Goal: Task Accomplishment & Management: Use online tool/utility

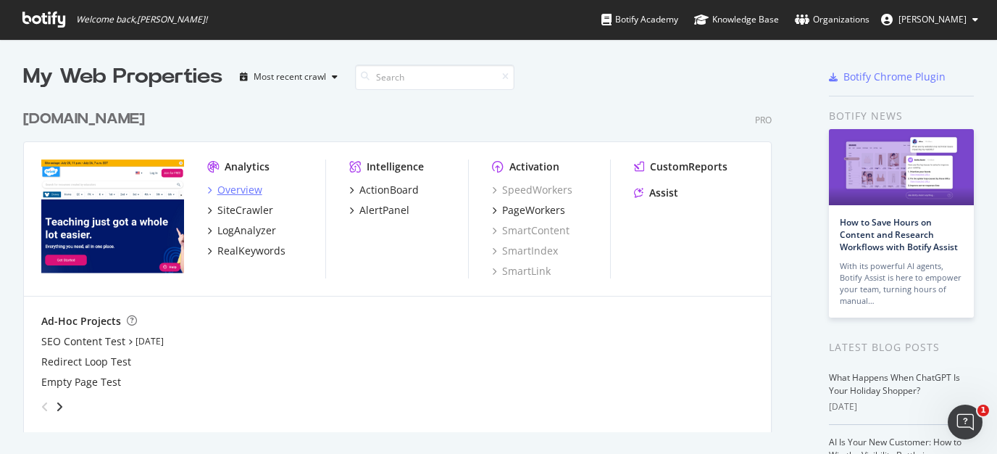
click at [259, 192] on div "Overview" at bounding box center [239, 190] width 45 height 14
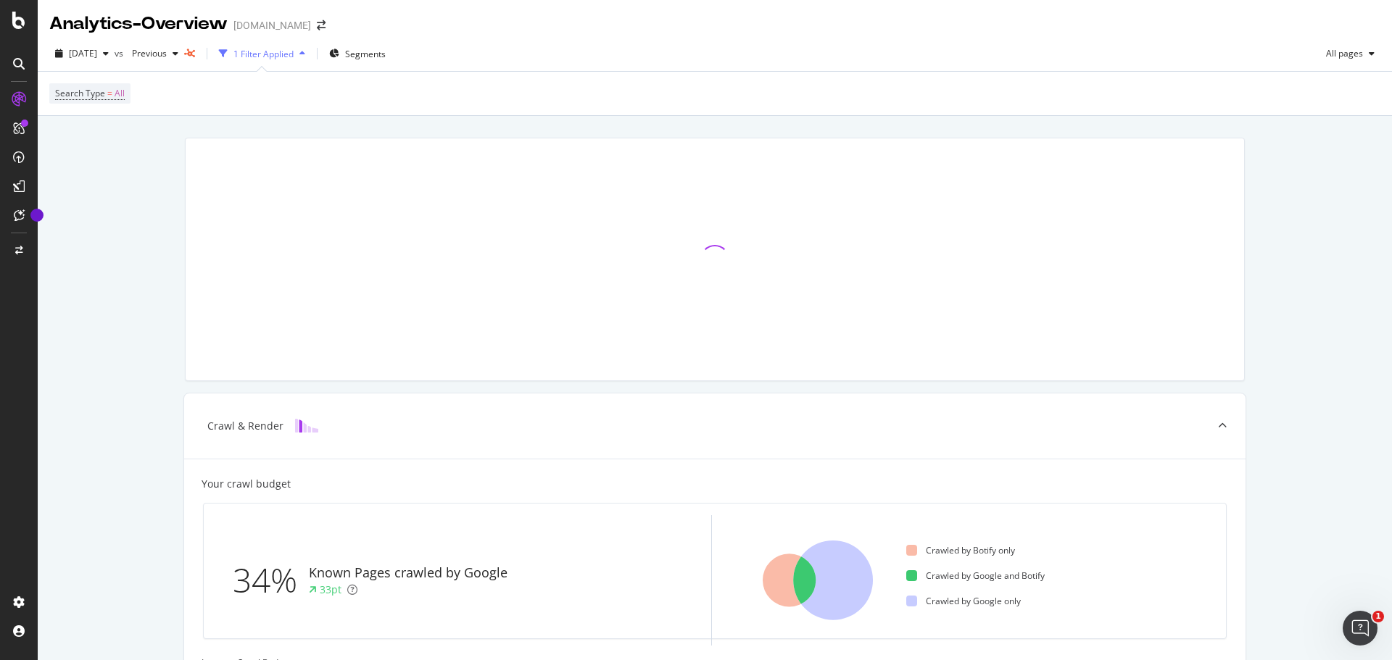
click at [311, 57] on div "button" at bounding box center [302, 53] width 17 height 9
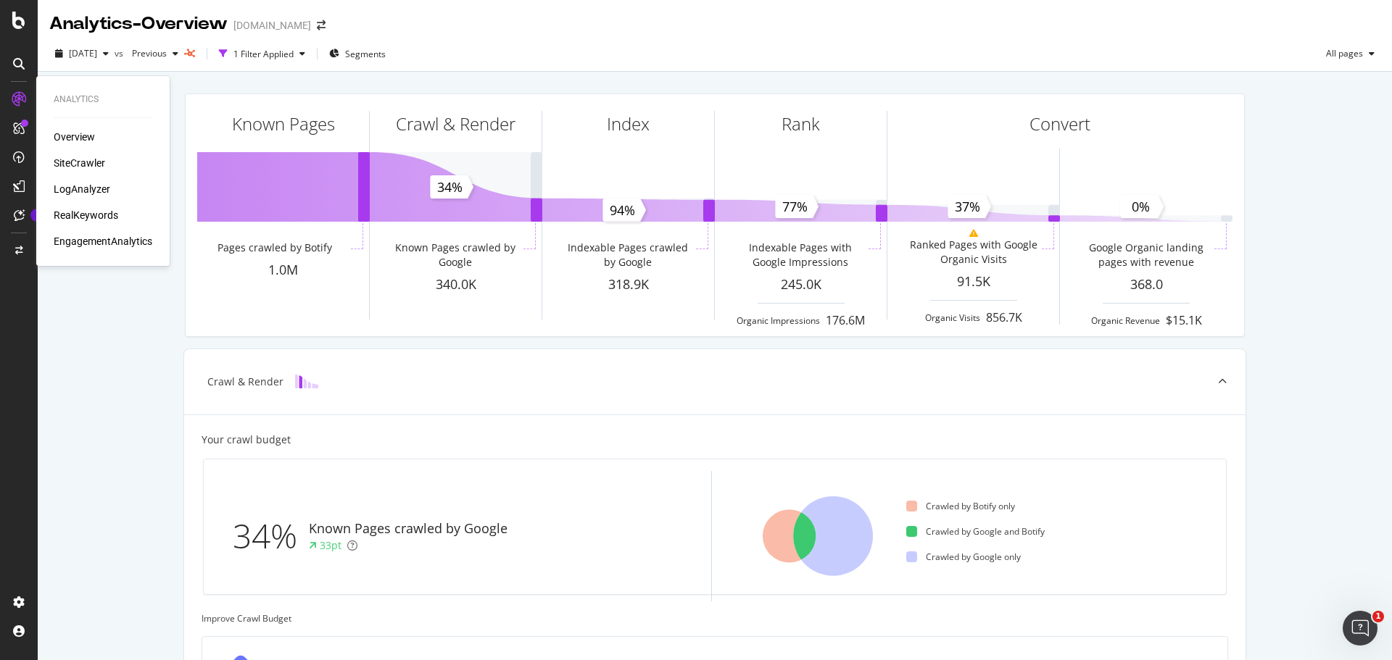
click at [92, 209] on div "RealKeywords" at bounding box center [86, 215] width 65 height 14
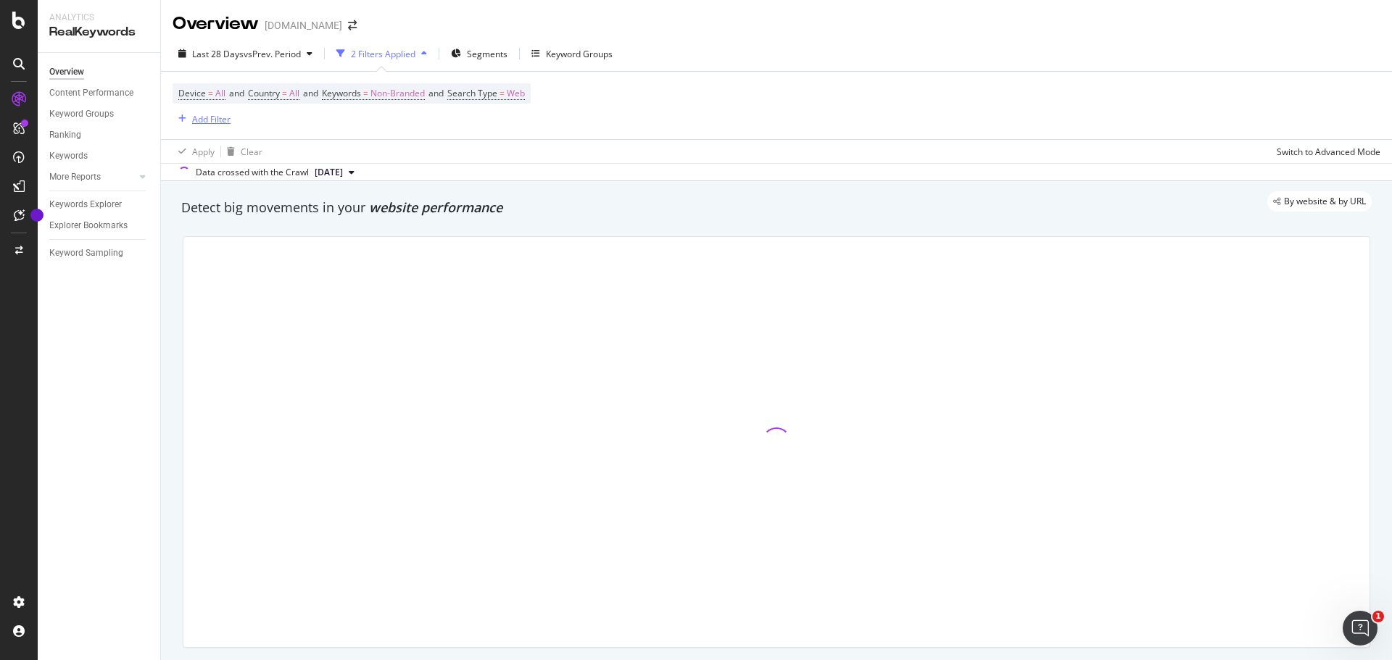
click at [202, 117] on div "Add Filter" at bounding box center [211, 119] width 38 height 12
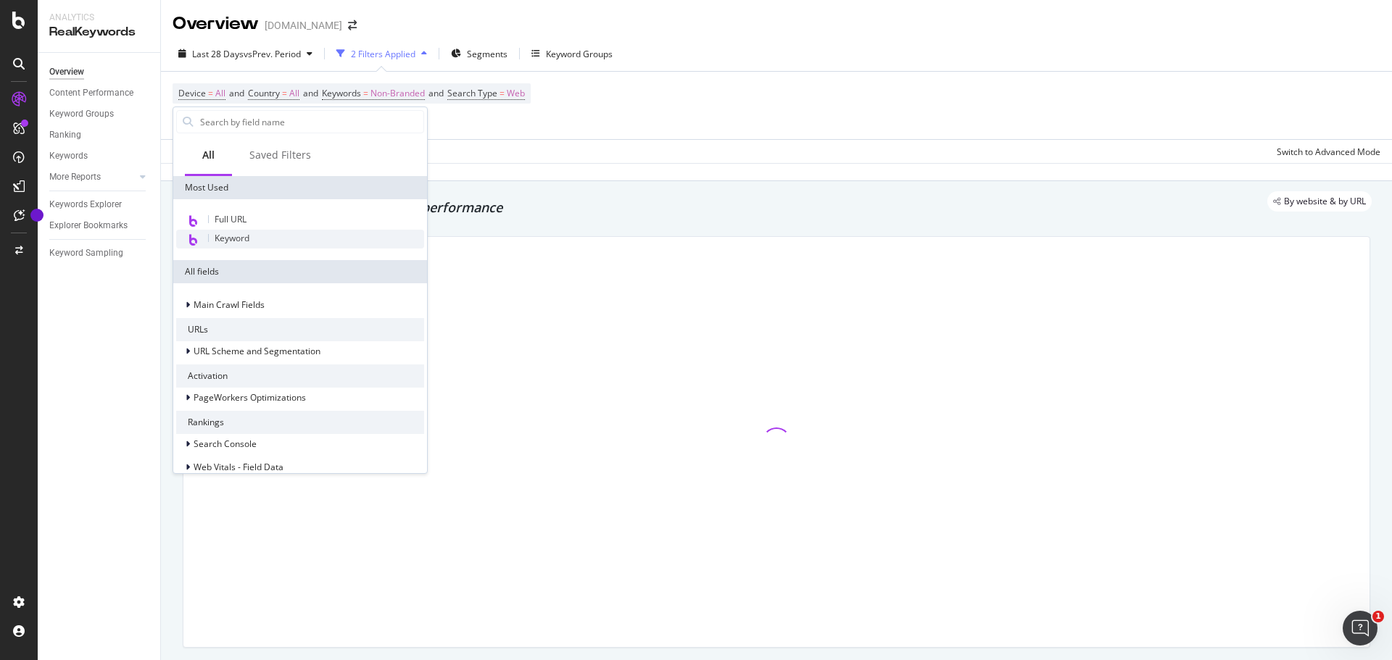
click at [280, 235] on div "Keyword" at bounding box center [300, 239] width 248 height 19
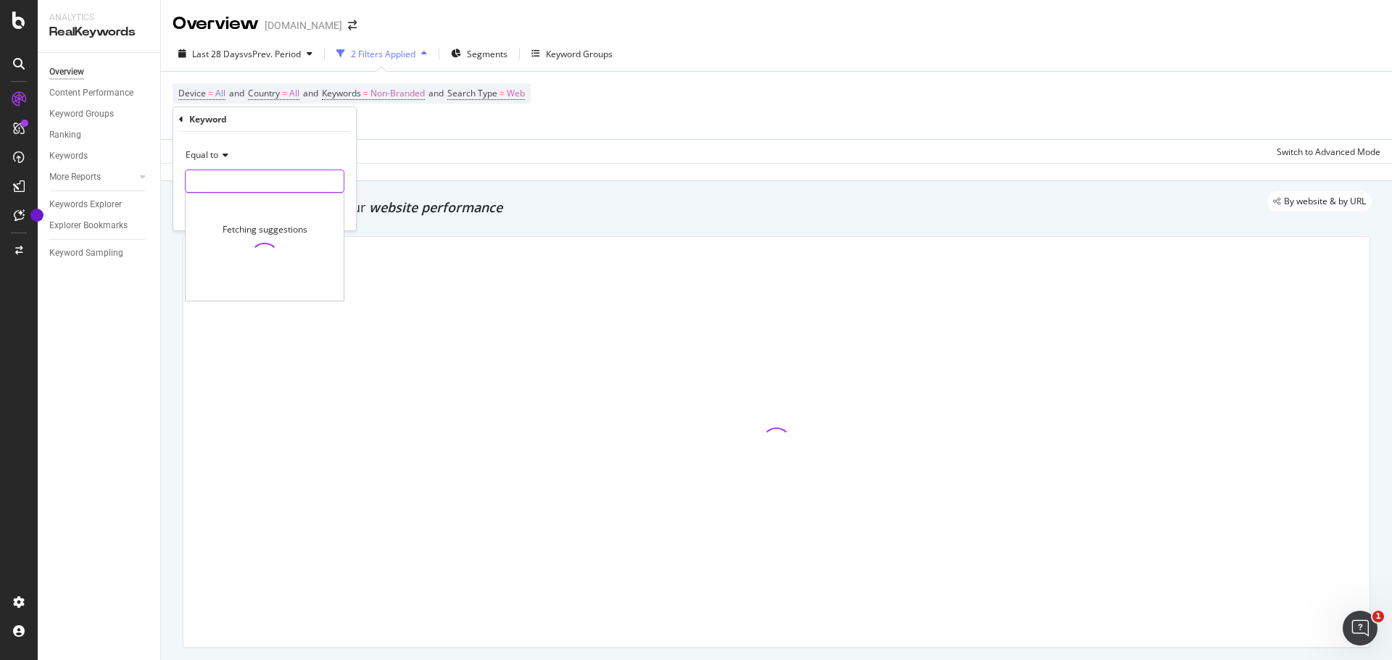
click at [278, 184] on input "text" at bounding box center [265, 181] width 158 height 23
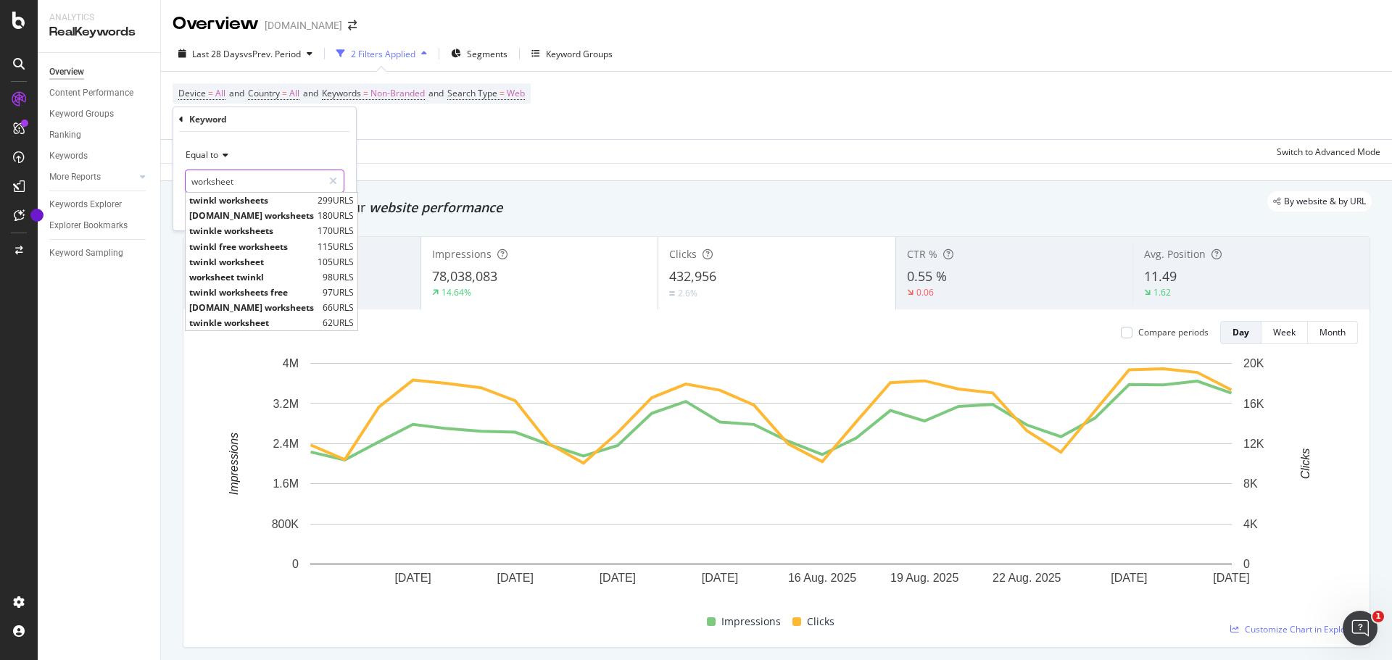
type input "worksheet"
click at [433, 124] on div "Device = All and Country = All and Keywords = Non-Branded and Search Type = Web…" at bounding box center [351, 105] width 358 height 44
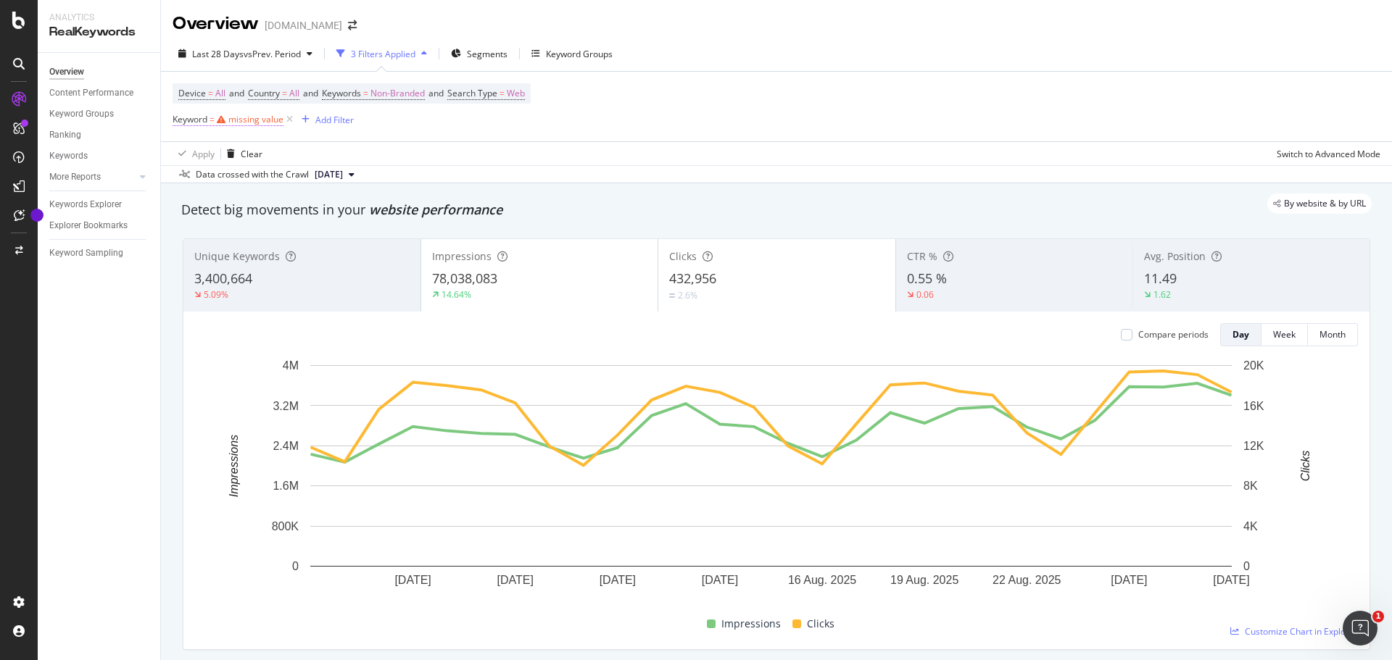
click at [260, 120] on div "missing value" at bounding box center [255, 119] width 55 height 12
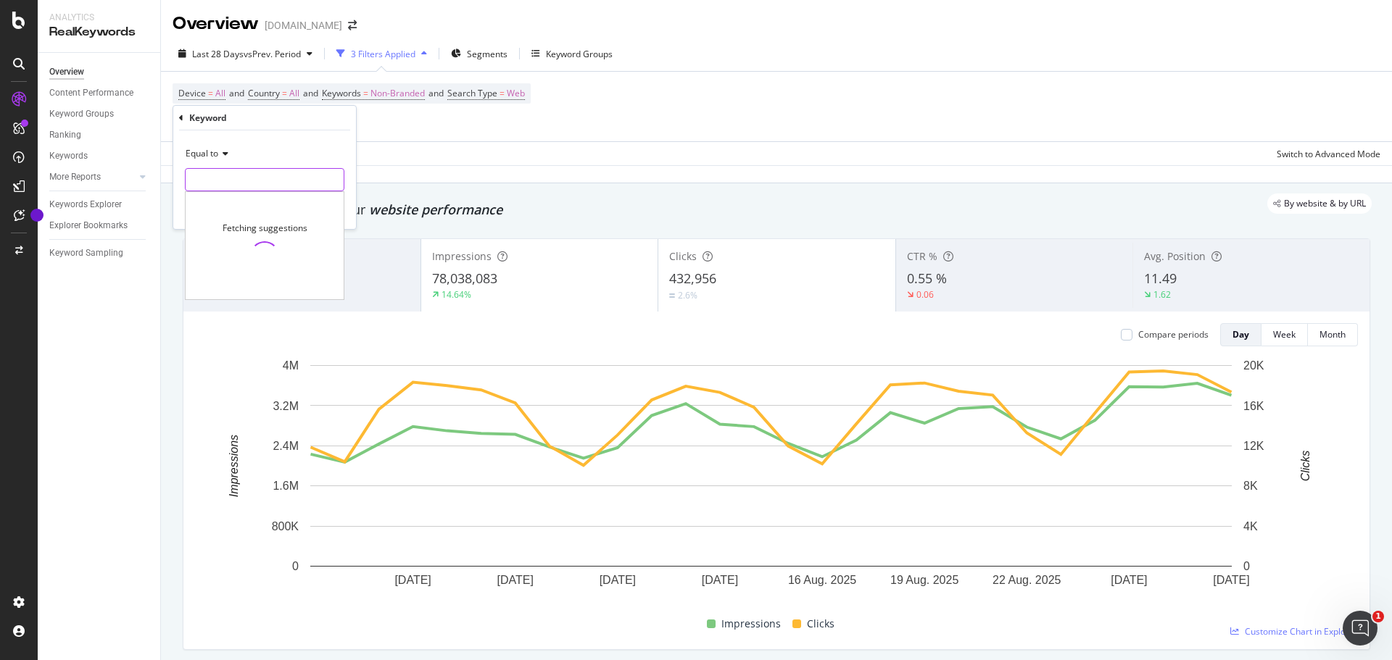
click at [215, 181] on input "text" at bounding box center [265, 179] width 158 height 23
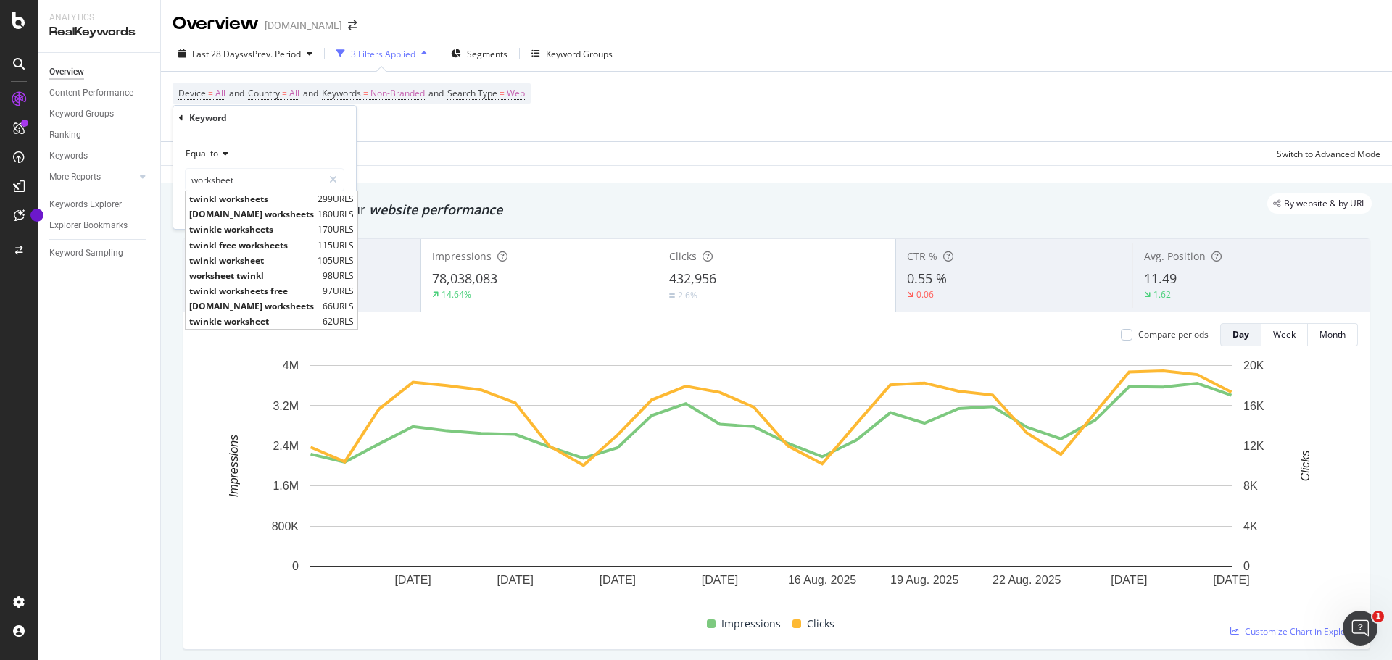
click at [233, 194] on span "twinkl worksheets" at bounding box center [251, 199] width 125 height 12
type input "twinkl worksheets"
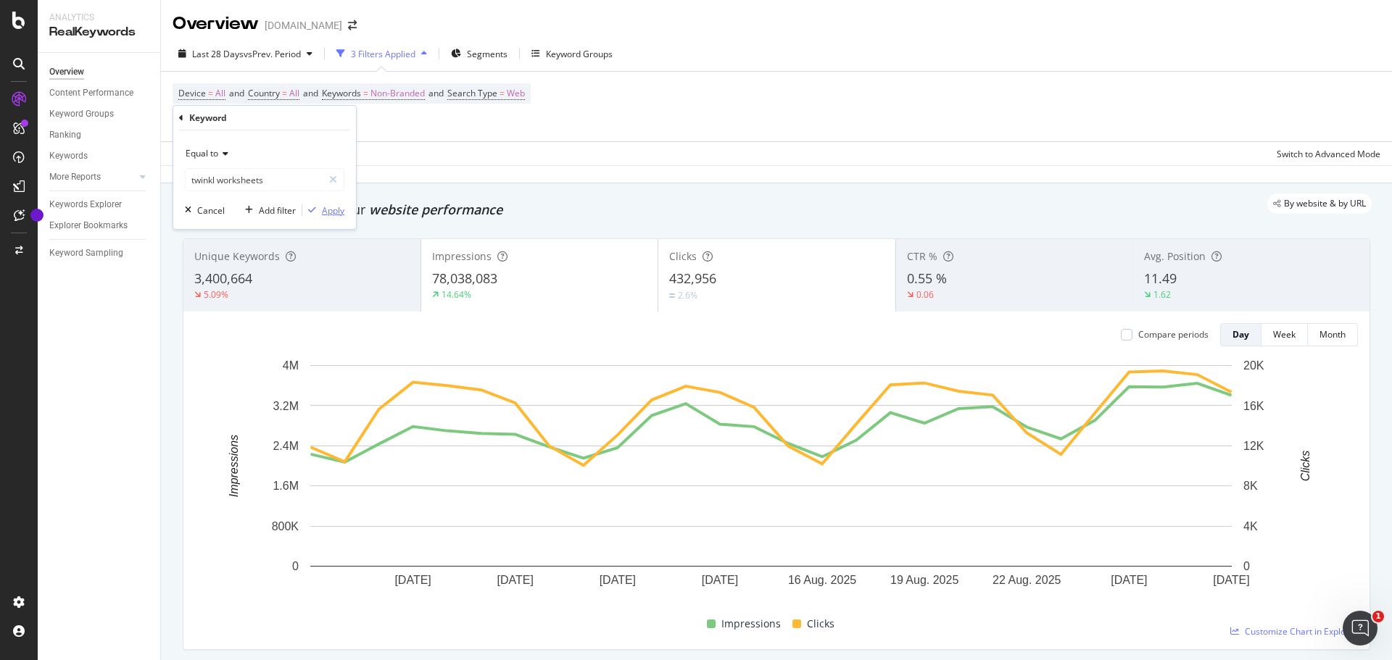
click at [330, 214] on div "Apply" at bounding box center [333, 210] width 22 height 12
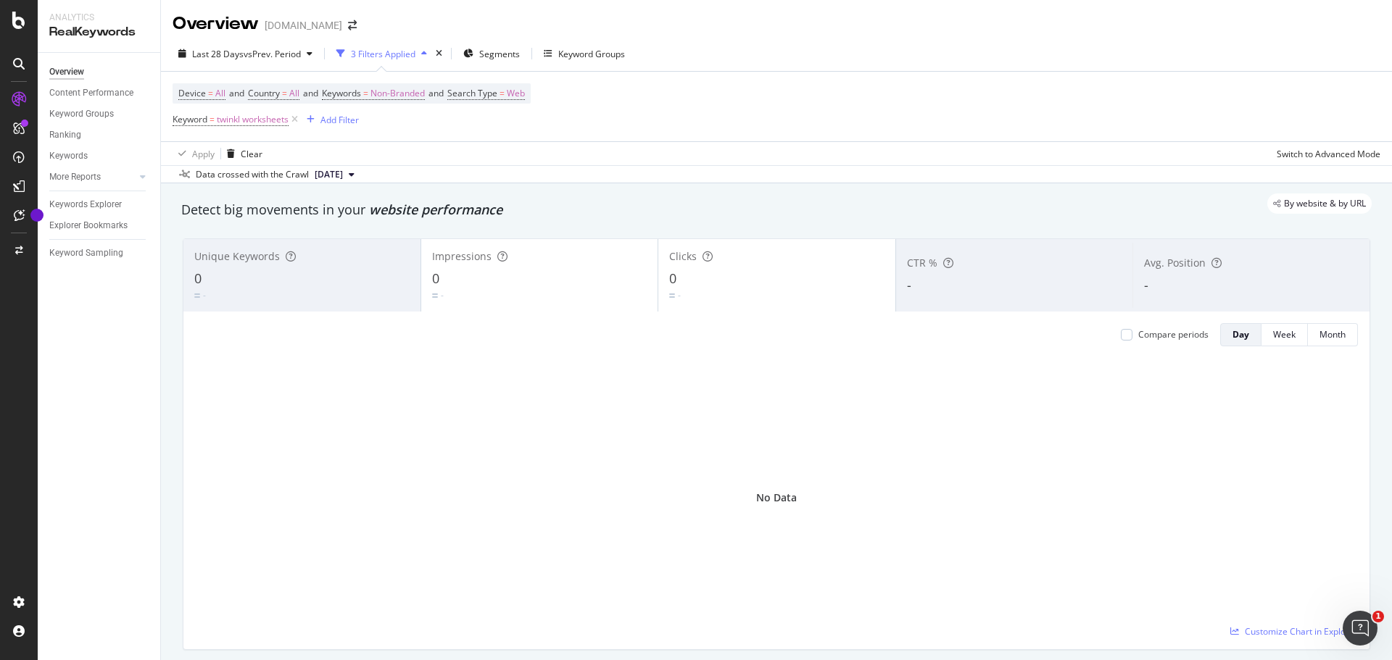
click at [297, 117] on icon at bounding box center [294, 119] width 12 height 14
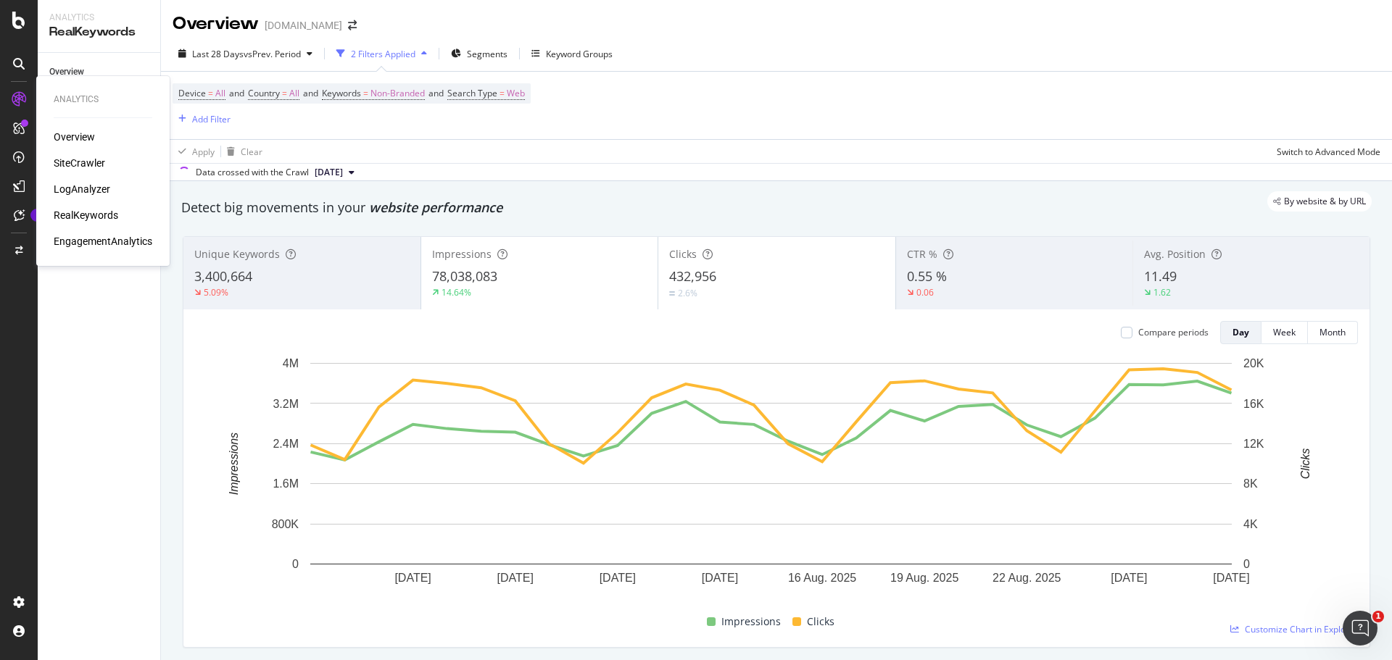
click at [86, 155] on div "Overview SiteCrawler LogAnalyzer RealKeywords EngagementAnalytics" at bounding box center [103, 189] width 99 height 119
click at [88, 159] on div "SiteCrawler" at bounding box center [79, 163] width 51 height 14
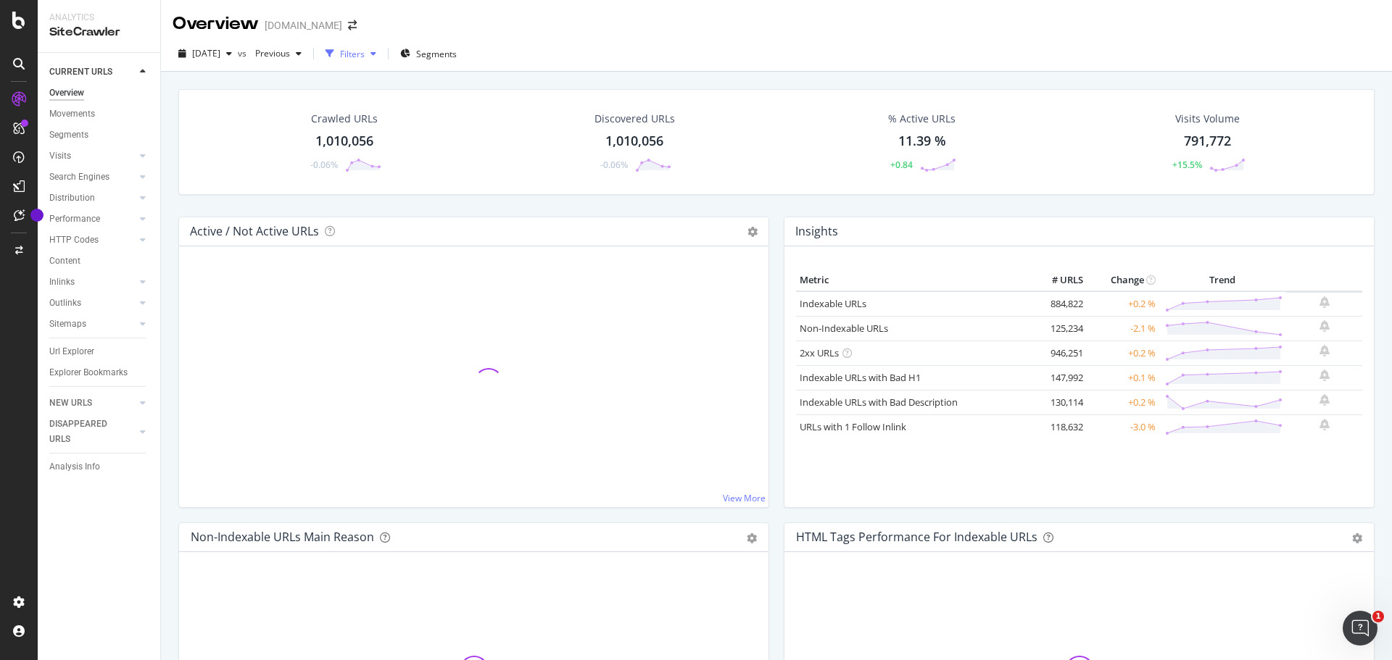
click at [365, 53] on div "Filters" at bounding box center [352, 54] width 25 height 12
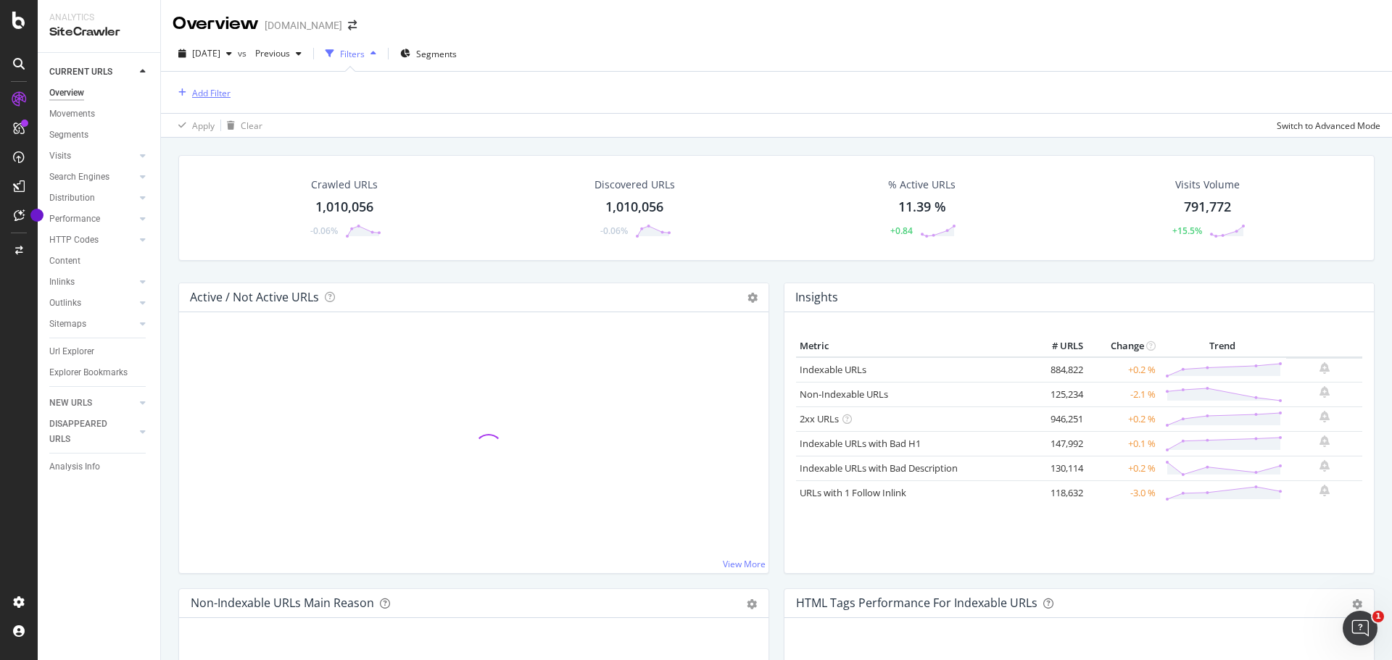
click at [213, 96] on div "Add Filter" at bounding box center [211, 93] width 38 height 12
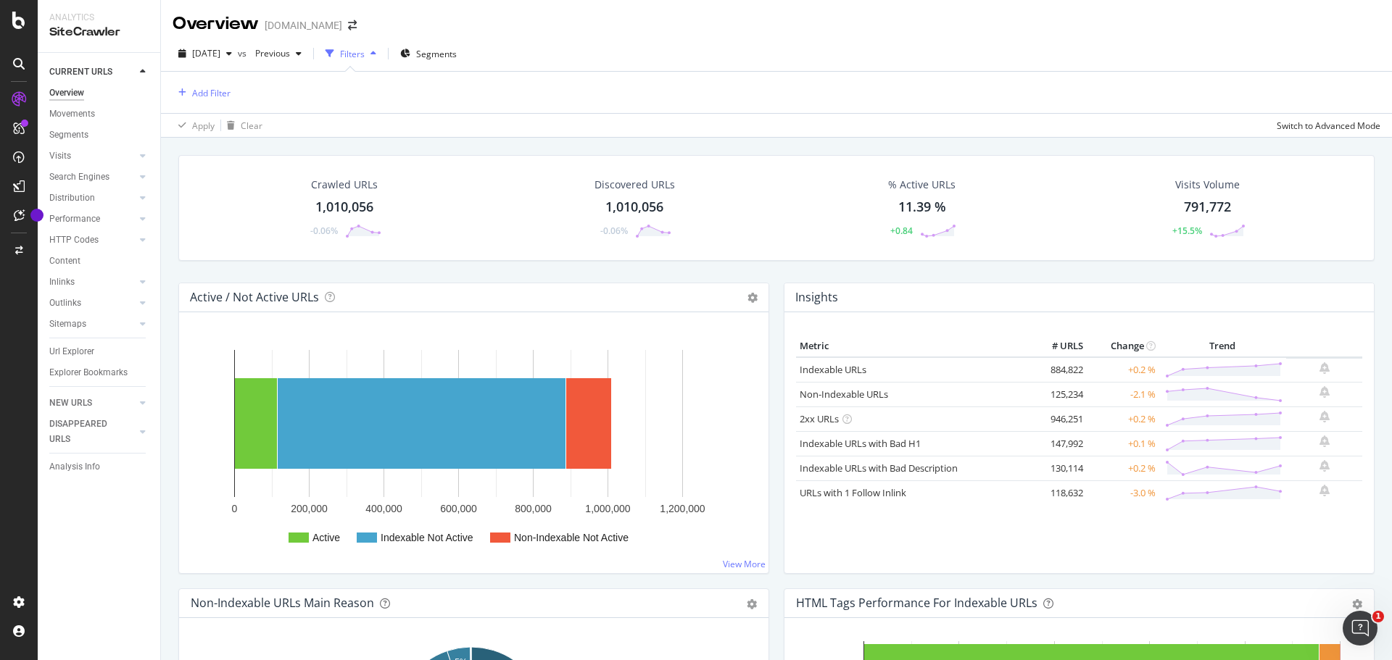
click at [599, 49] on div "[DATE] vs Previous Filters Segments" at bounding box center [776, 56] width 1231 height 29
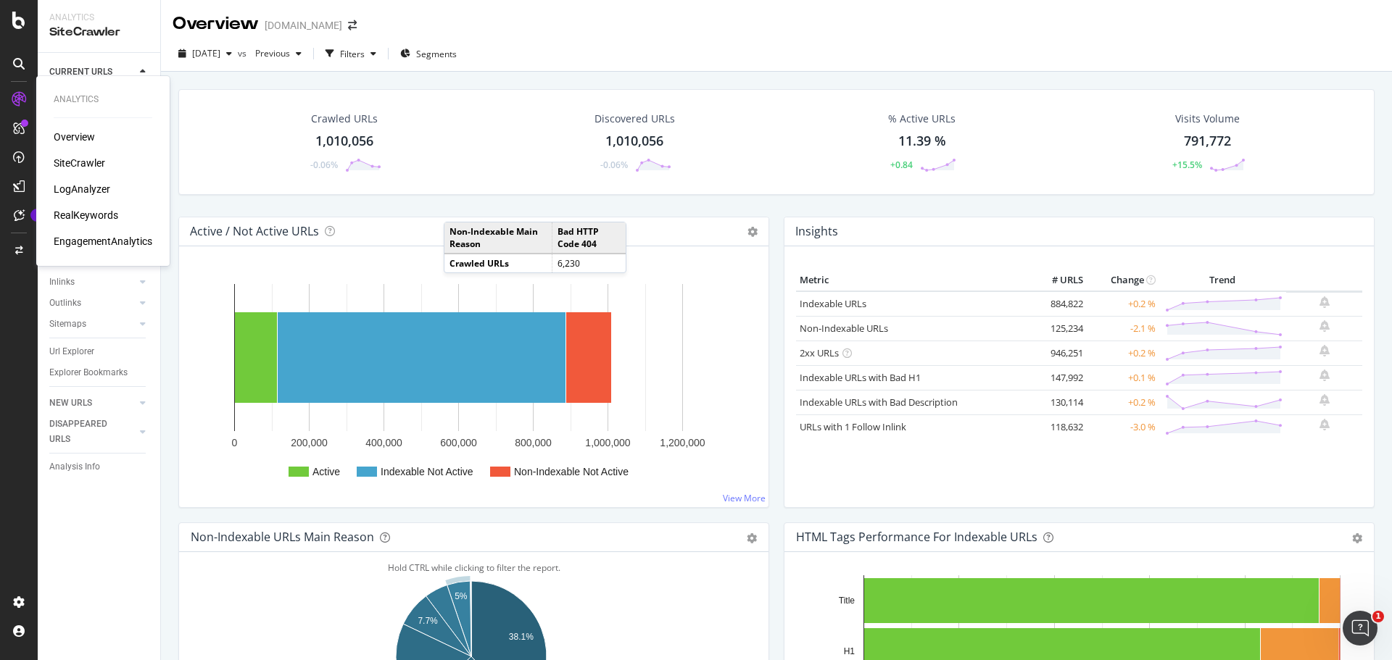
click at [87, 215] on div "RealKeywords" at bounding box center [86, 215] width 65 height 14
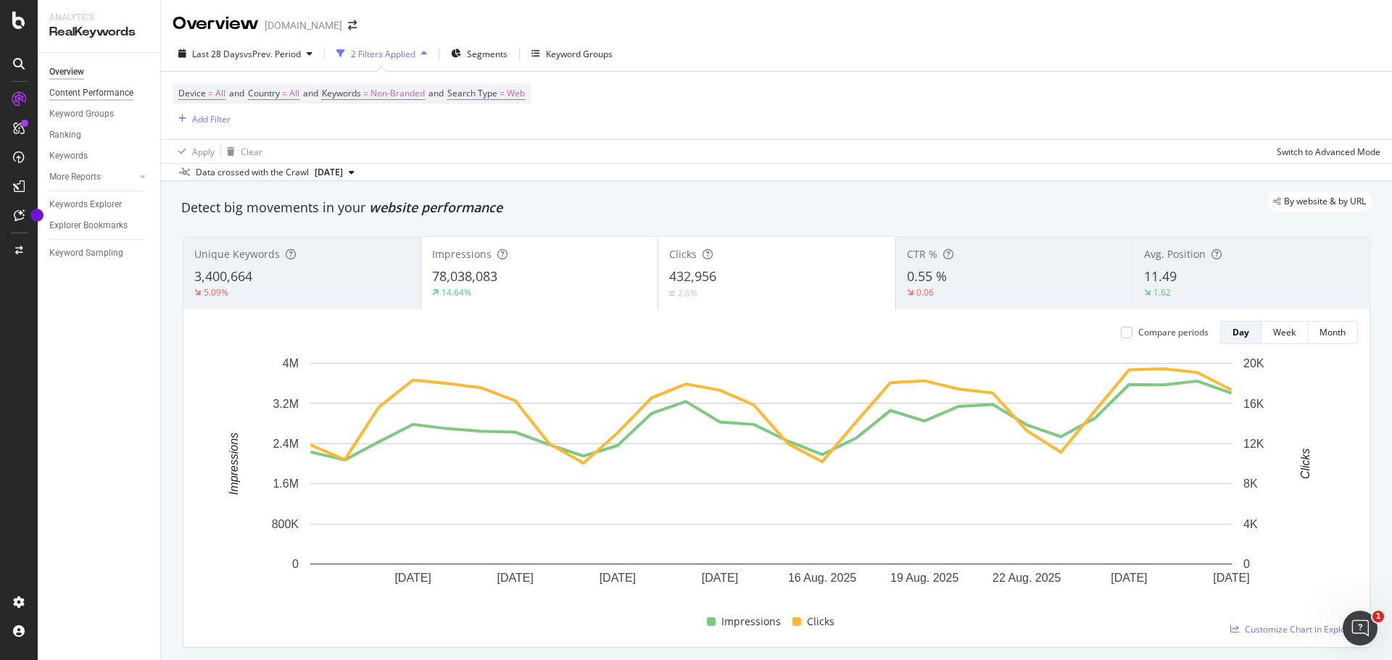
click at [112, 90] on div "Content Performance" at bounding box center [91, 93] width 84 height 15
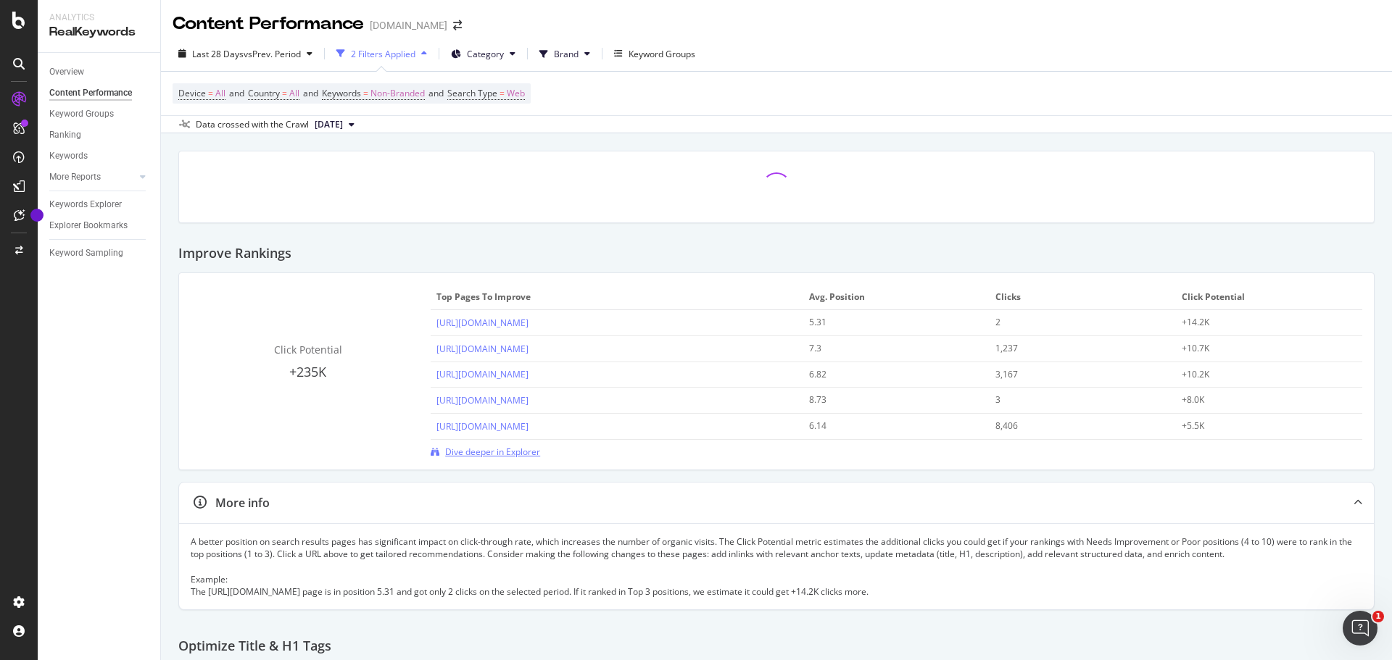
click at [487, 453] on span "Dive deeper in Explorer" at bounding box center [492, 452] width 95 height 12
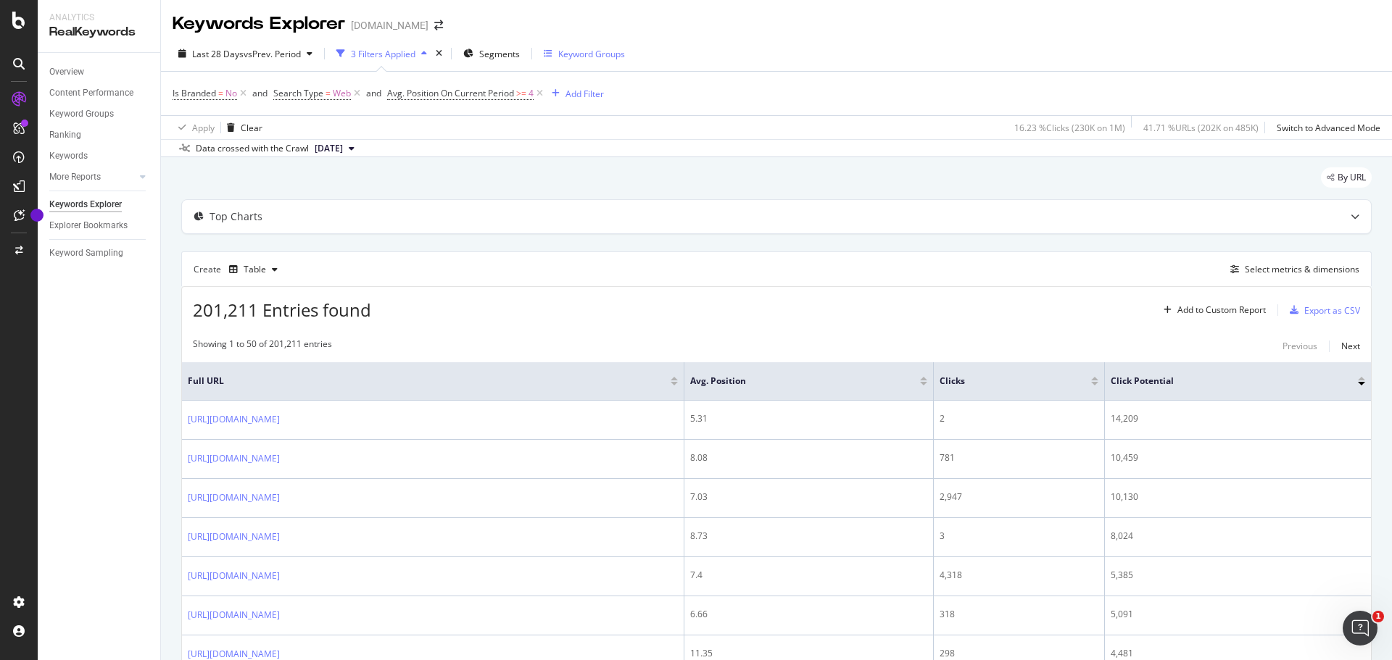
click at [581, 54] on div "Keyword Groups" at bounding box center [591, 54] width 67 height 12
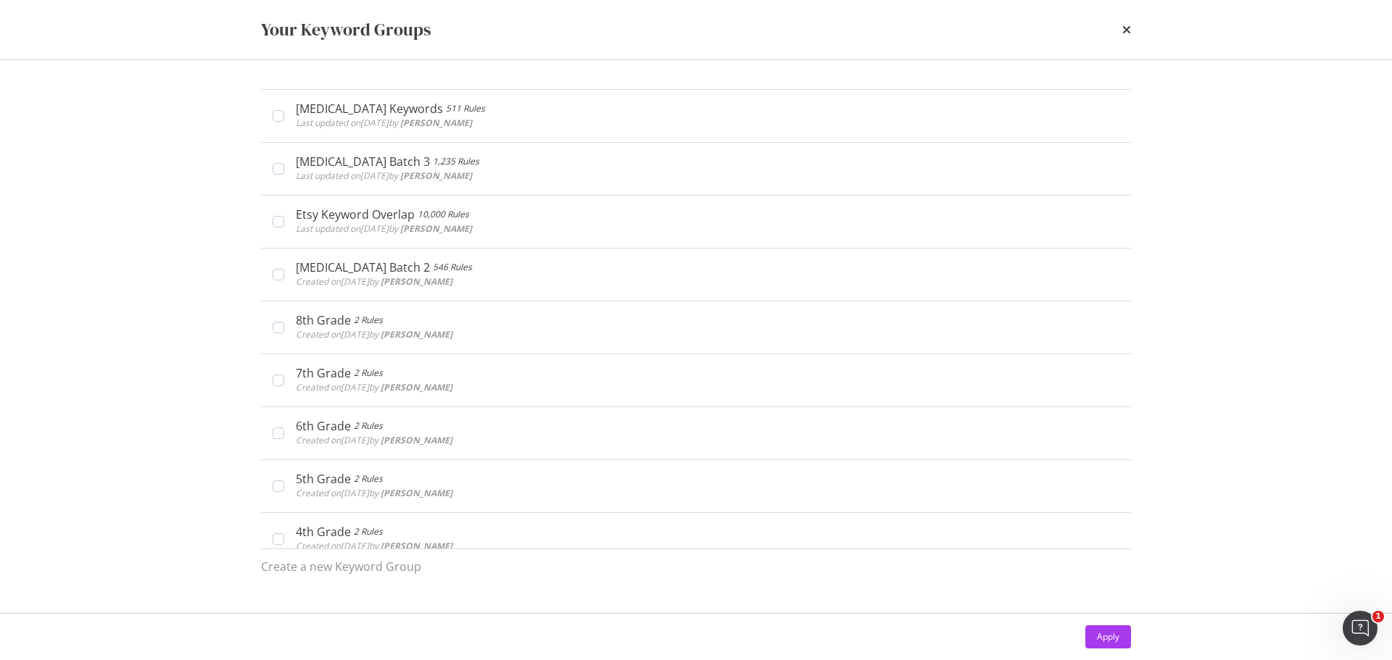
click at [997, 22] on div "times" at bounding box center [1126, 29] width 9 height 25
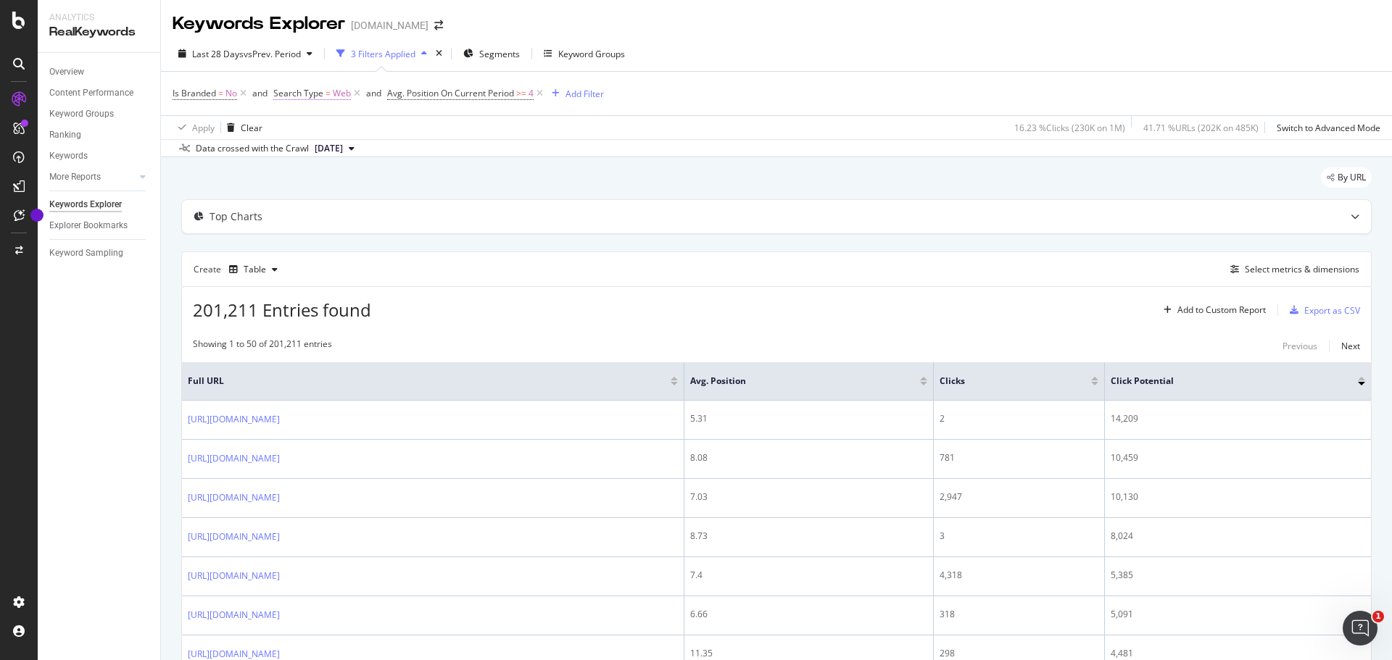
click at [336, 93] on span "Web" at bounding box center [342, 93] width 18 height 20
click at [378, 148] on input "Web" at bounding box center [355, 153] width 137 height 23
click at [573, 186] on div "By URL" at bounding box center [776, 183] width 1190 height 32
click at [582, 92] on div "Add Filter" at bounding box center [584, 94] width 38 height 12
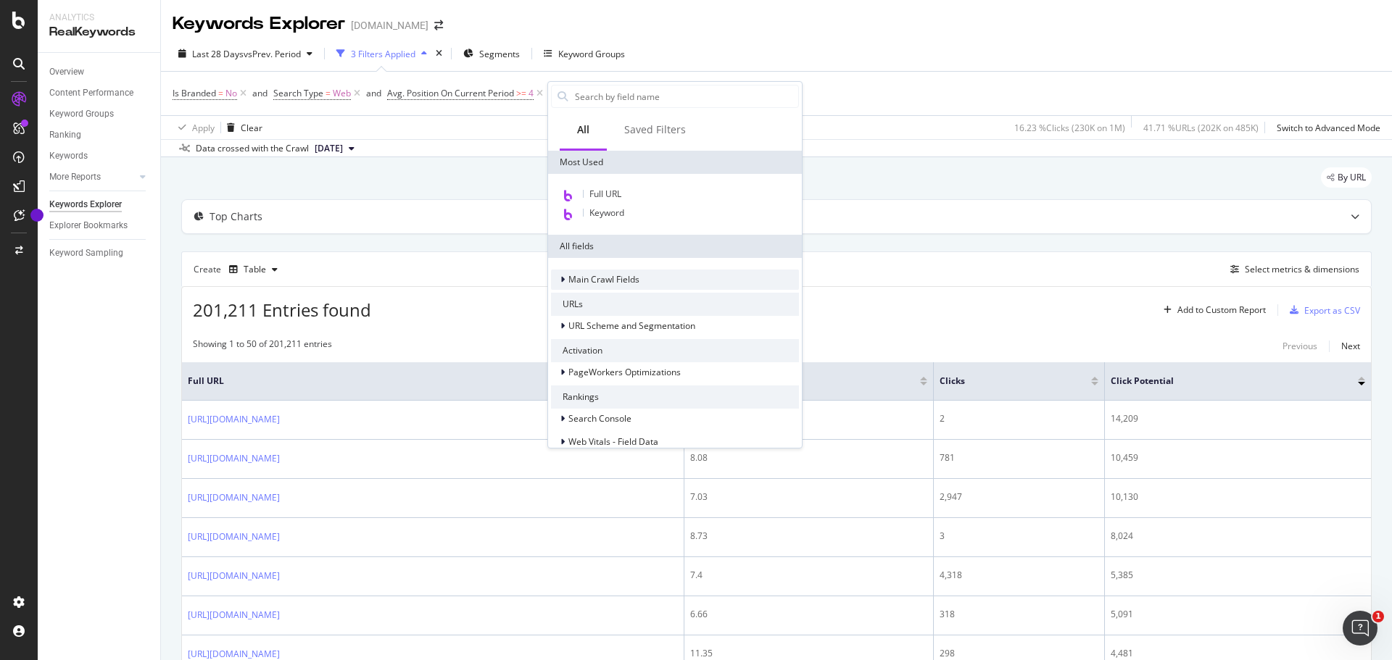
click at [562, 280] on icon at bounding box center [562, 279] width 4 height 9
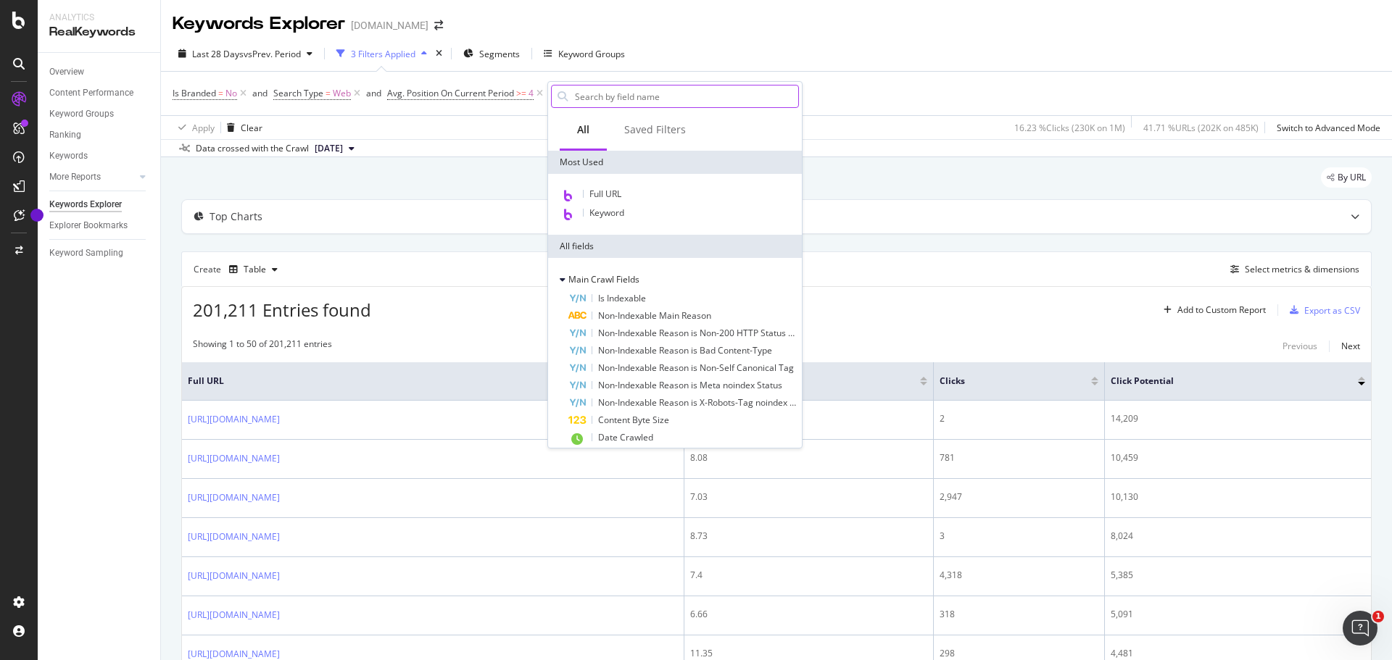
click at [637, 101] on input "text" at bounding box center [685, 97] width 225 height 22
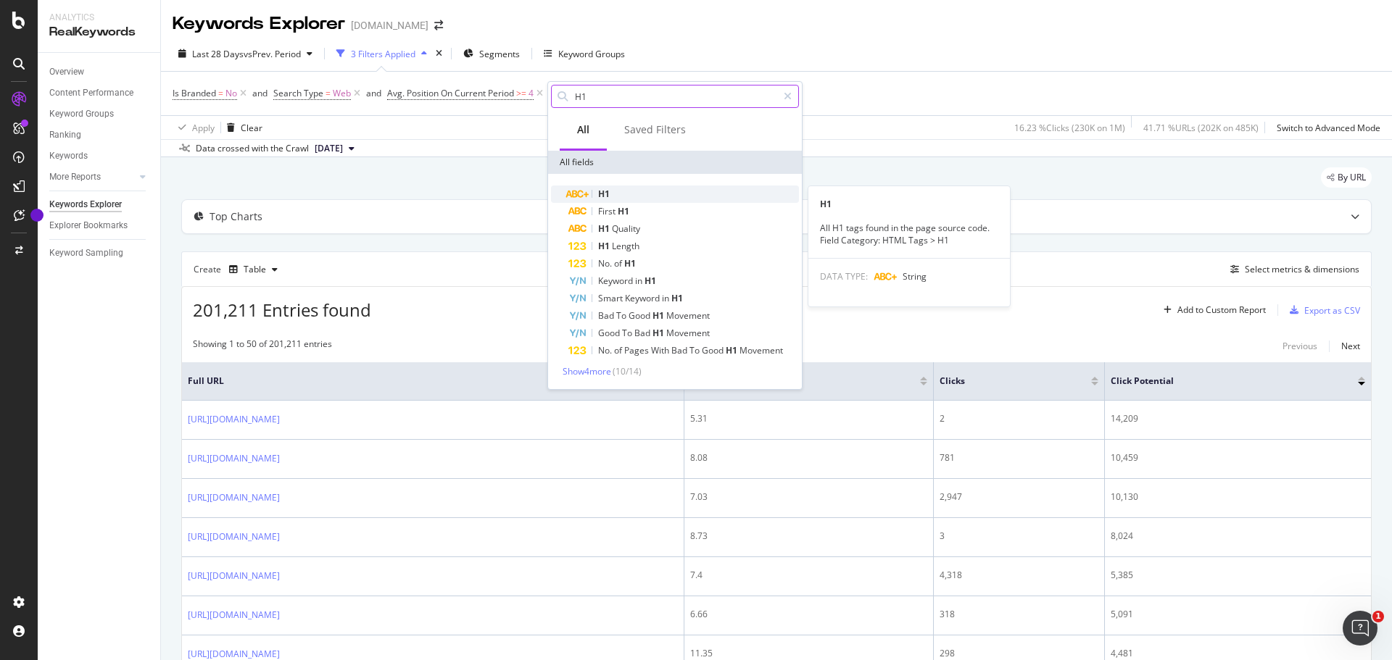
type input "H1"
click at [631, 199] on div "H1" at bounding box center [683, 194] width 230 height 17
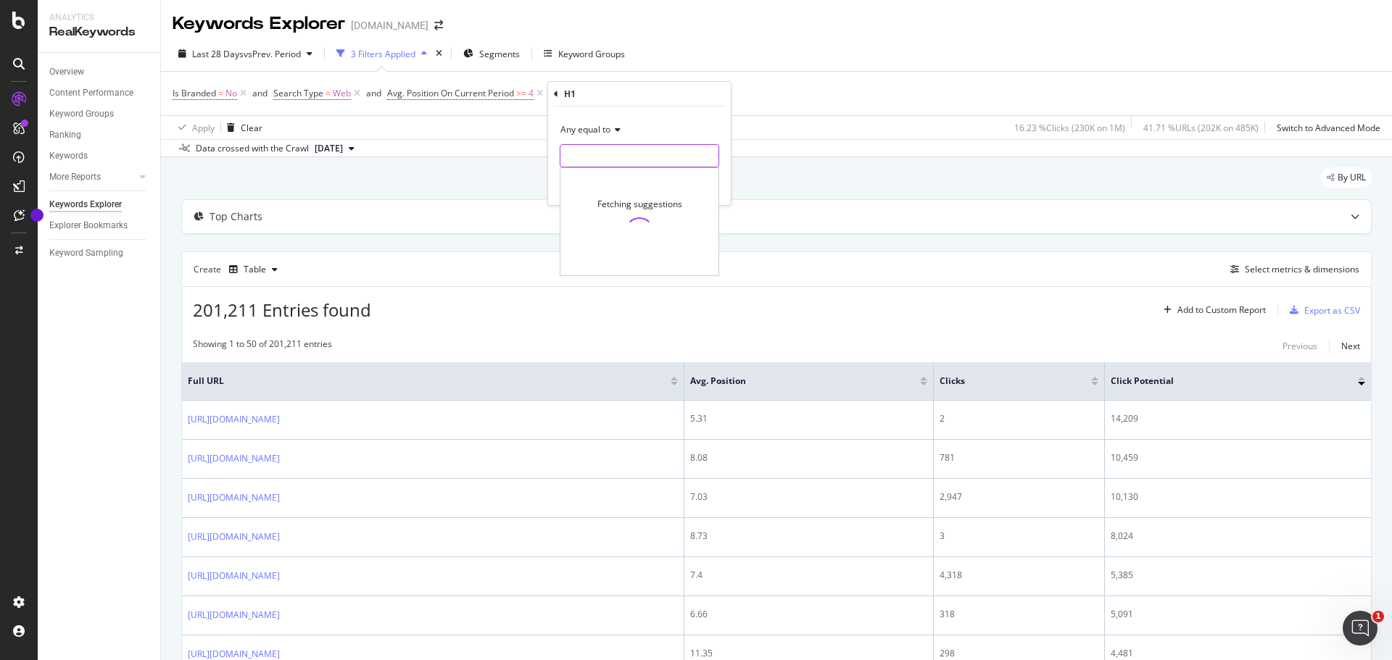
drag, startPoint x: 649, startPoint y: 162, endPoint x: 615, endPoint y: 146, distance: 37.0
click at [649, 163] on input "text" at bounding box center [639, 155] width 158 height 23
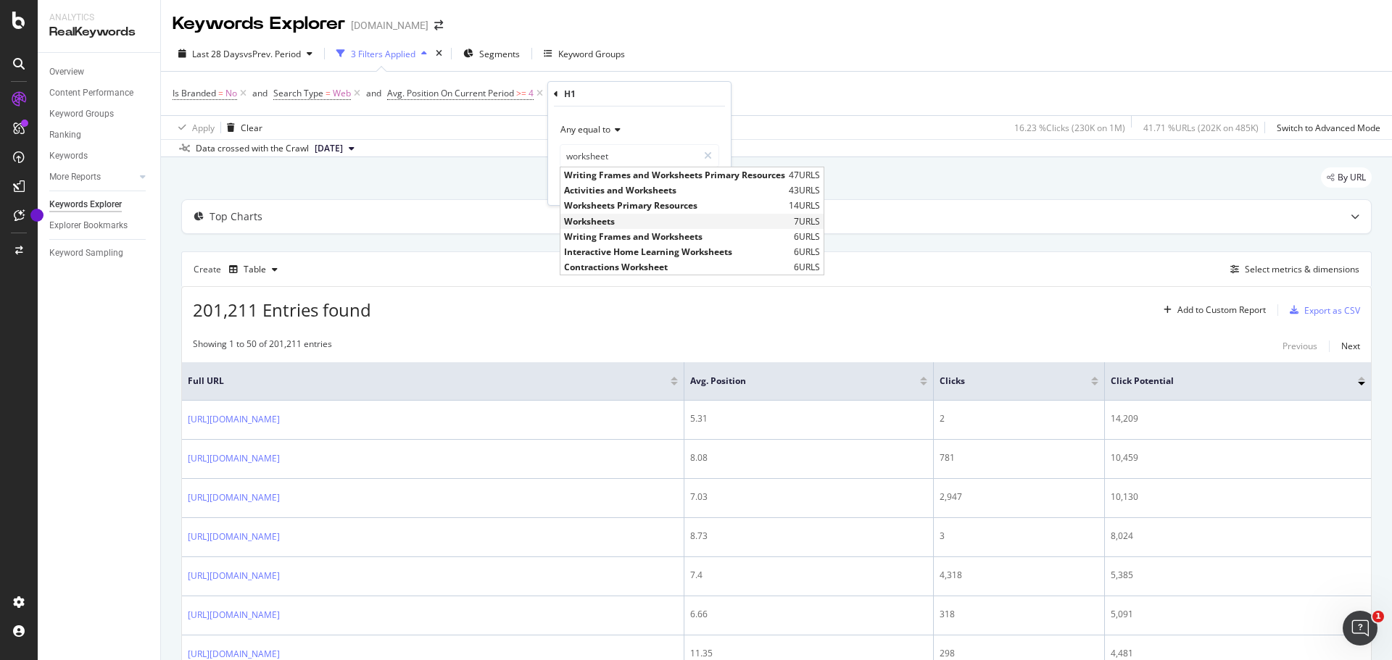
click at [699, 215] on span "Worksheets" at bounding box center [677, 221] width 226 height 12
type input "Worksheets"
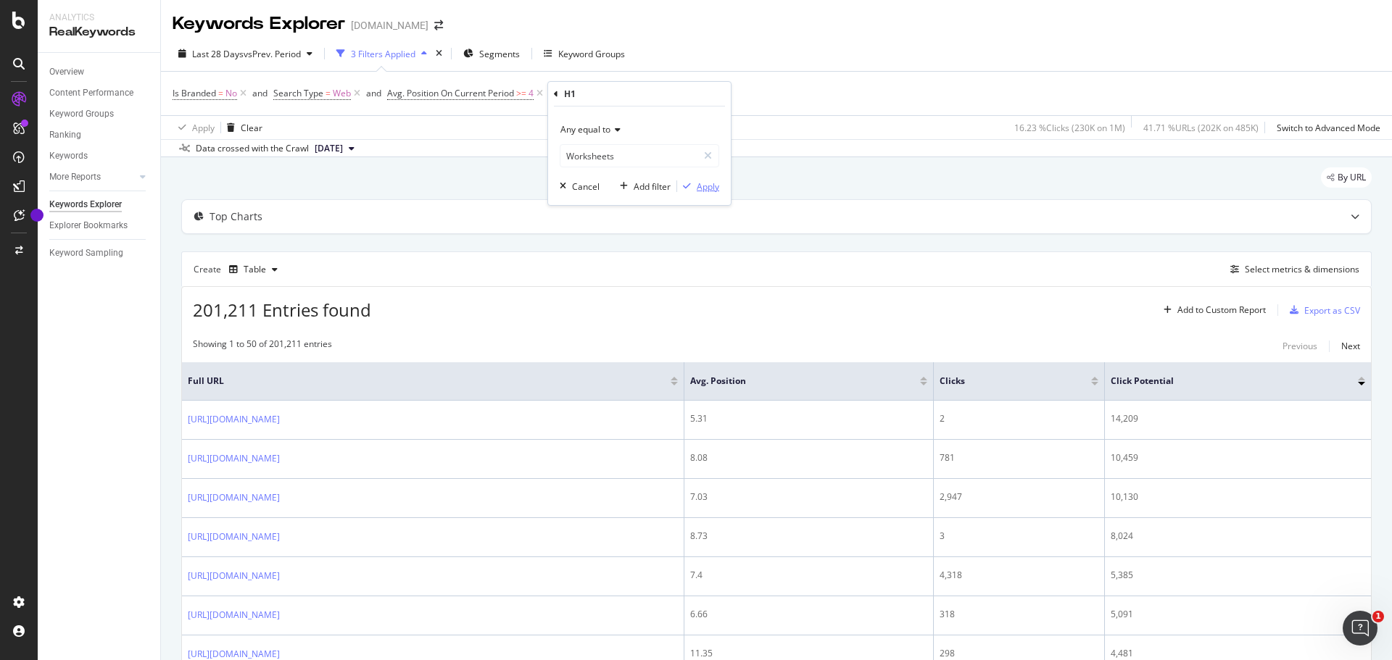
click at [699, 181] on div "Apply" at bounding box center [708, 186] width 22 height 12
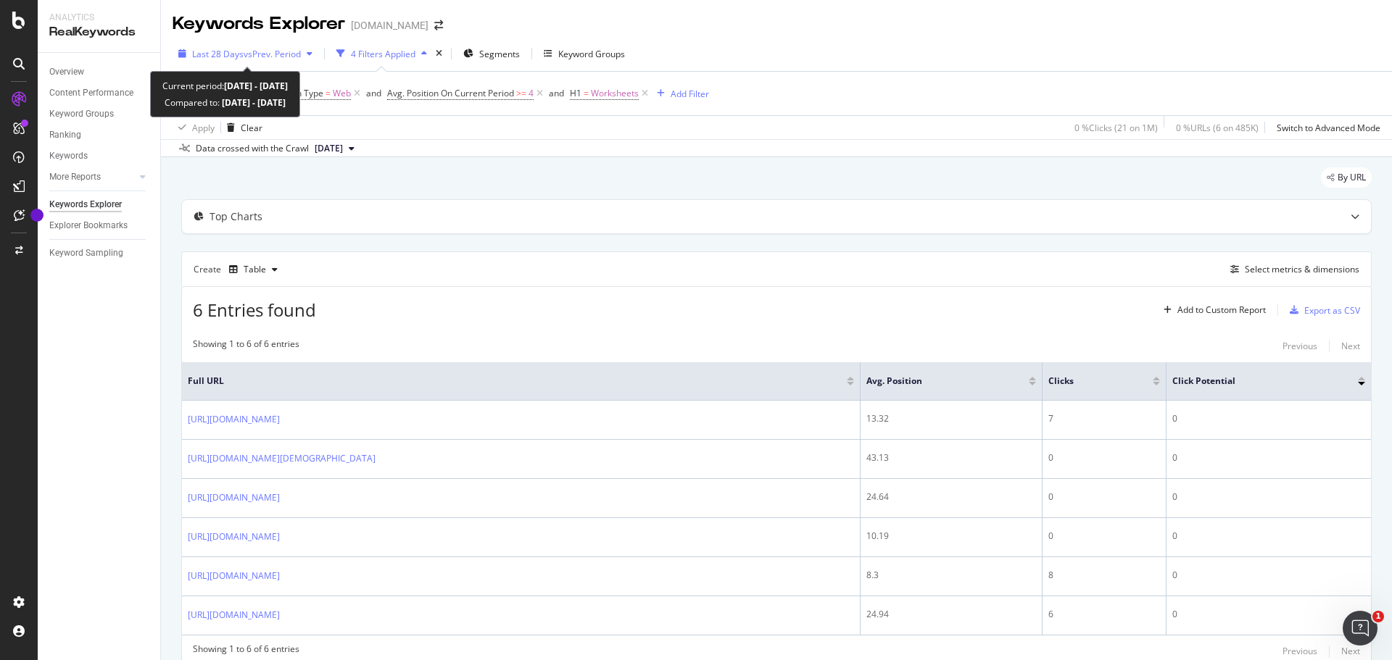
click at [291, 51] on span "vs Prev. Period" at bounding box center [272, 54] width 57 height 12
click at [759, 140] on div "Data crossed with the Crawl [DATE]" at bounding box center [776, 147] width 1231 height 17
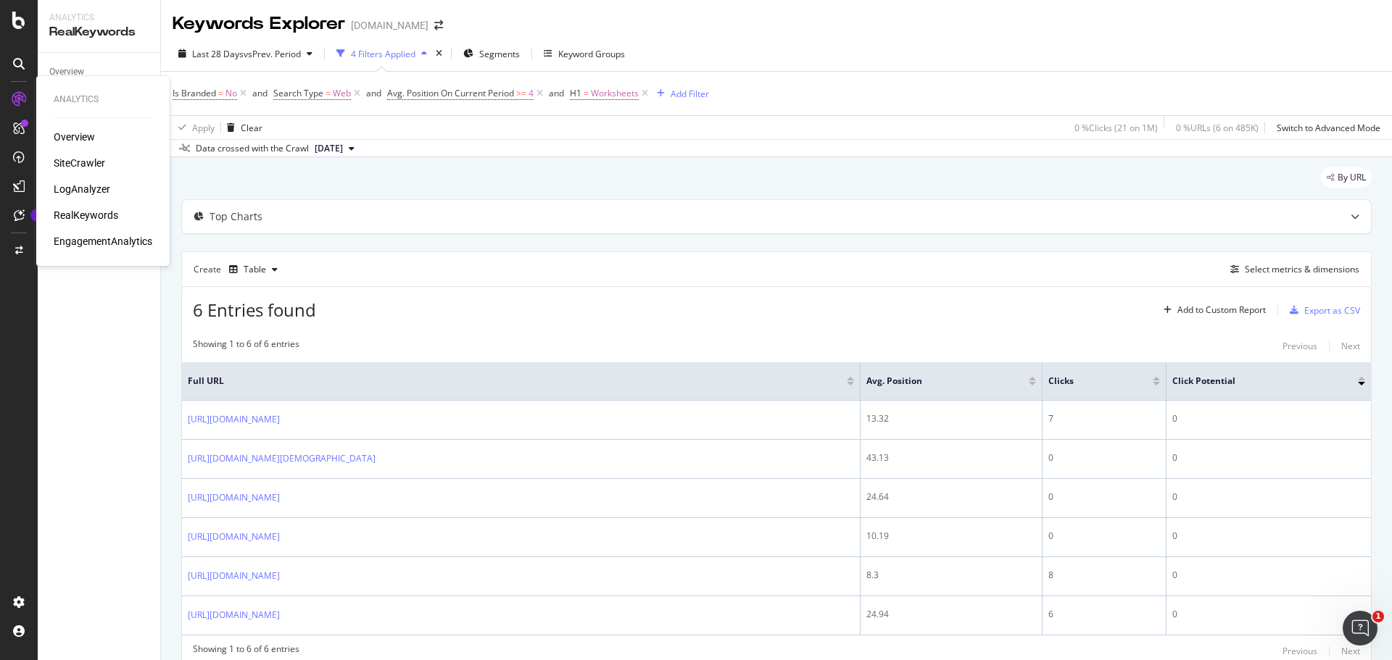
click at [113, 160] on div "SiteCrawler" at bounding box center [103, 163] width 99 height 14
click at [96, 160] on div "SiteCrawler" at bounding box center [79, 163] width 51 height 14
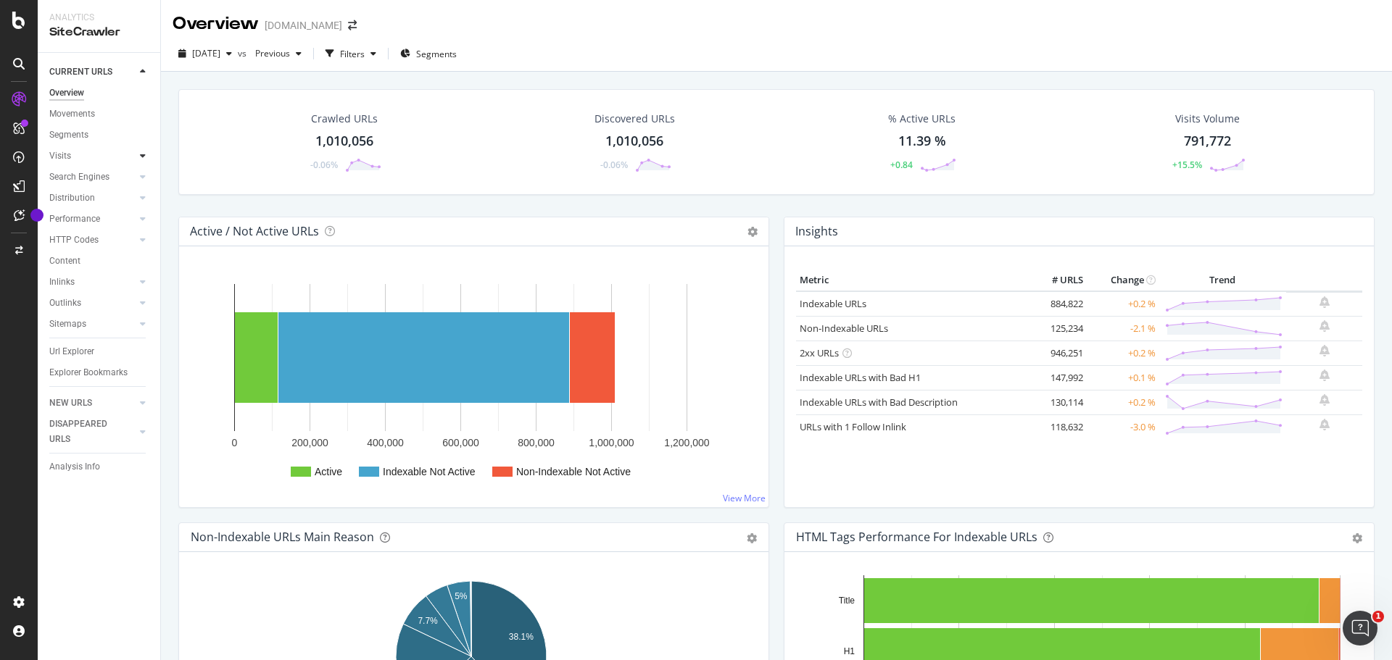
click at [142, 157] on icon at bounding box center [143, 155] width 6 height 9
click at [147, 172] on div at bounding box center [143, 177] width 14 height 14
click at [146, 172] on div at bounding box center [143, 177] width 14 height 14
click at [86, 351] on div "Url Explorer" at bounding box center [71, 351] width 45 height 15
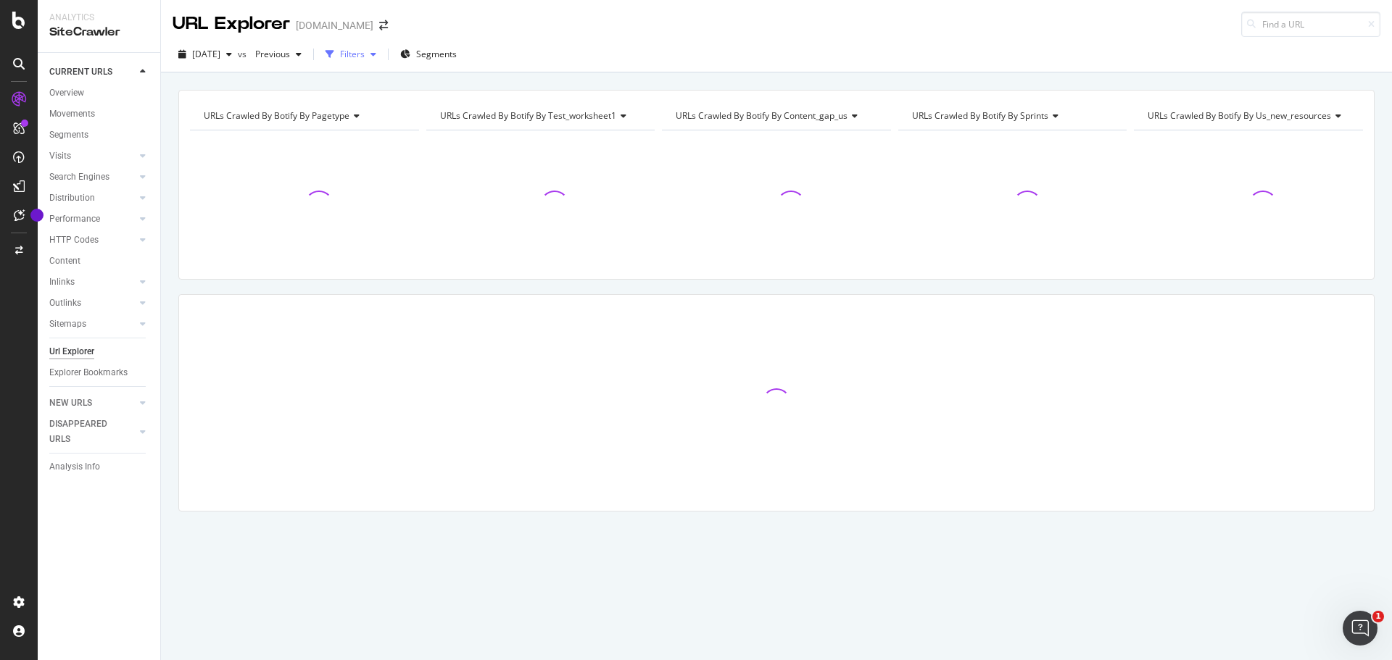
click at [376, 51] on icon "button" at bounding box center [373, 54] width 6 height 9
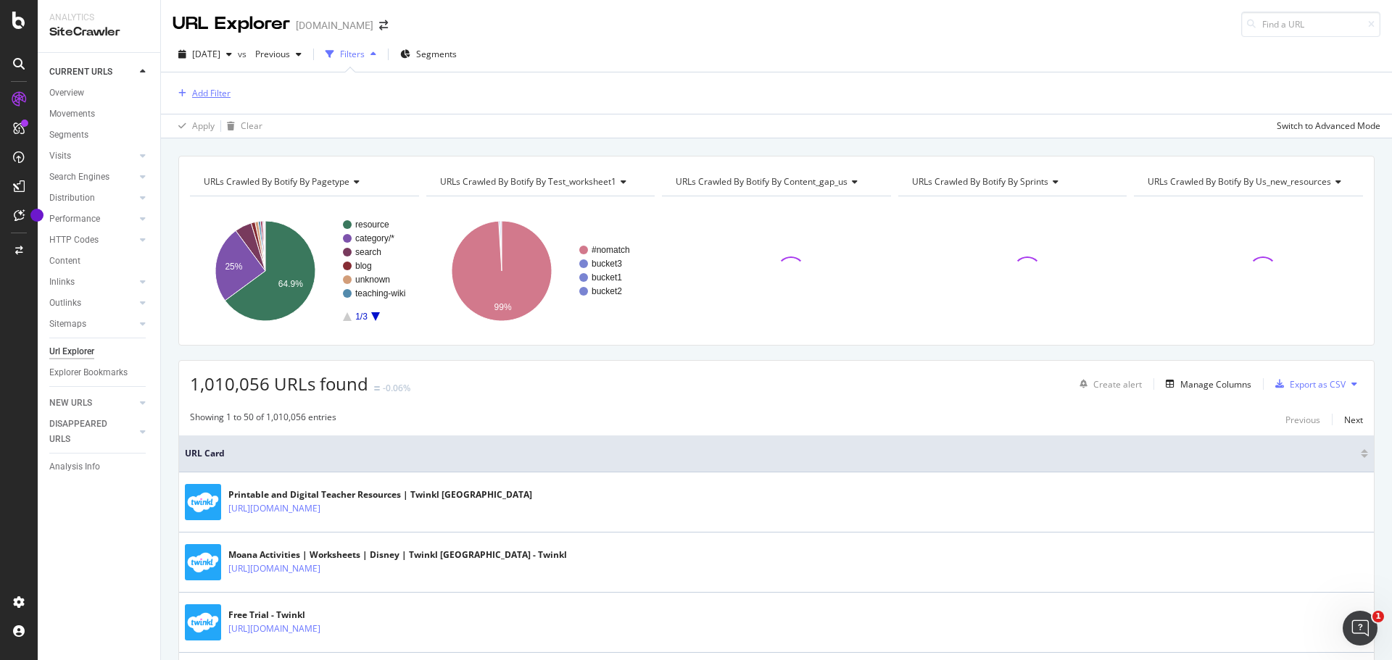
click at [221, 99] on div "Add Filter" at bounding box center [211, 93] width 38 height 12
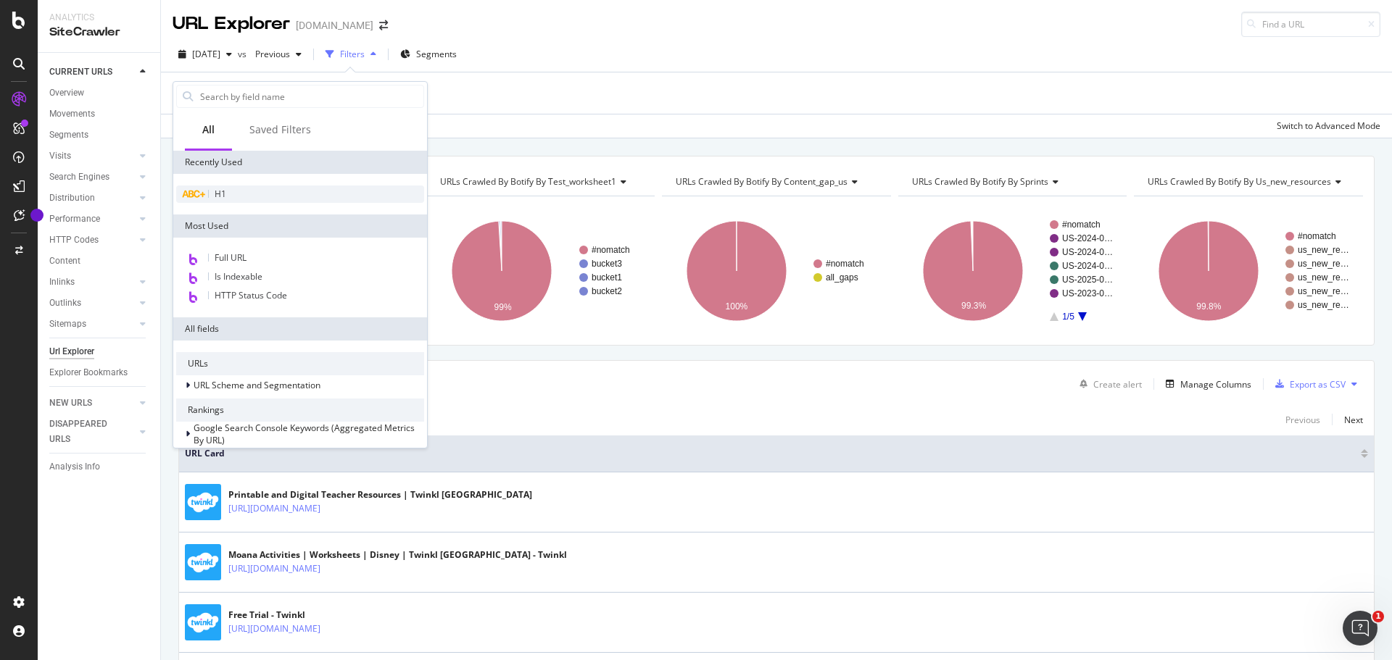
click at [224, 196] on span "H1" at bounding box center [221, 194] width 12 height 12
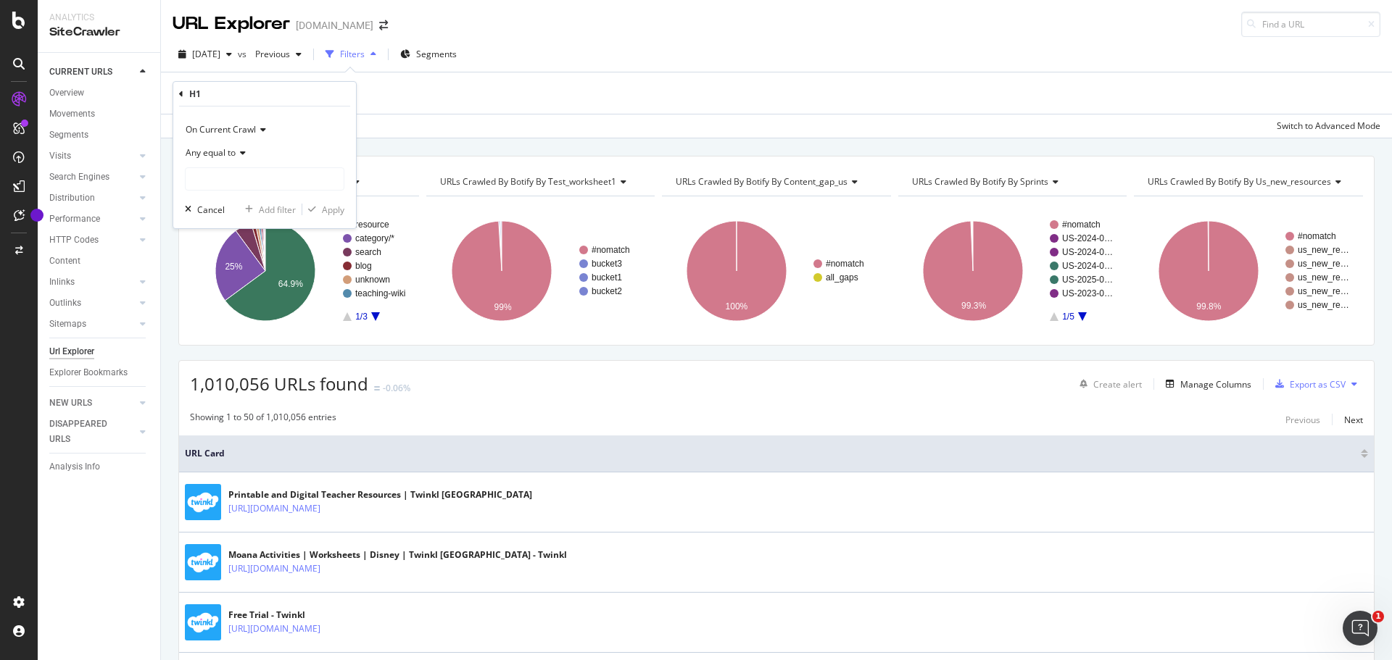
click at [176, 91] on div "H1 On Current Crawl Any equal to Cancel Add filter Apply" at bounding box center [264, 155] width 183 height 146
click at [183, 92] on icon at bounding box center [181, 94] width 4 height 9
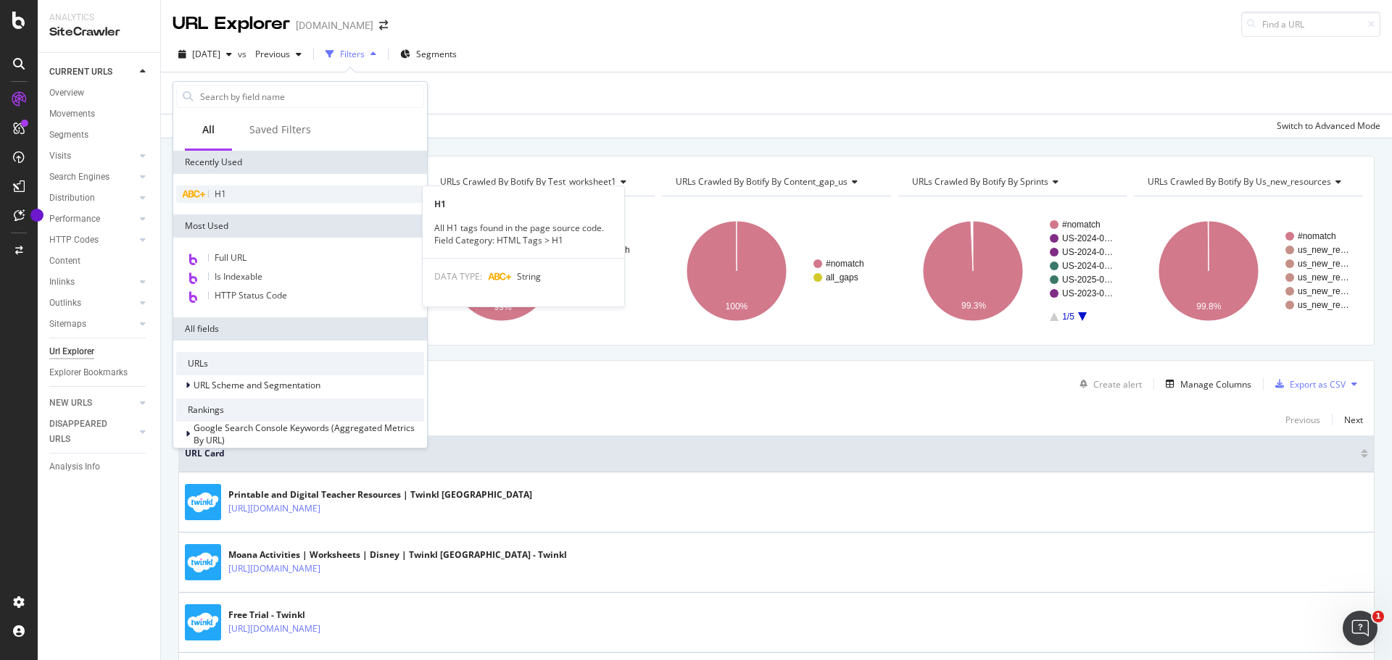
click at [236, 188] on div "H1" at bounding box center [300, 194] width 248 height 17
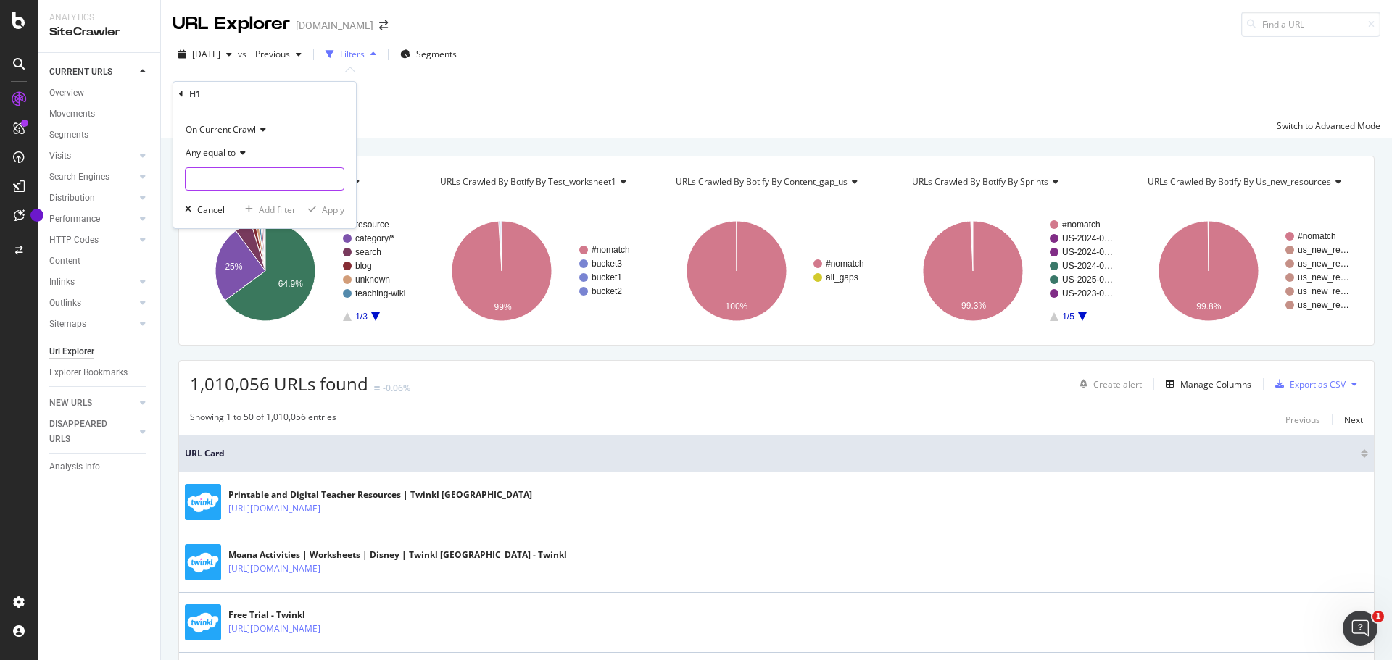
click at [292, 172] on input "text" at bounding box center [265, 178] width 158 height 23
type input "worksheet"
click at [328, 207] on div "Apply" at bounding box center [333, 210] width 22 height 12
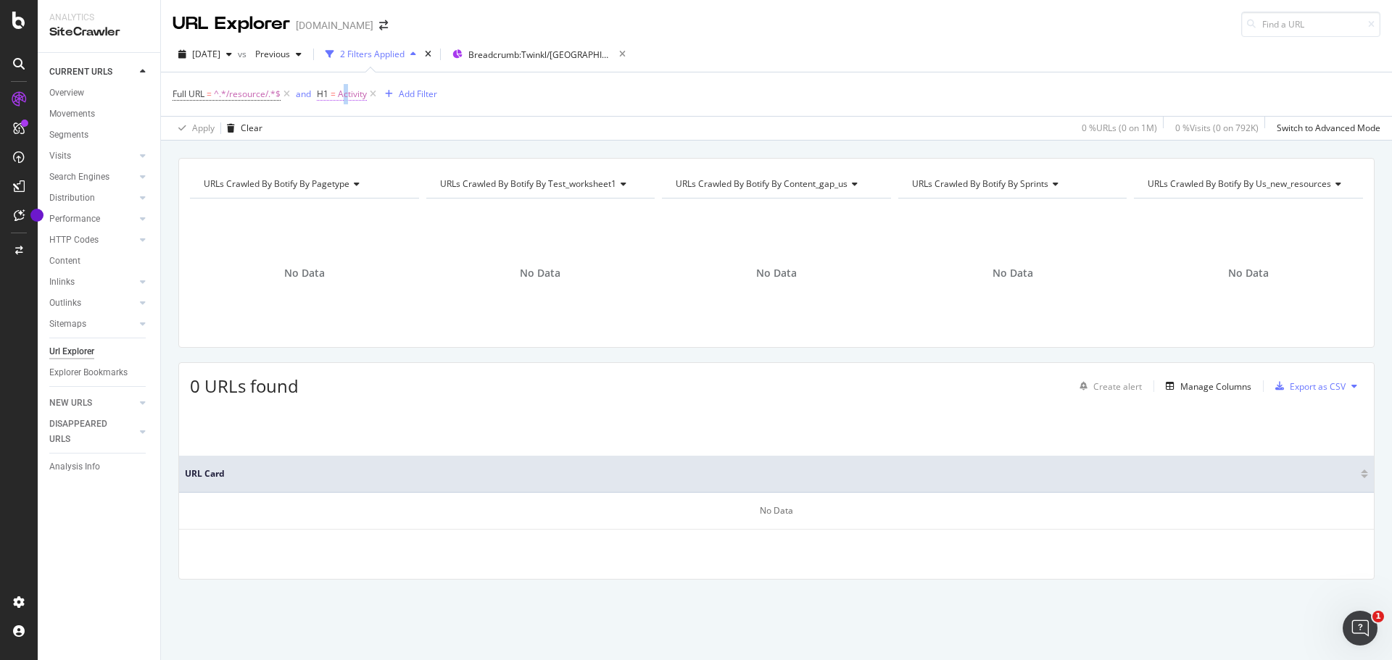
click at [346, 93] on span "Activity" at bounding box center [352, 94] width 29 height 20
click at [410, 181] on input "Activity" at bounding box center [398, 177] width 137 height 23
paste input "Book"
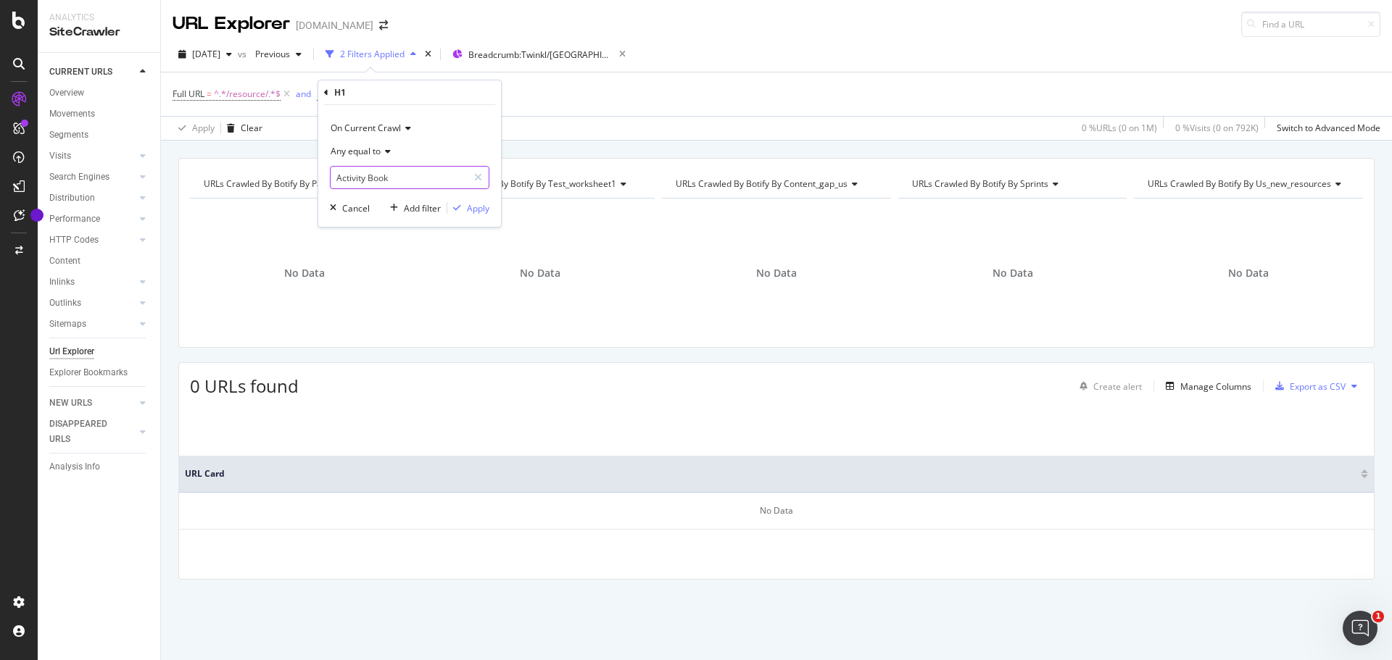
type input "Activity Book"
click at [478, 217] on div "On Current Crawl Any equal to Activity Book Cancel Add filter Apply" at bounding box center [409, 166] width 183 height 122
click at [477, 210] on div "Apply" at bounding box center [478, 208] width 22 height 12
click at [371, 99] on span "Activity Book" at bounding box center [363, 94] width 51 height 20
click at [341, 178] on input "Activity Book" at bounding box center [398, 177] width 137 height 23
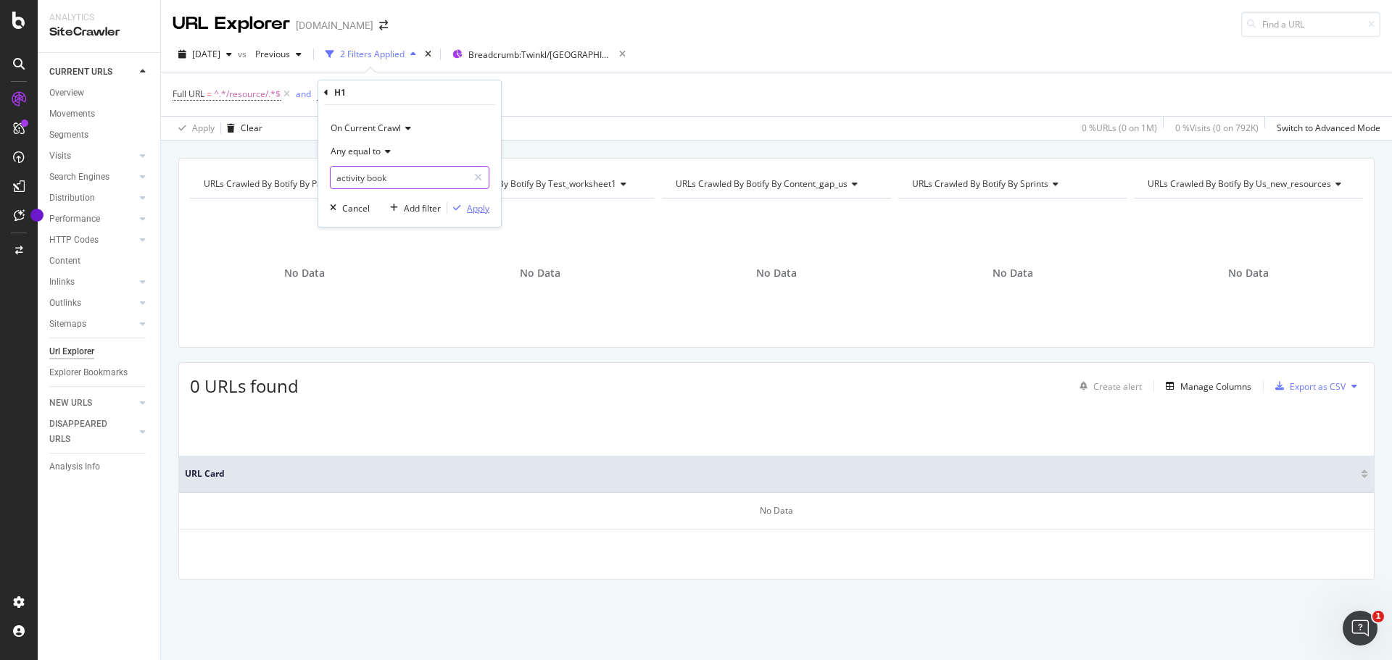
type input "activity book"
click at [469, 211] on div "Apply" at bounding box center [478, 208] width 22 height 12
click at [232, 57] on icon "button" at bounding box center [229, 54] width 6 height 9
click at [625, 96] on div "Full URL = ^.*/resource/.*$ and H1 = activity book Add Filter" at bounding box center [775, 93] width 1207 height 43
click at [307, 57] on div "button" at bounding box center [298, 54] width 17 height 9
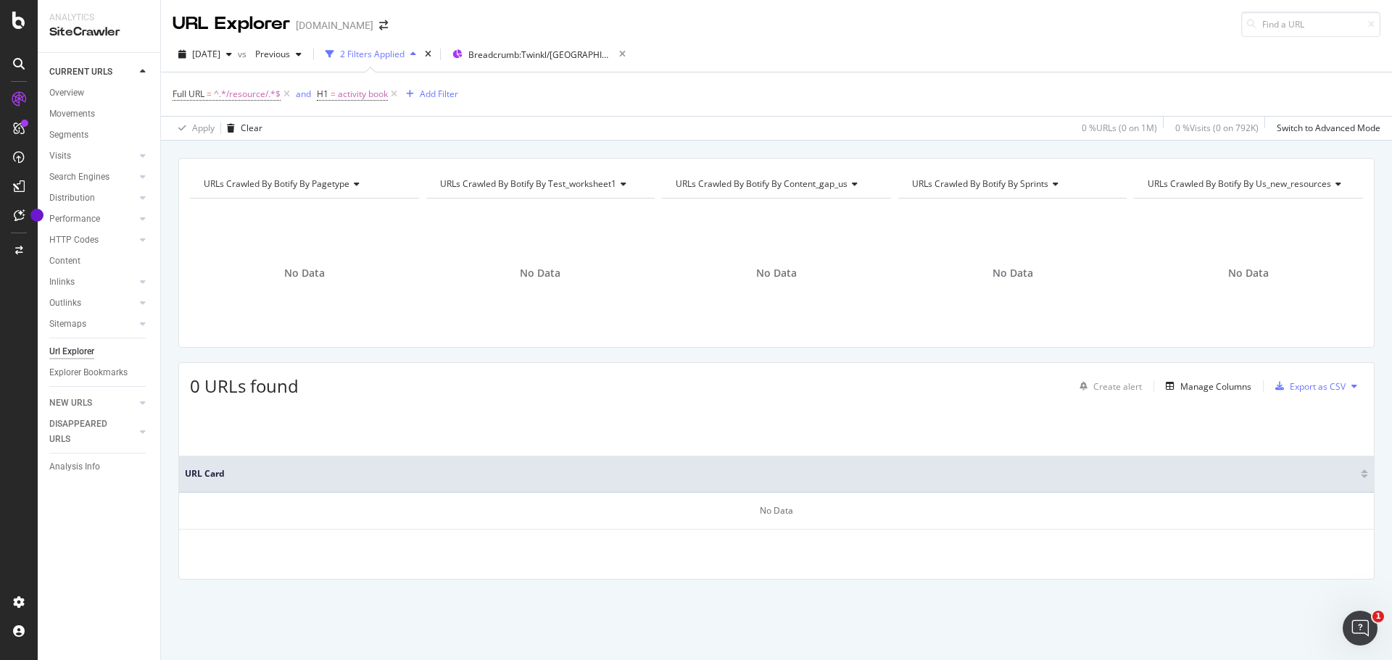
click at [749, 133] on div "Apply Clear 0 % URLs ( 0 on 1M ) 0 % Visits ( 0 on 792K ) Switch to Advanced Mo…" at bounding box center [776, 128] width 1231 height 24
click at [1240, 390] on div "Manage Columns" at bounding box center [1215, 387] width 71 height 12
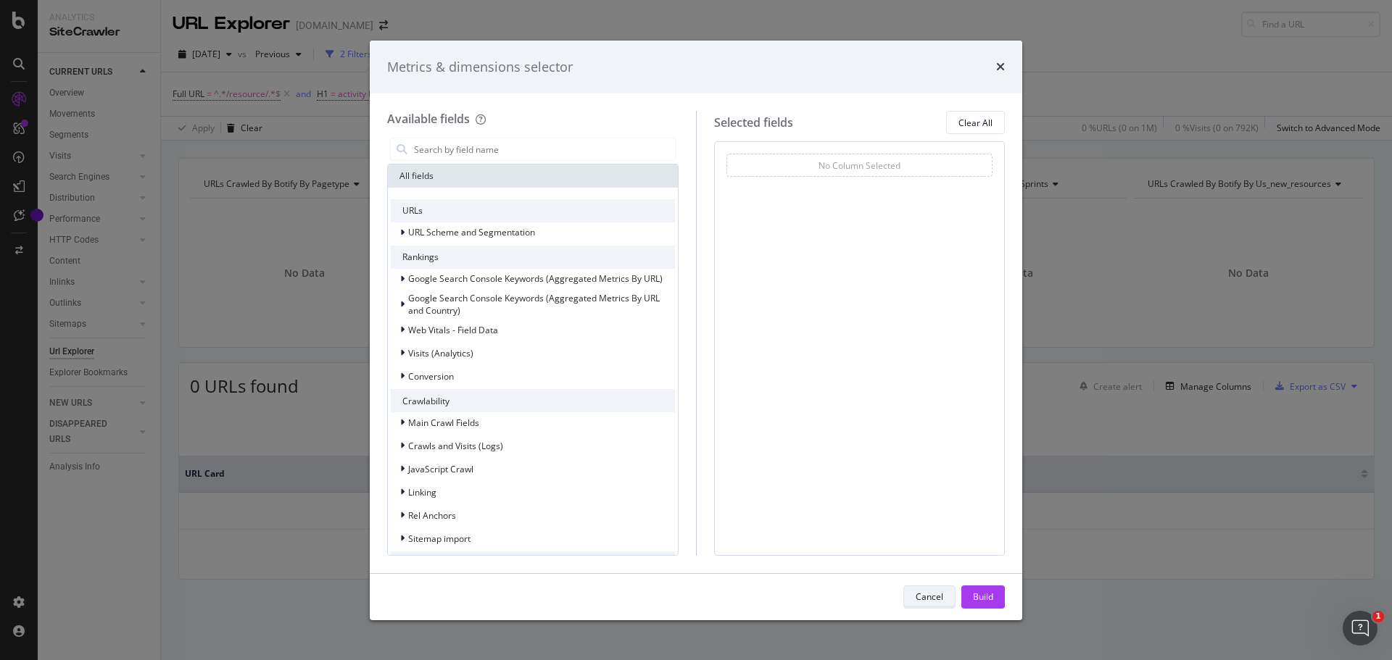
click at [934, 597] on div "Cancel" at bounding box center [929, 597] width 28 height 12
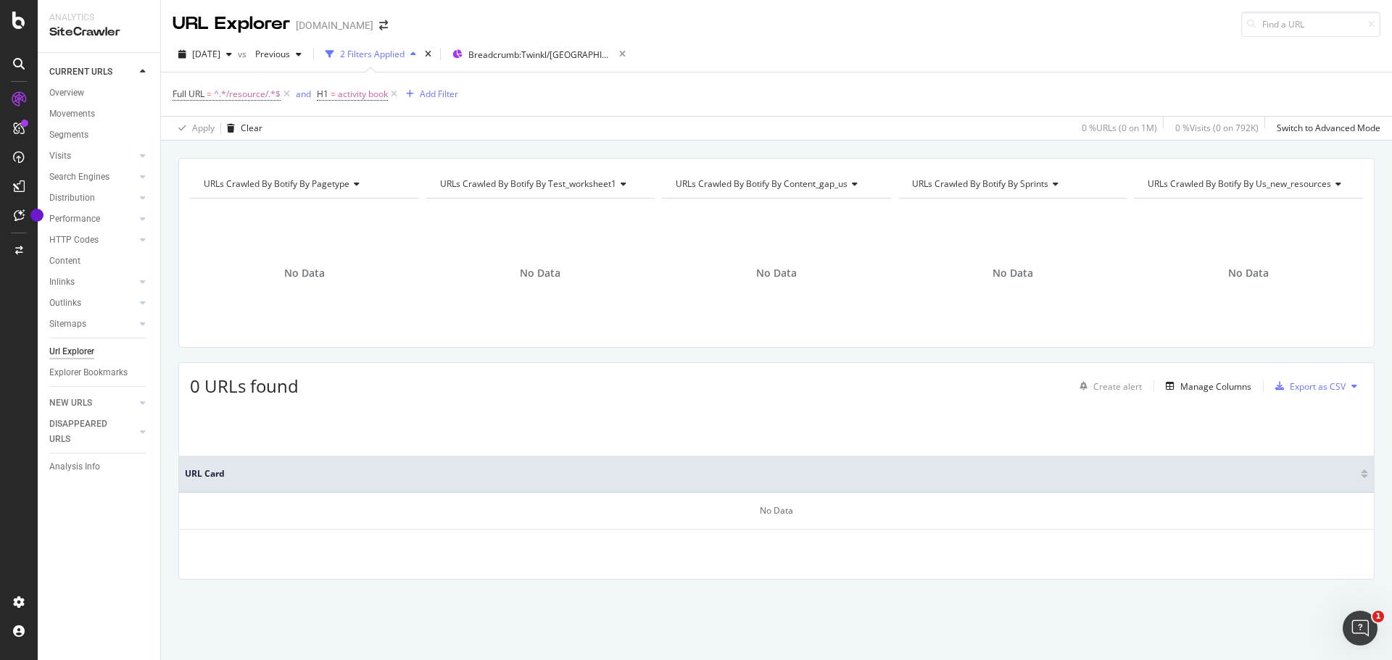
click at [604, 184] on span "URLs Crawled By Botify By test_worksheet1" at bounding box center [528, 184] width 176 height 12
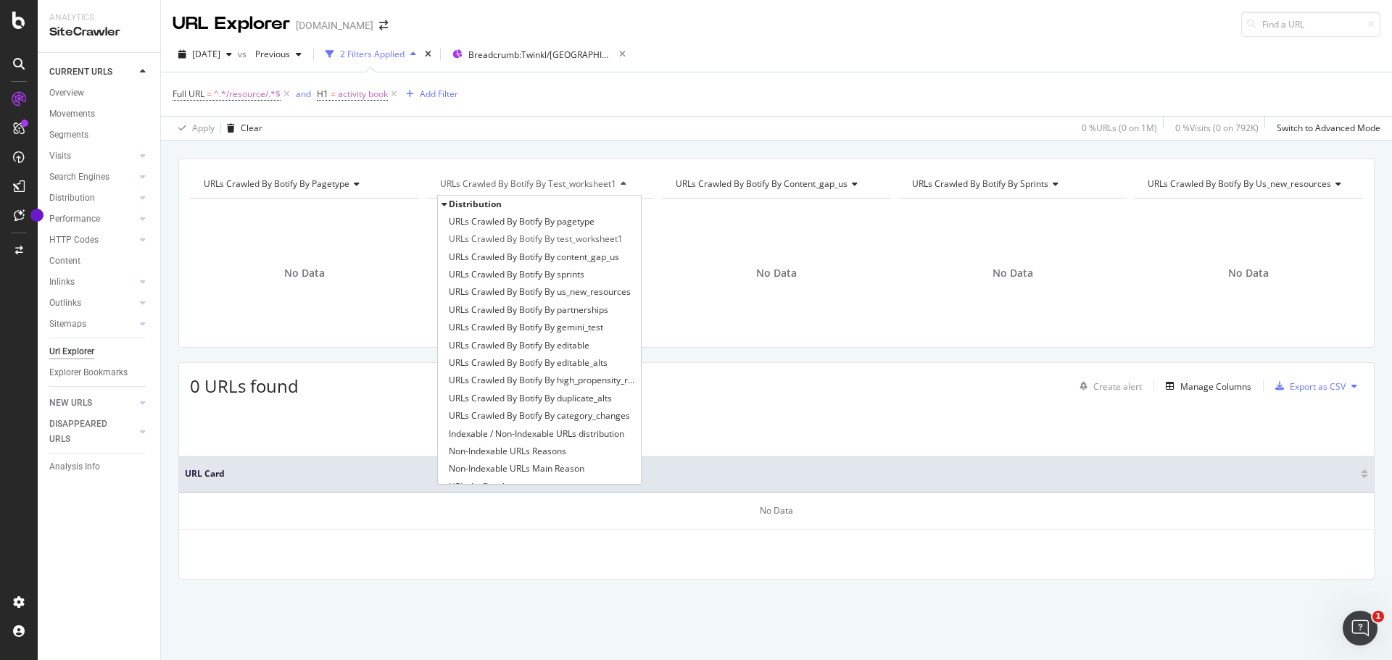
click at [606, 184] on span "URLs Crawled By Botify By test_worksheet1" at bounding box center [528, 184] width 176 height 12
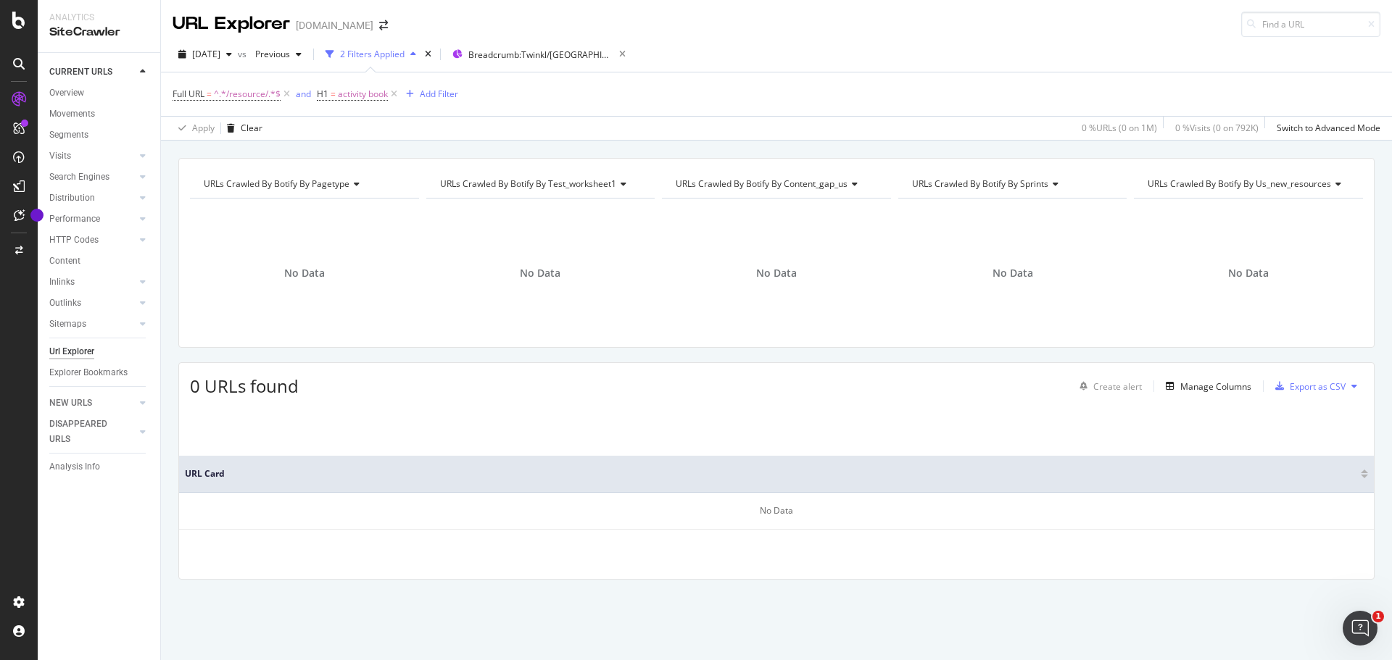
click at [607, 184] on span "URLs Crawled By Botify By test_worksheet1" at bounding box center [528, 184] width 176 height 12
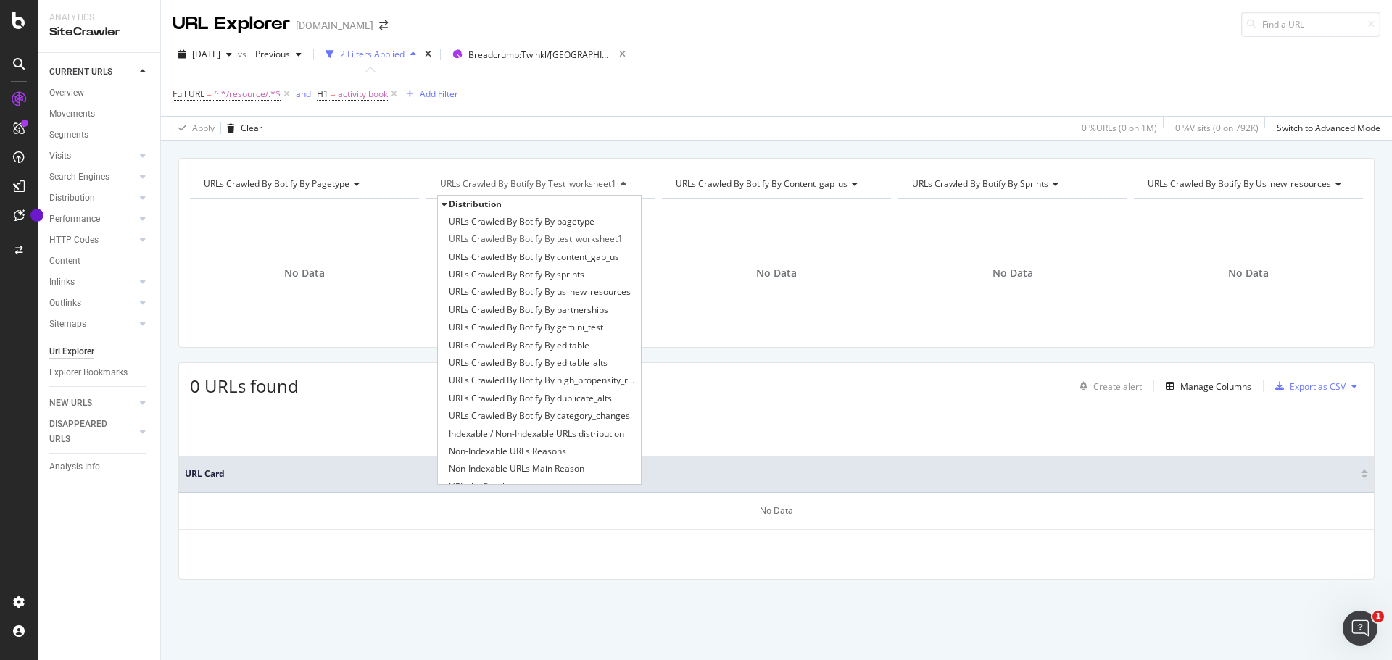
click at [603, 185] on span "URLs Crawled By Botify By test_worksheet1" at bounding box center [528, 184] width 176 height 12
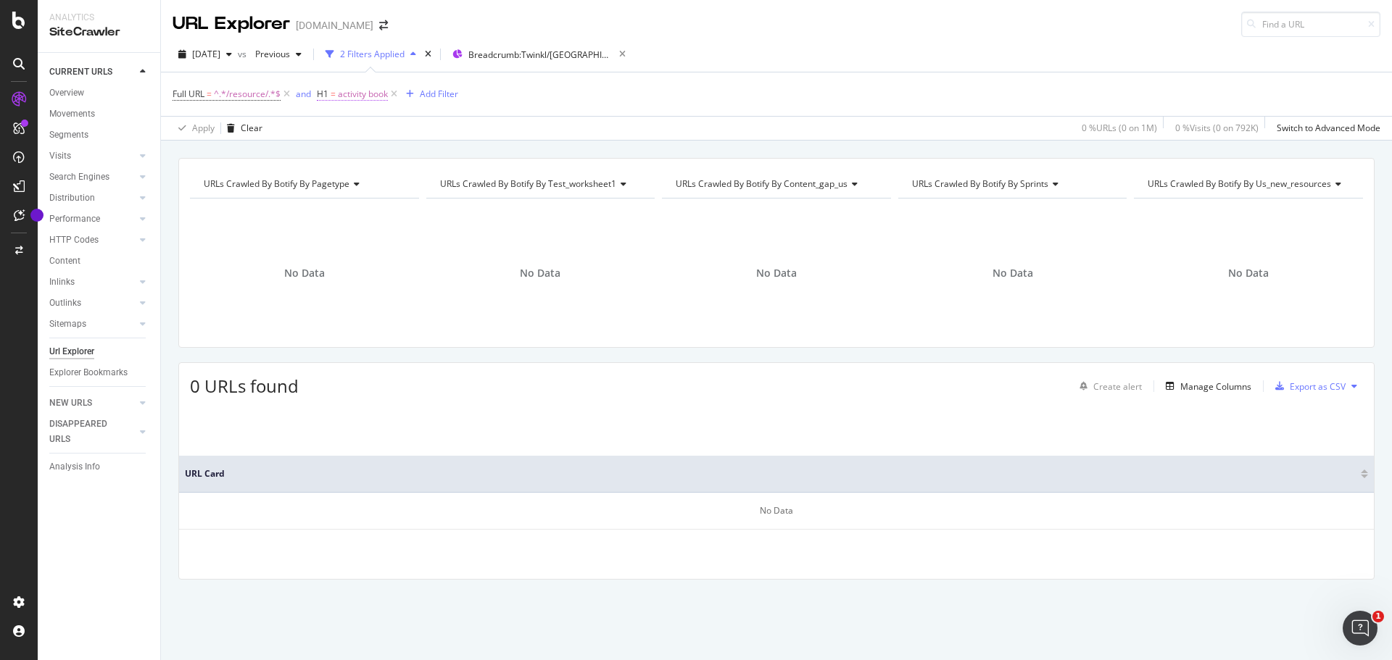
click at [368, 98] on span "activity book" at bounding box center [363, 94] width 50 height 20
type input "book"
click at [483, 204] on div "Apply" at bounding box center [478, 208] width 22 height 12
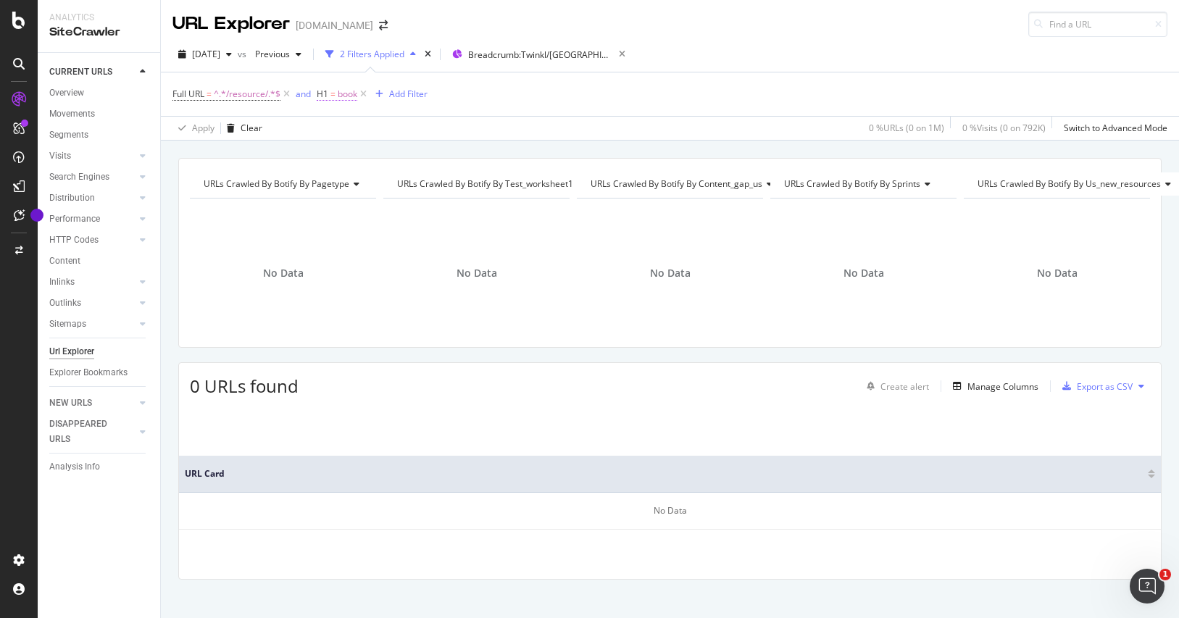
click at [339, 98] on span "book" at bounding box center [348, 94] width 20 height 20
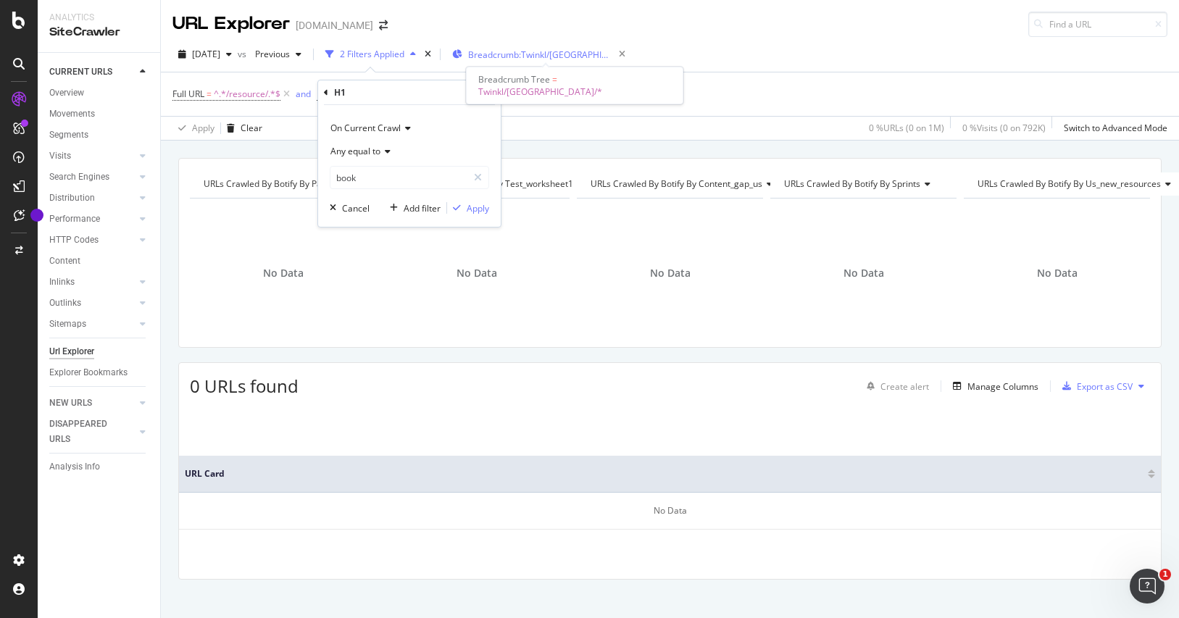
click at [528, 52] on span "Breadcrumb: Twinkl/USA/*" at bounding box center [540, 55] width 145 height 12
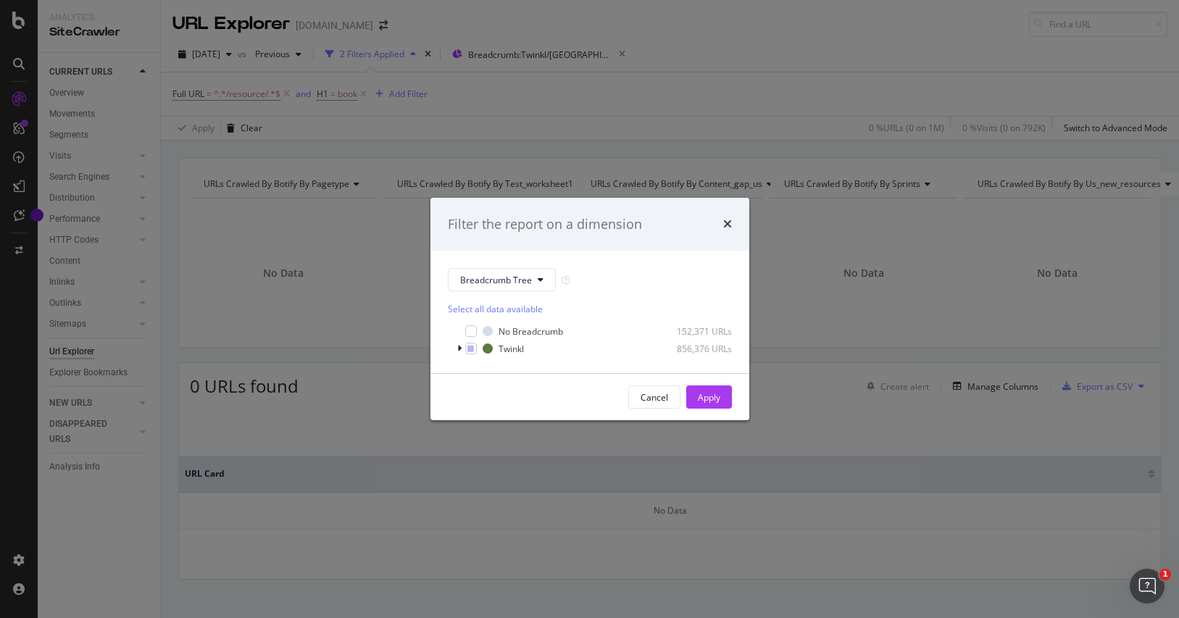
click at [725, 219] on icon "times" at bounding box center [727, 224] width 9 height 12
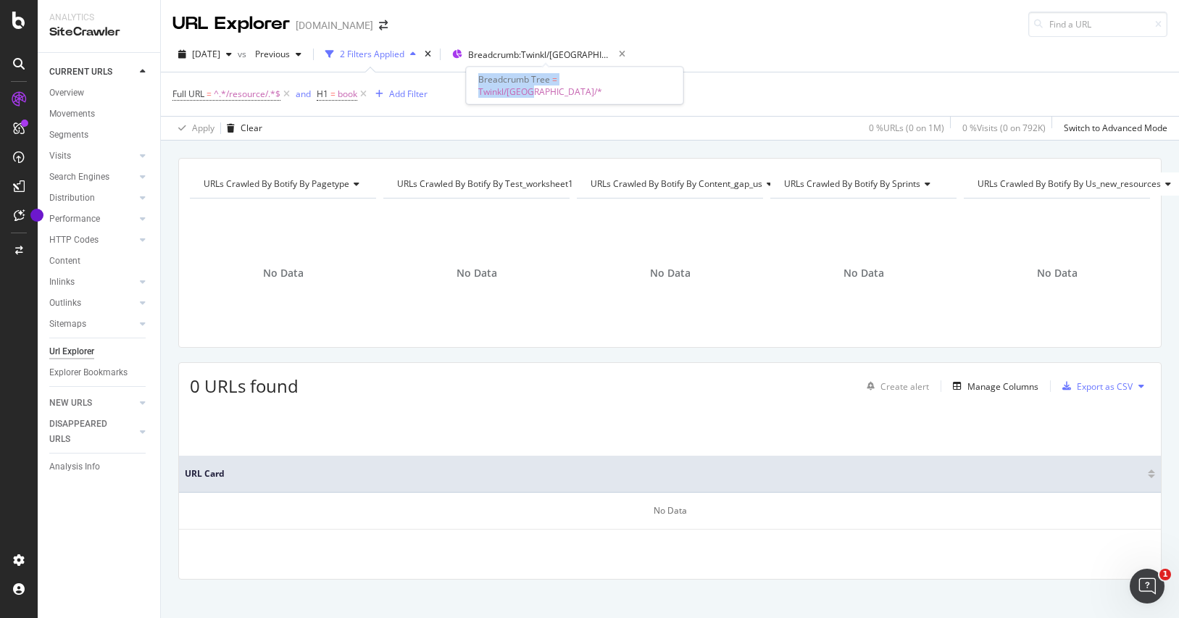
drag, startPoint x: 479, startPoint y: 79, endPoint x: 613, endPoint y: 80, distance: 134.1
click at [613, 80] on div "Breadcrumb Tree = Twinkl/USA/*" at bounding box center [574, 86] width 217 height 38
copy span "Breadcrumb Tree = Twinkl/USA/*"
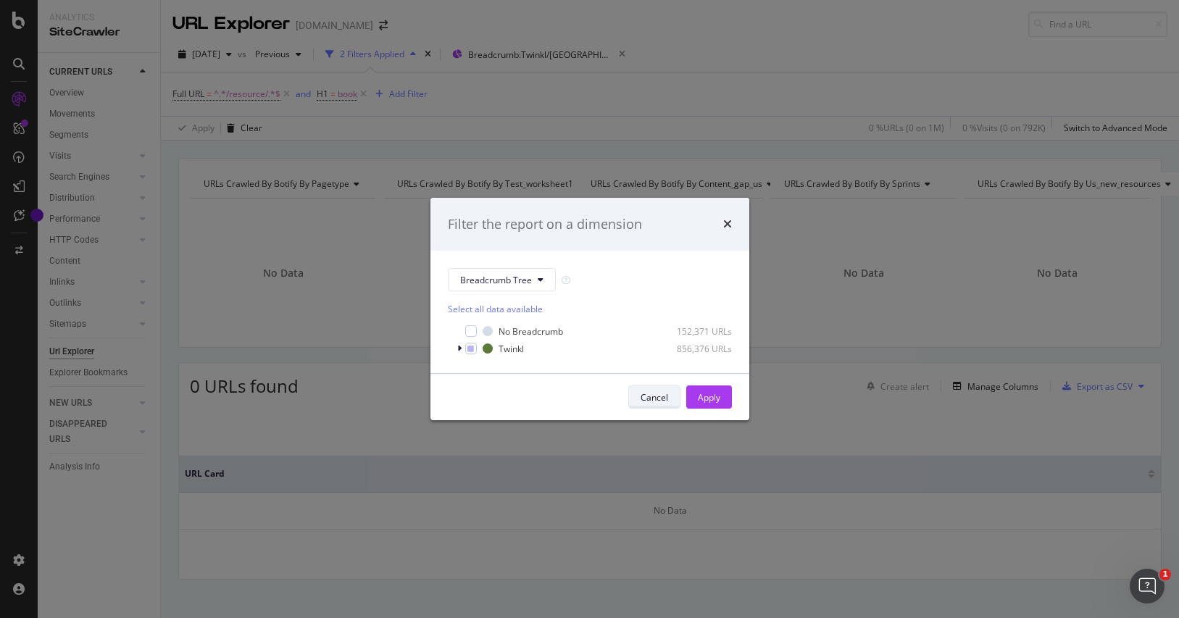
click at [658, 396] on div "Cancel" at bounding box center [655, 397] width 28 height 12
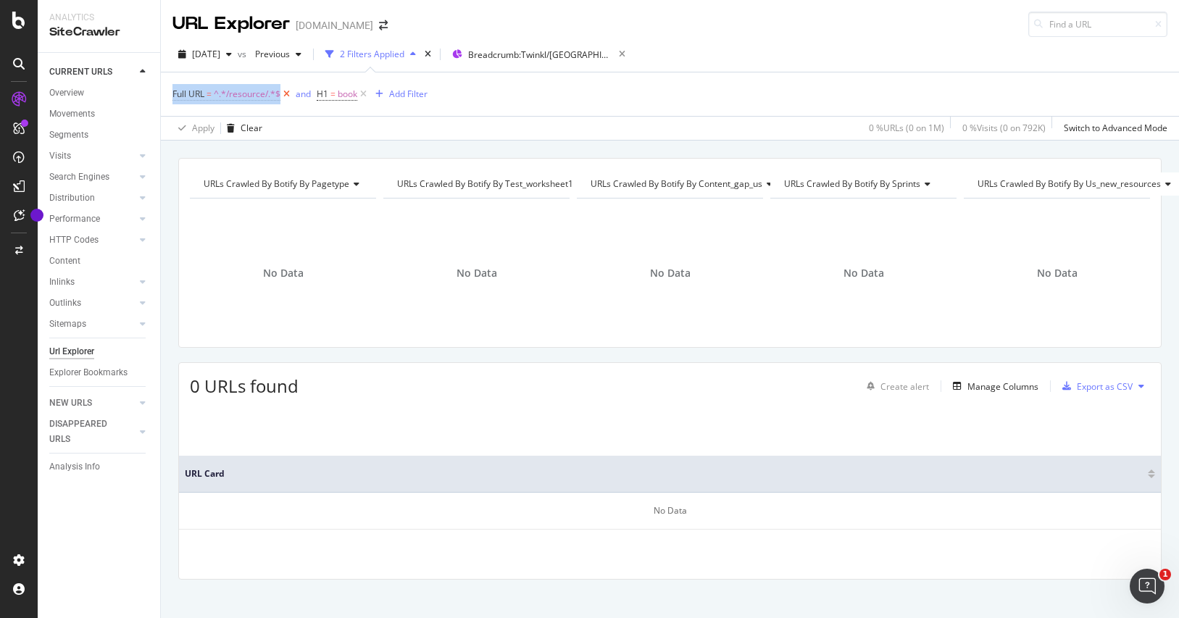
drag, startPoint x: 171, startPoint y: 93, endPoint x: 280, endPoint y: 96, distance: 109.5
click at [280, 96] on div "Full URL = ^.*/resource/.*$ and H1 = book Add Filter Apply Clear 0 % URLs ( 0 o…" at bounding box center [670, 106] width 1018 height 68
copy span "Full URL = ^.*/resource/.*$"
click at [343, 93] on span "book" at bounding box center [348, 94] width 20 height 20
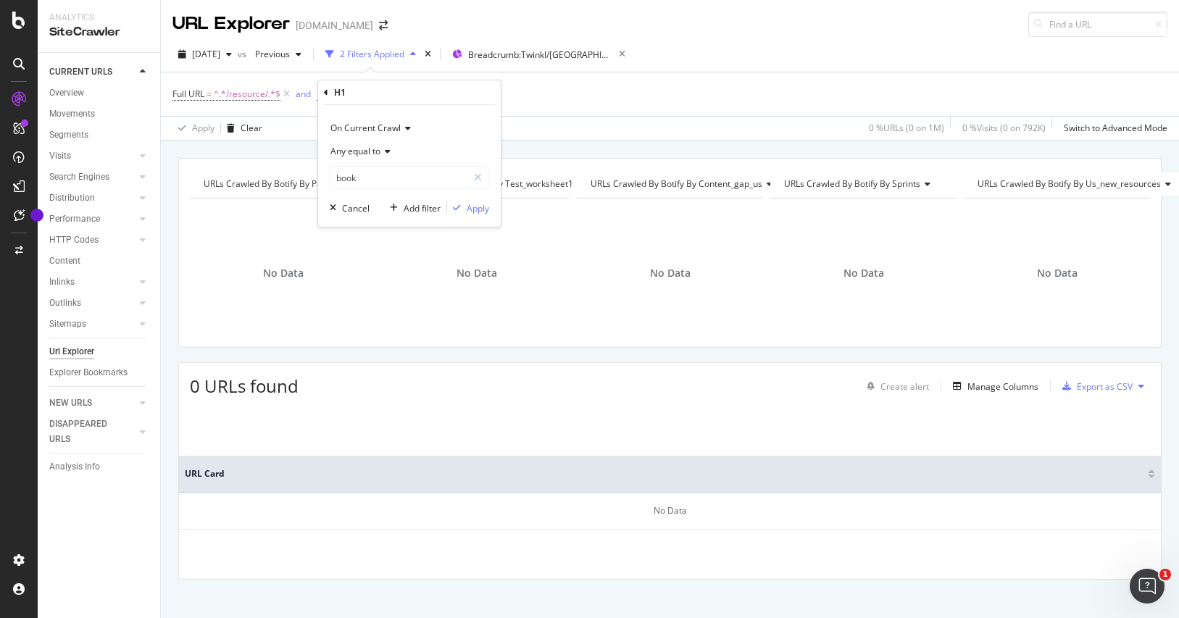
click at [325, 89] on icon at bounding box center [326, 92] width 4 height 9
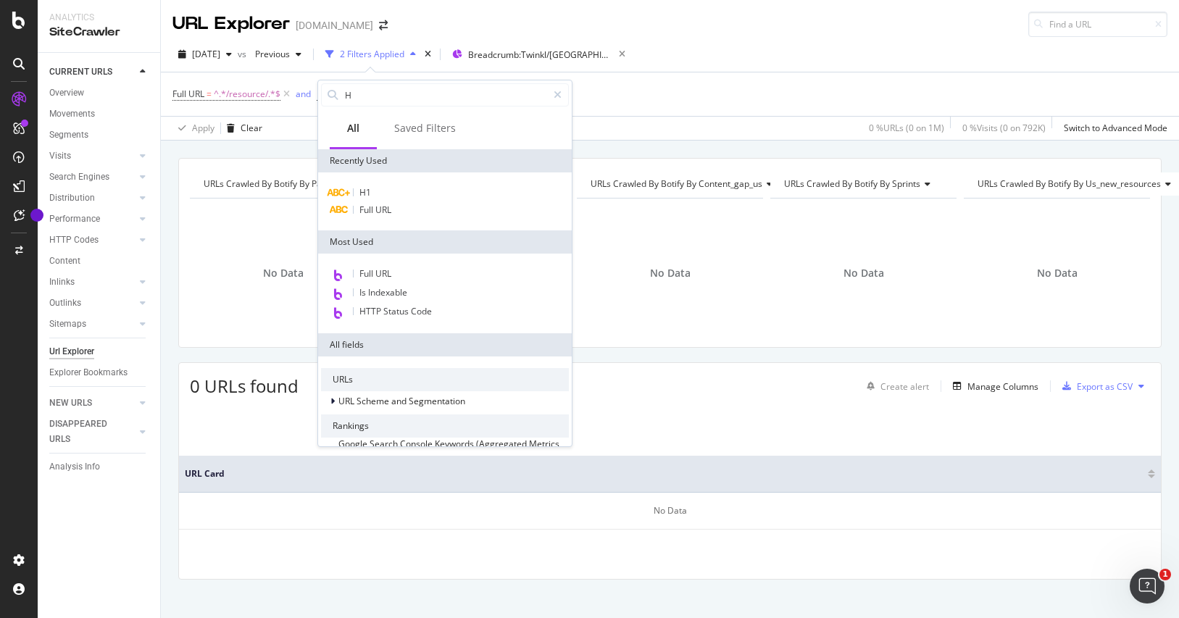
type input "H1"
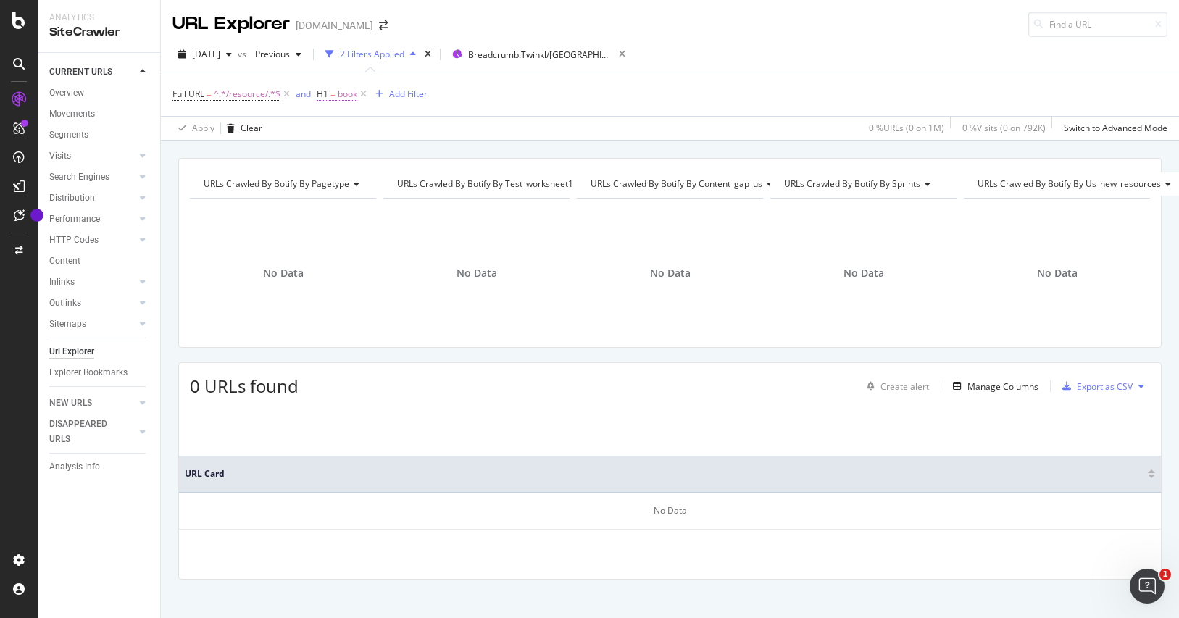
click at [324, 91] on span "H1" at bounding box center [323, 94] width 12 height 12
click at [325, 92] on icon at bounding box center [326, 92] width 4 height 9
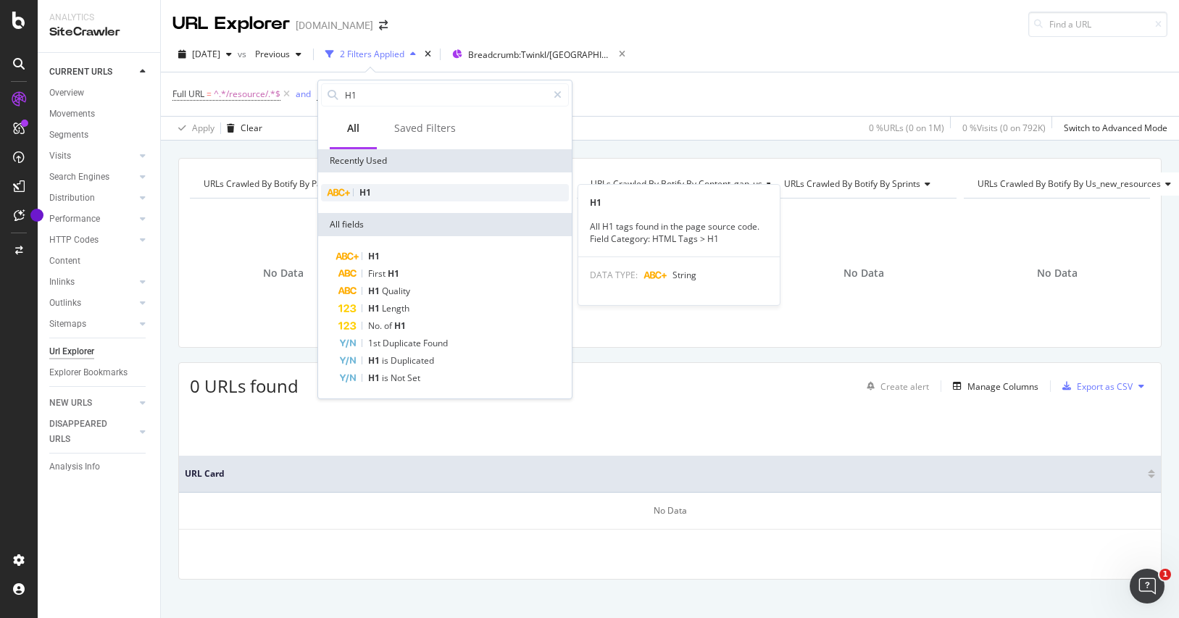
click at [359, 194] on div "H1" at bounding box center [445, 192] width 248 height 17
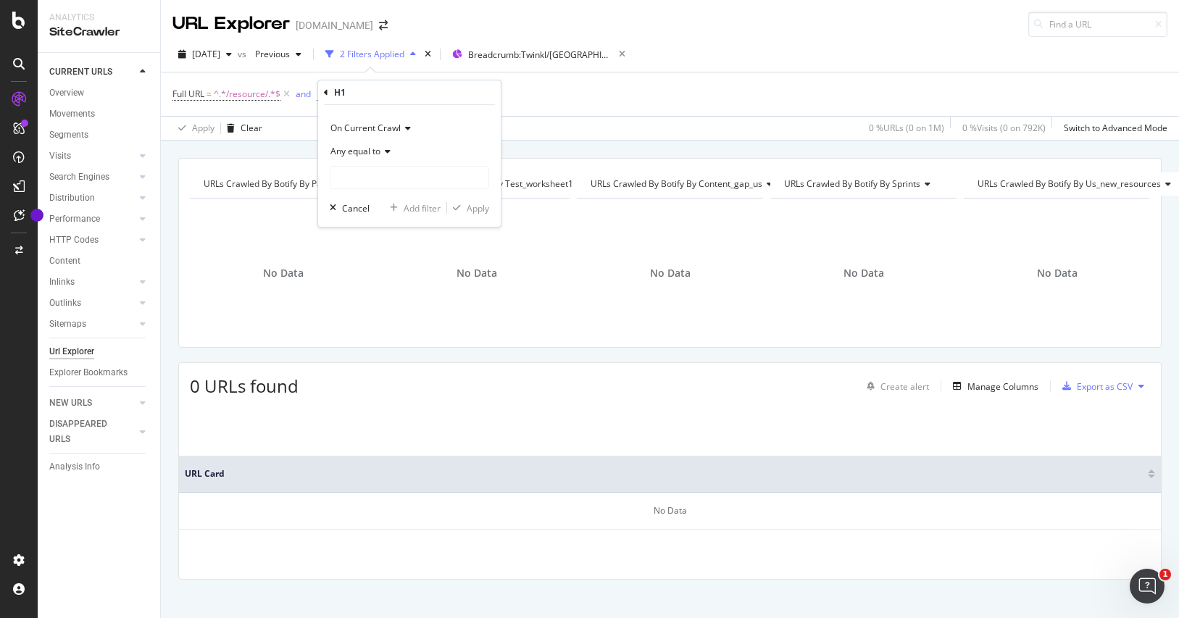
click at [379, 153] on span "Any equal to" at bounding box center [355, 151] width 50 height 12
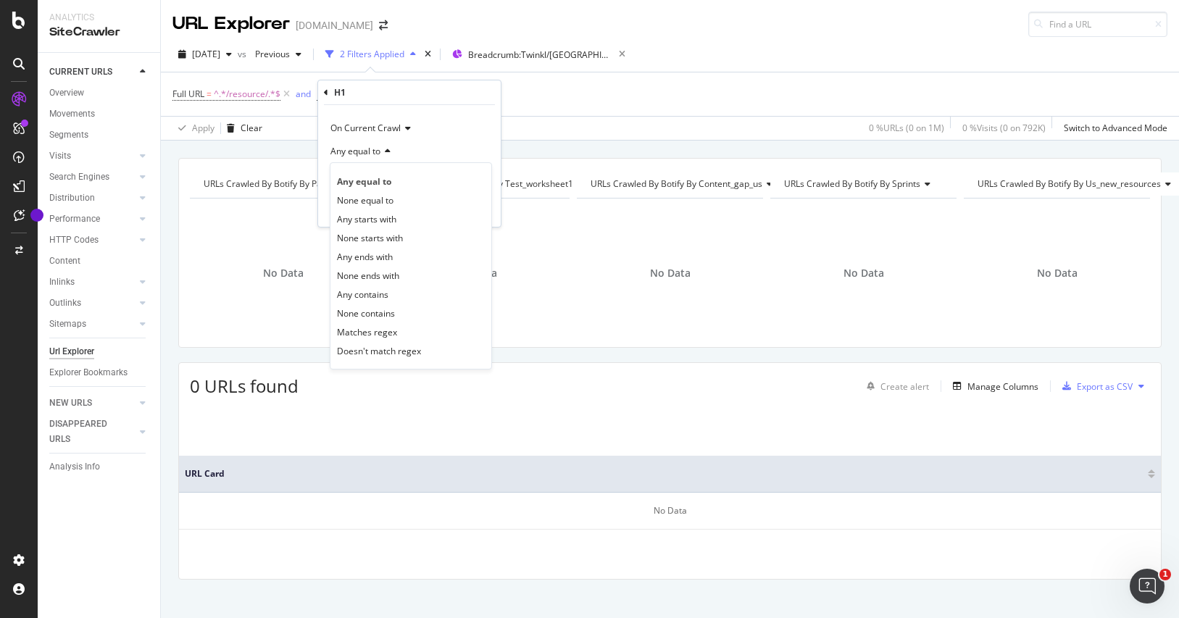
click at [394, 295] on div "Any contains" at bounding box center [410, 294] width 155 height 19
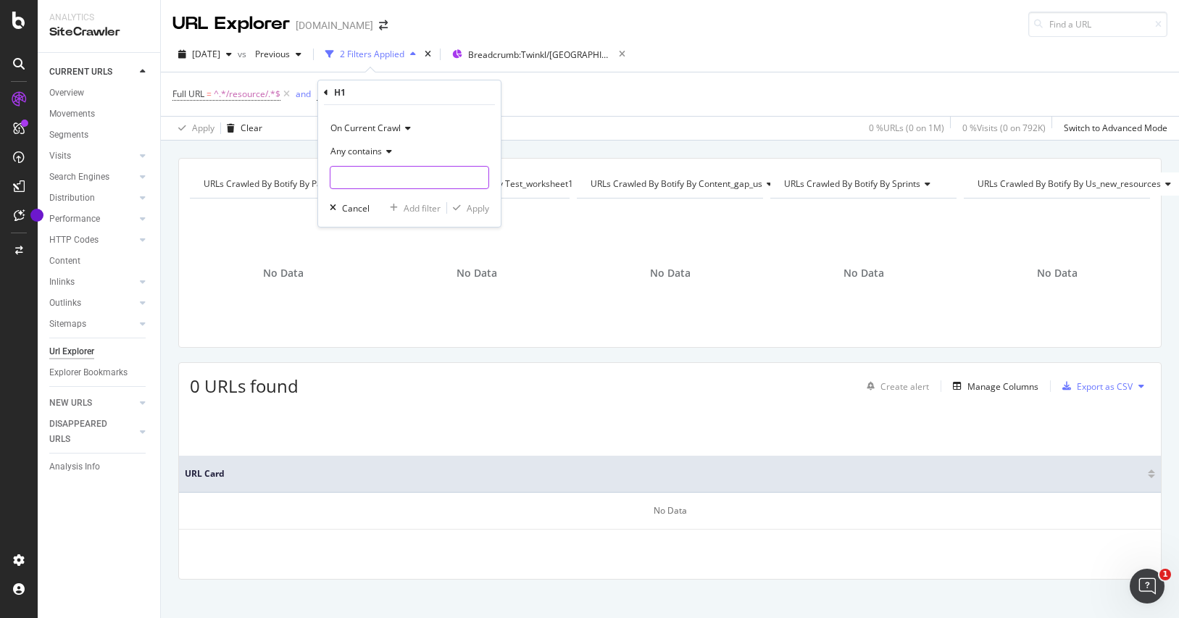
click at [381, 178] on input "text" at bounding box center [409, 177] width 158 height 23
paste input "Activity Book"
type input "Activity Book"
click at [478, 205] on div "Apply" at bounding box center [478, 208] width 22 height 12
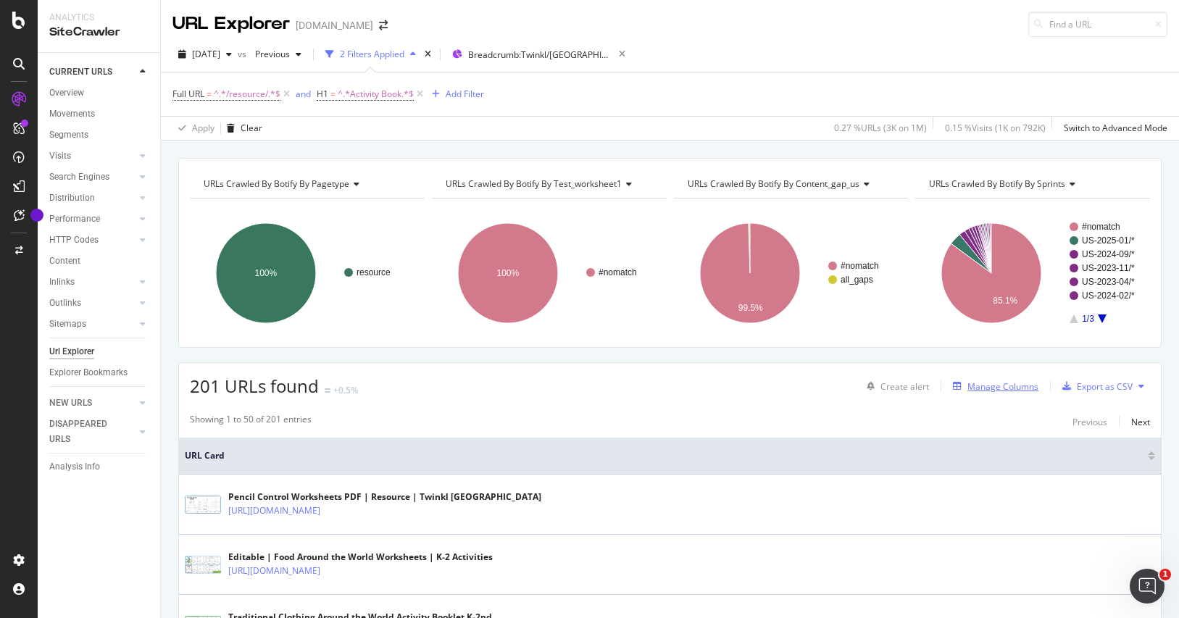
click at [984, 383] on div "Manage Columns" at bounding box center [1003, 387] width 71 height 12
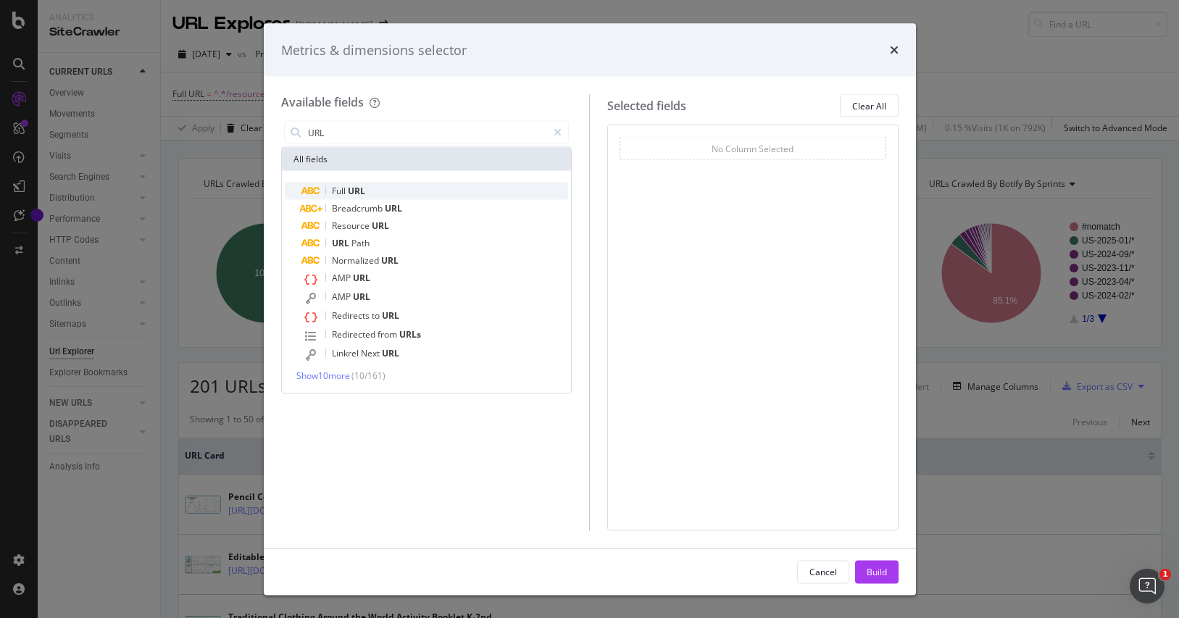
click at [418, 186] on div "Full URL" at bounding box center [435, 191] width 267 height 17
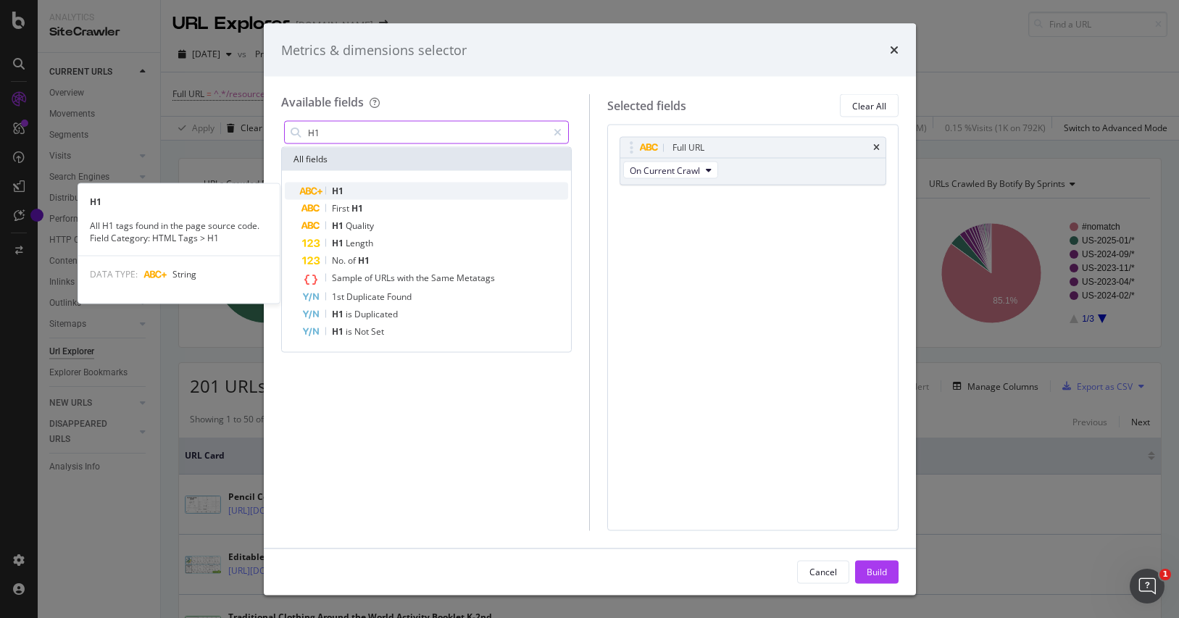
type input "H1"
click at [460, 191] on div "H1" at bounding box center [435, 191] width 267 height 17
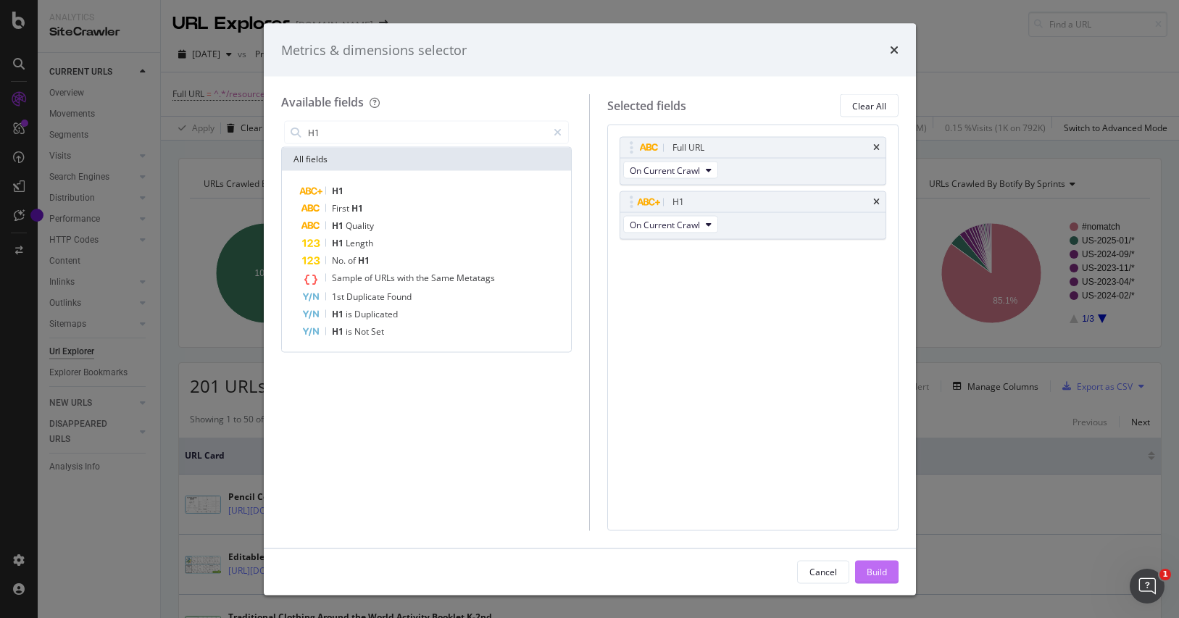
click at [886, 574] on div "Build" at bounding box center [877, 571] width 20 height 12
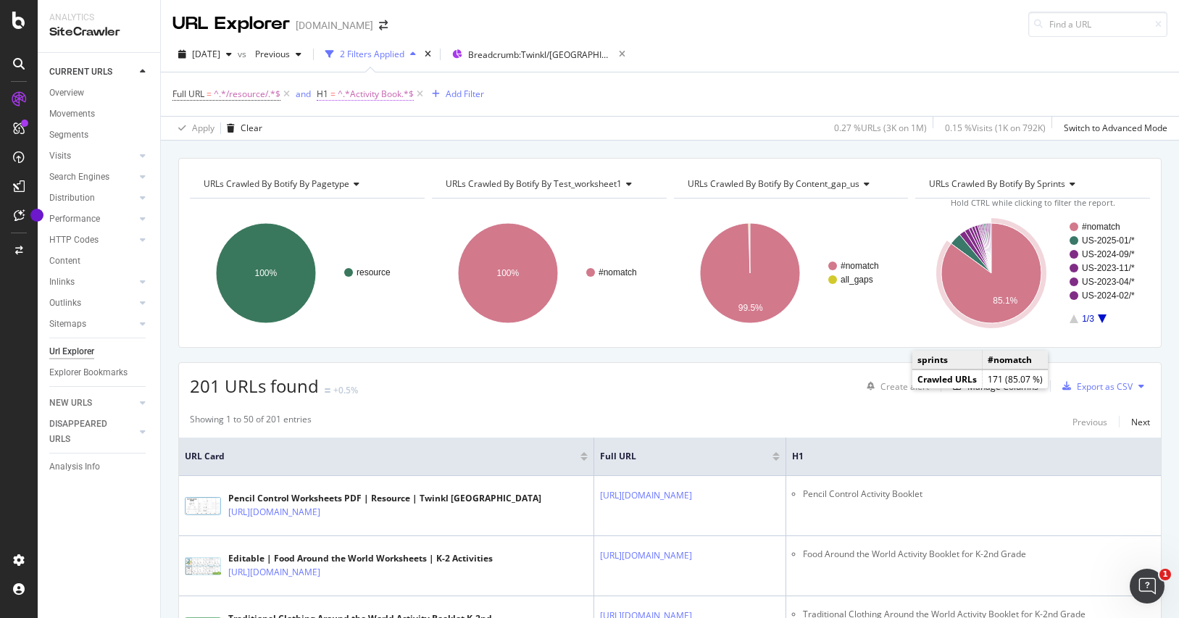
click at [364, 91] on span "^.*Activity Book.*$" at bounding box center [376, 94] width 76 height 20
click at [368, 147] on span "Any contains" at bounding box center [355, 151] width 51 height 12
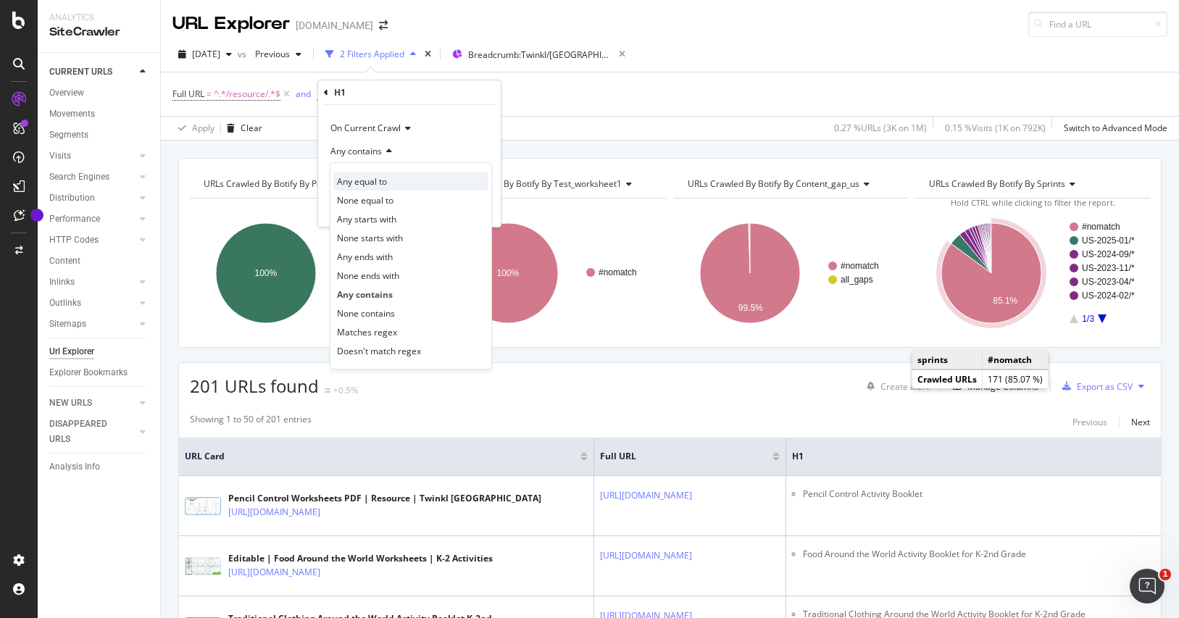
click at [415, 186] on div "Any equal to" at bounding box center [410, 181] width 155 height 19
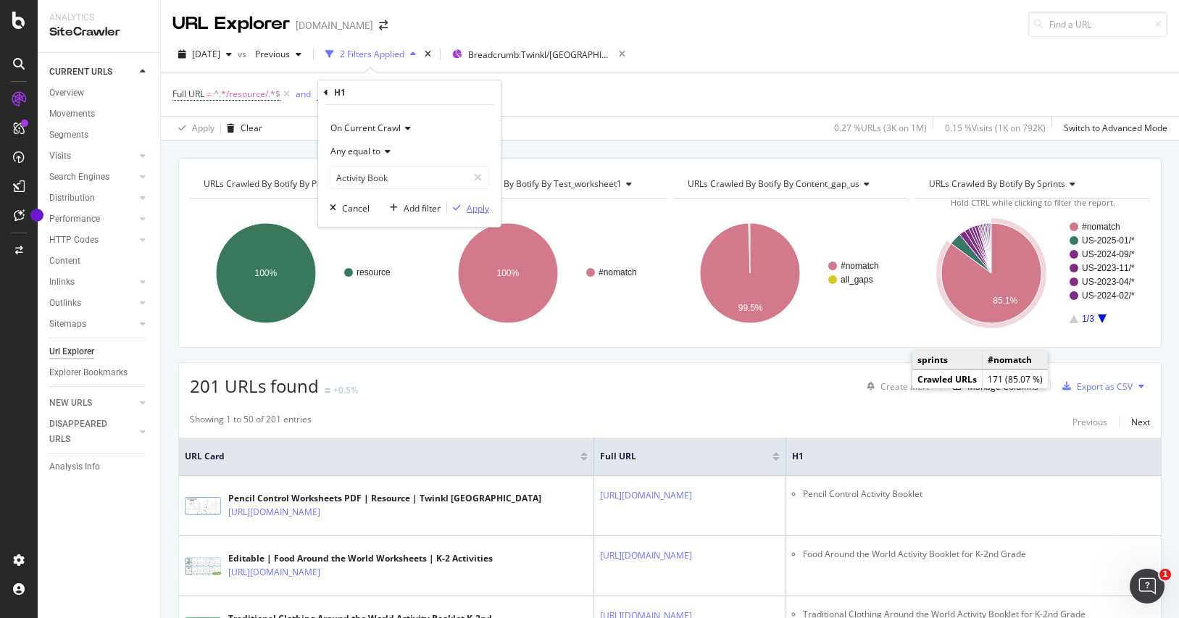
drag, startPoint x: 471, startPoint y: 210, endPoint x: 752, endPoint y: 99, distance: 302.3
click at [471, 209] on div "Apply" at bounding box center [478, 208] width 22 height 12
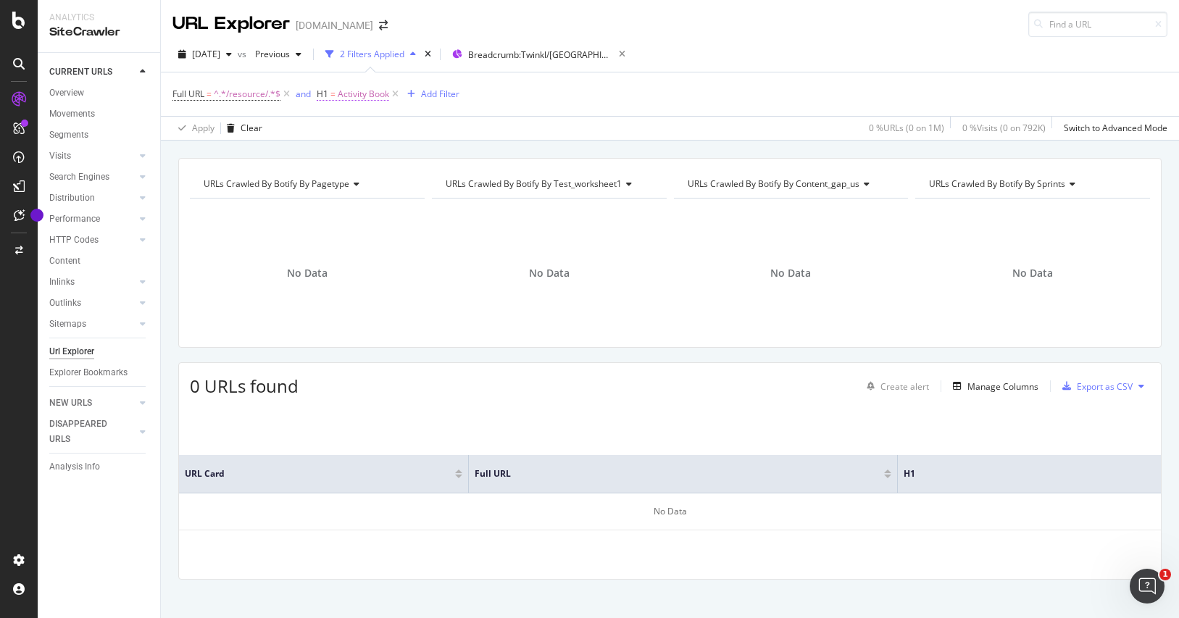
click at [340, 89] on span "Activity Book" at bounding box center [363, 94] width 51 height 20
click at [376, 151] on span "Any equal to" at bounding box center [355, 151] width 50 height 12
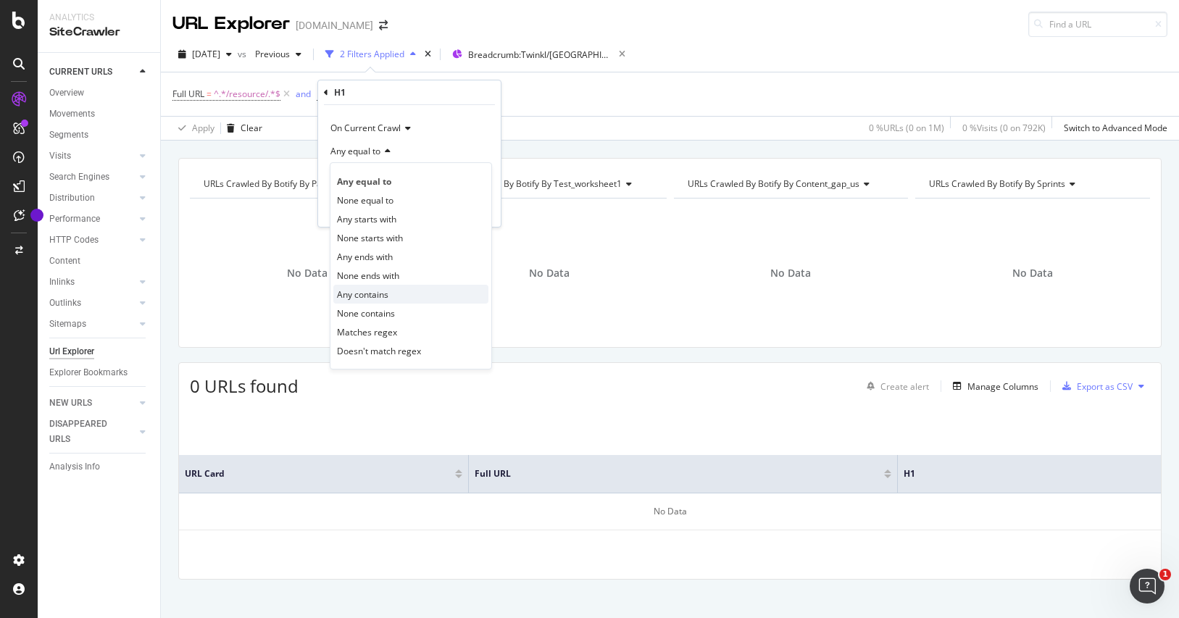
click at [419, 292] on div "Any contains" at bounding box center [410, 294] width 155 height 19
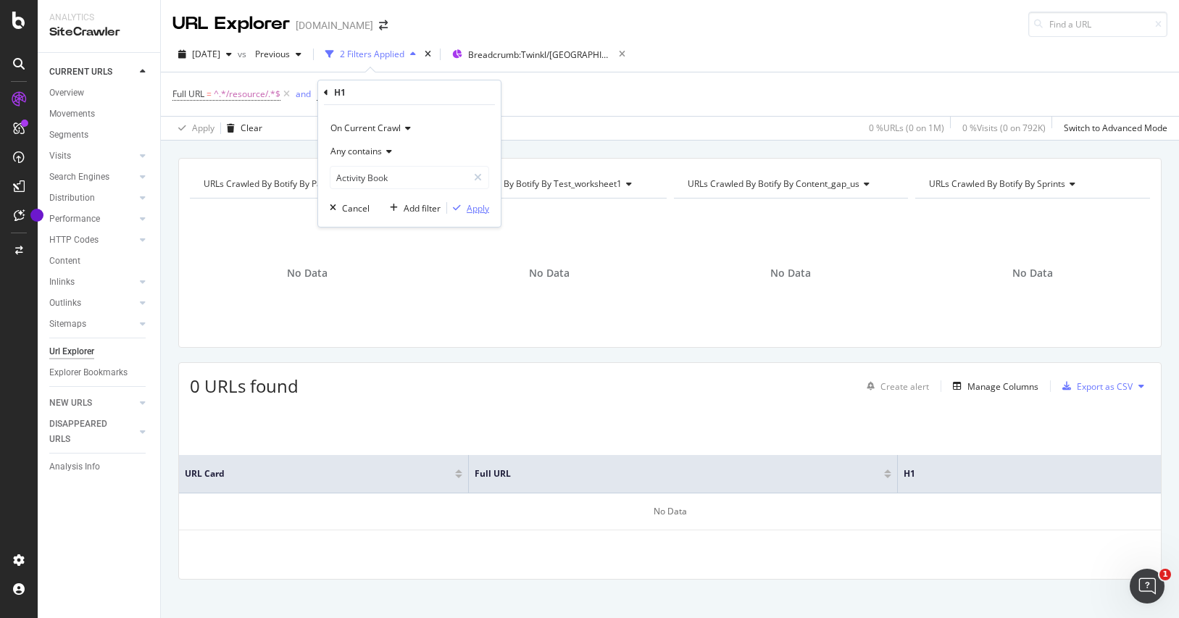
click at [473, 209] on div "Apply" at bounding box center [478, 208] width 22 height 12
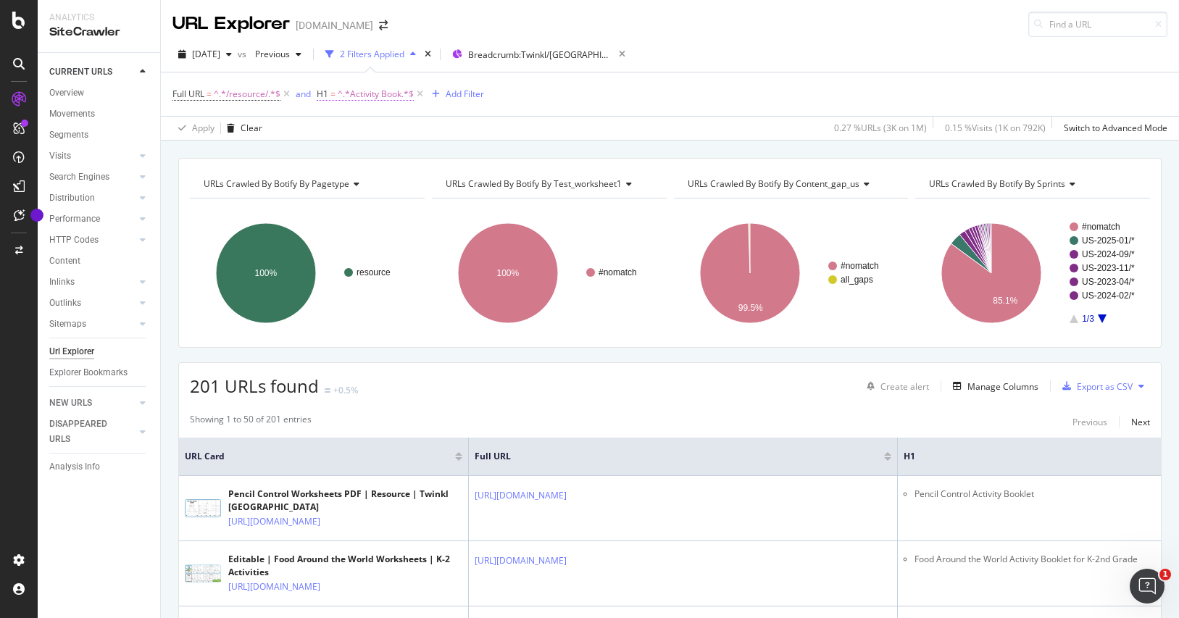
click at [367, 91] on span "^.*Activity Book.*$" at bounding box center [376, 94] width 76 height 20
click at [423, 206] on div "Add filter" at bounding box center [422, 208] width 37 height 12
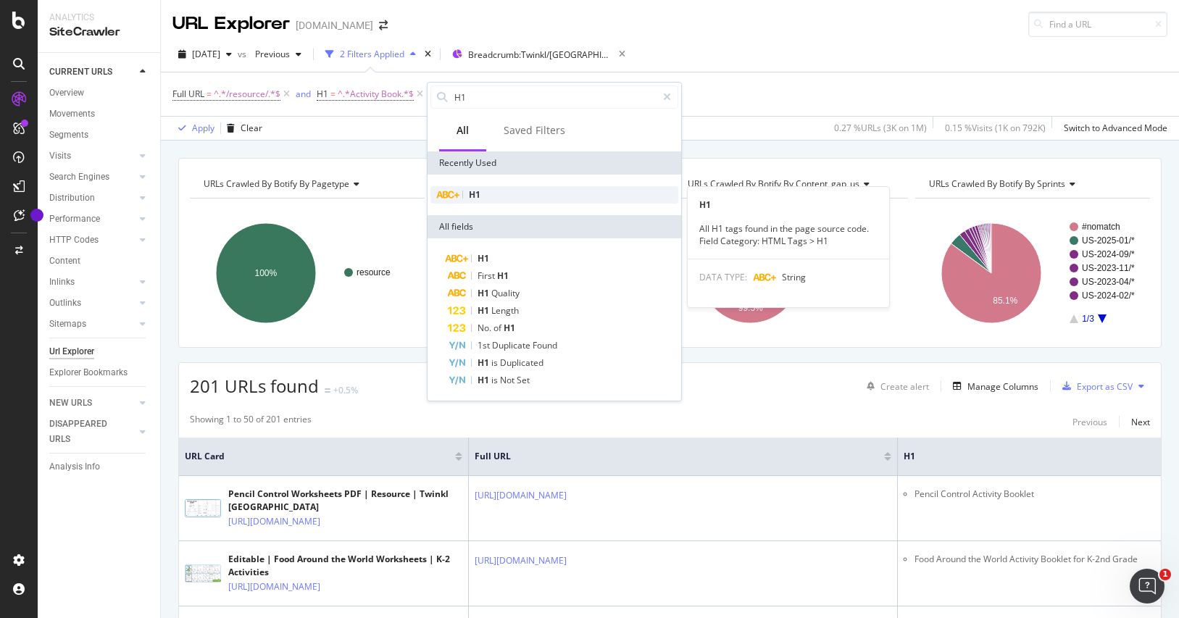
click at [460, 195] on div "H1" at bounding box center [555, 194] width 248 height 17
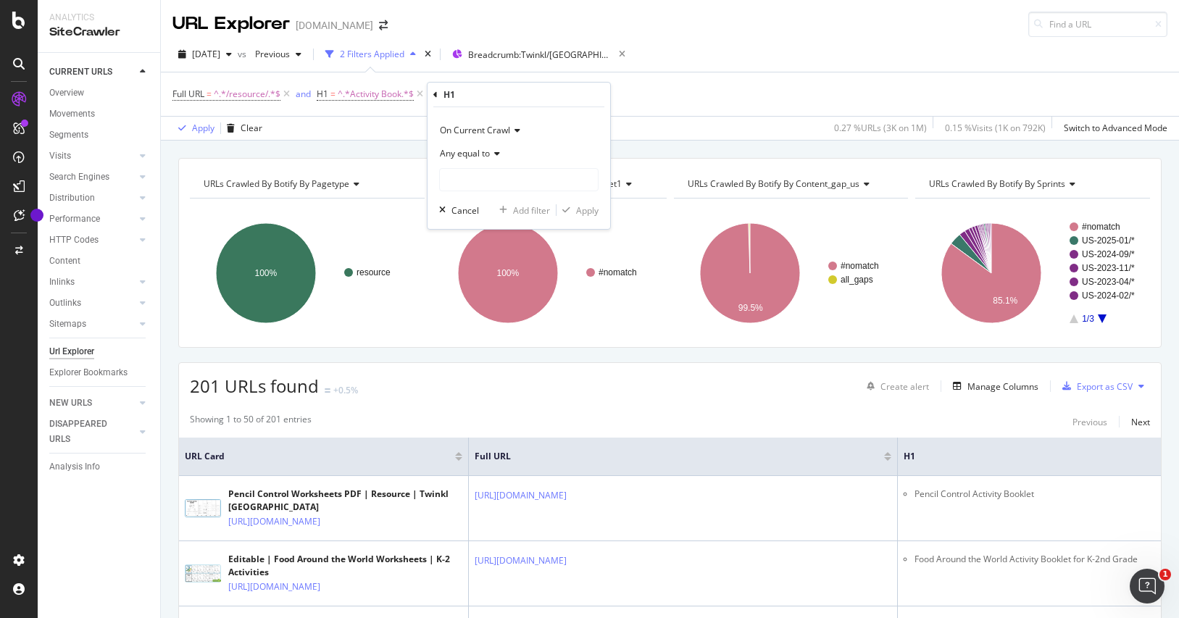
click at [478, 155] on span "Any equal to" at bounding box center [465, 153] width 50 height 12
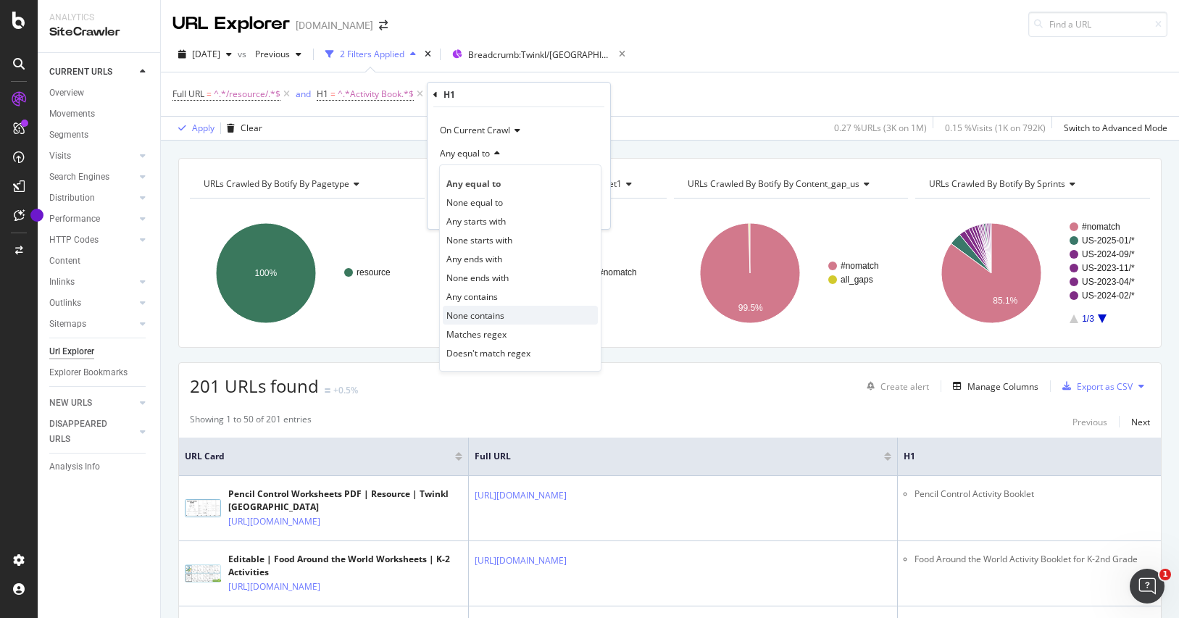
click at [524, 310] on div "None contains" at bounding box center [520, 315] width 155 height 19
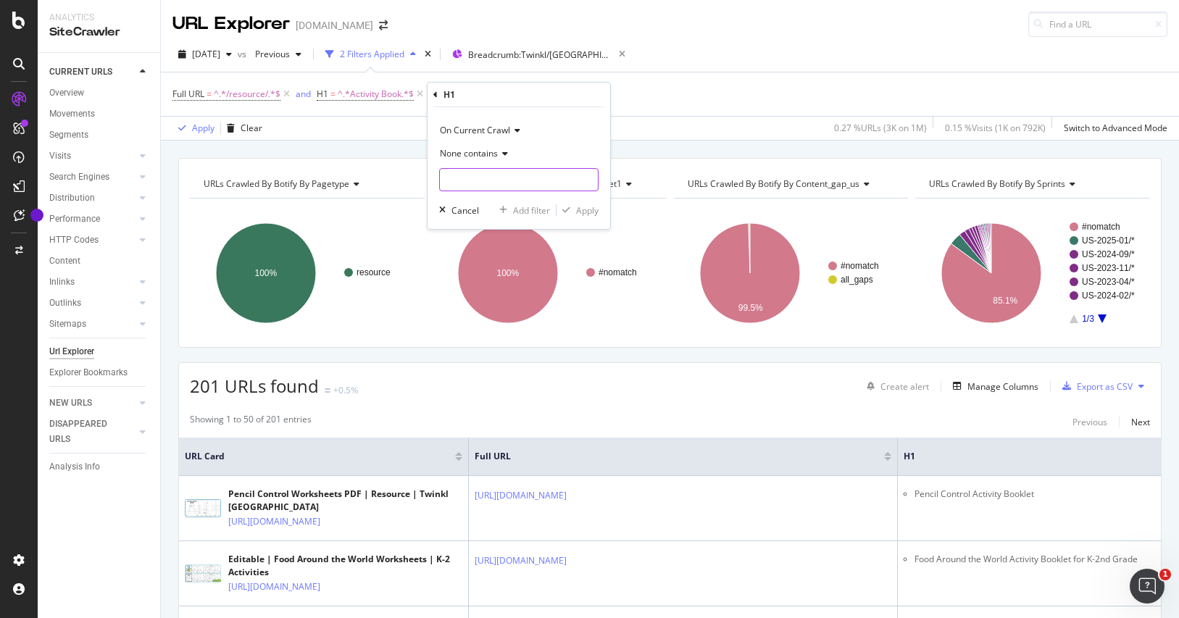
click at [520, 172] on input "text" at bounding box center [519, 179] width 158 height 23
type input "booklet"
click at [598, 218] on div "On Current Crawl None contains booklet Cancel Add filter Apply" at bounding box center [519, 168] width 183 height 122
click at [598, 214] on div "Apply" at bounding box center [587, 210] width 22 height 12
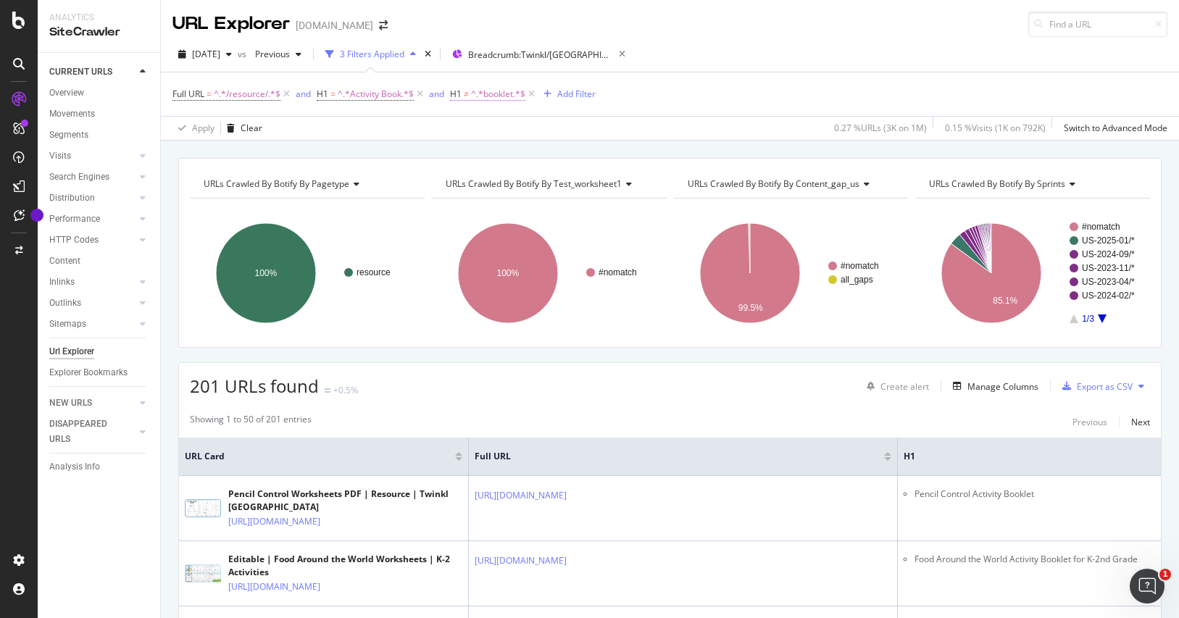
click at [481, 92] on span "^.*booklet.*$" at bounding box center [498, 94] width 54 height 20
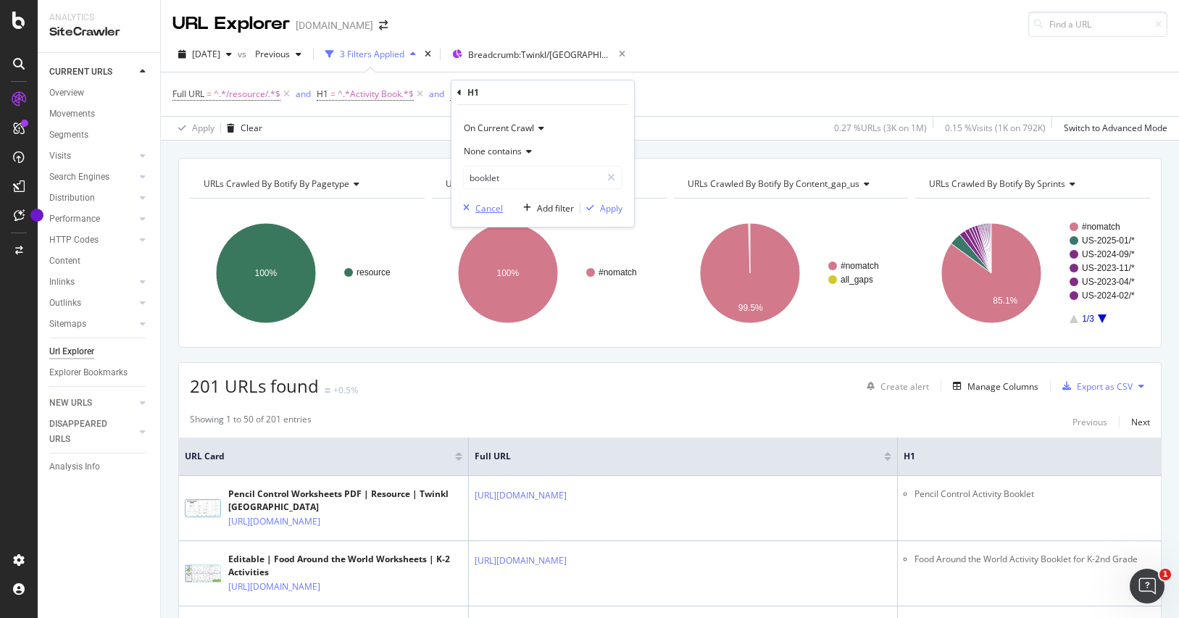
click at [491, 205] on div "Cancel" at bounding box center [489, 208] width 28 height 12
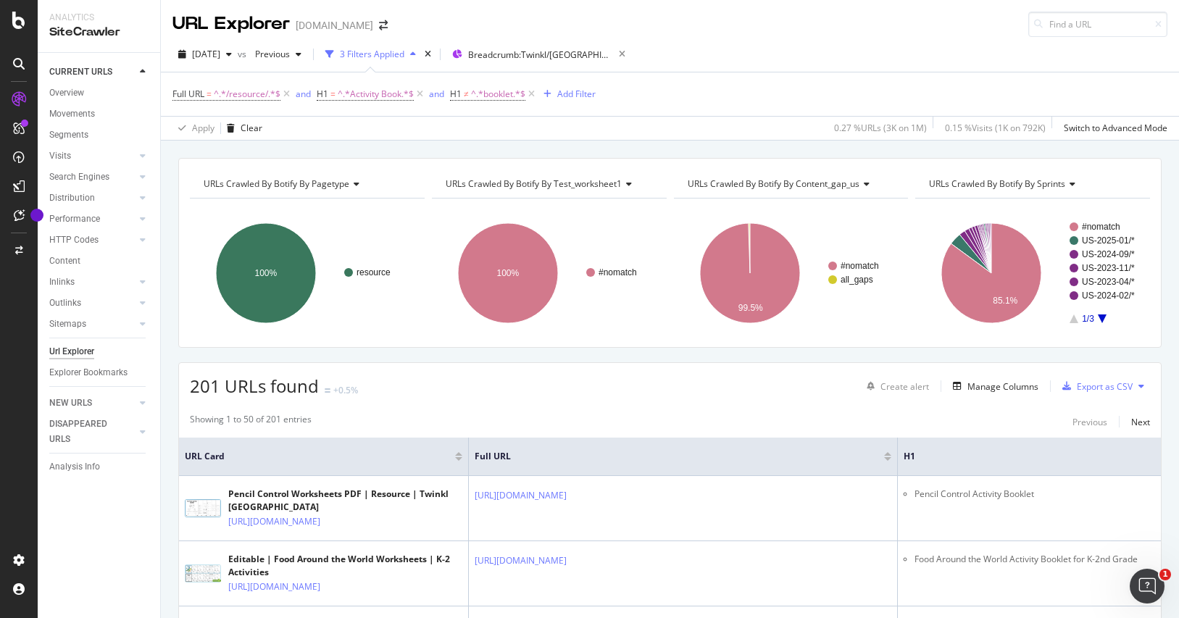
drag, startPoint x: 531, startPoint y: 93, endPoint x: 507, endPoint y: 153, distance: 64.3
click at [531, 94] on icon at bounding box center [531, 94] width 12 height 14
click at [377, 94] on span "^.*Activity Book.*$" at bounding box center [376, 94] width 76 height 20
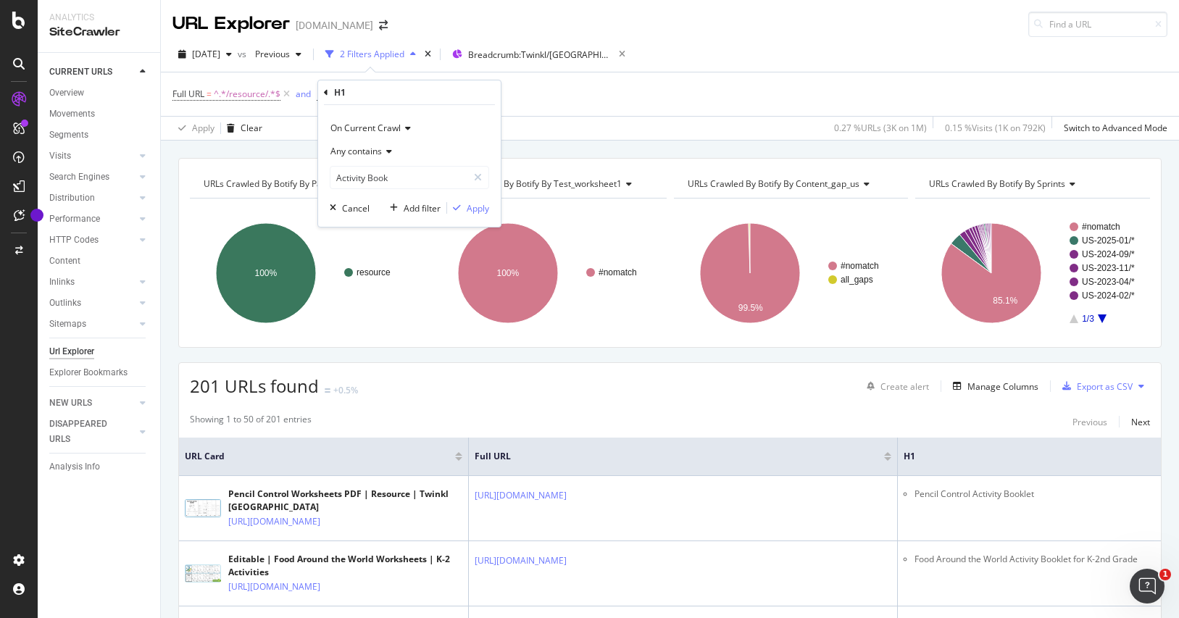
click at [386, 146] on div "Any contains" at bounding box center [409, 151] width 159 height 23
click at [1111, 388] on div "Export as CSV" at bounding box center [1105, 387] width 56 height 12
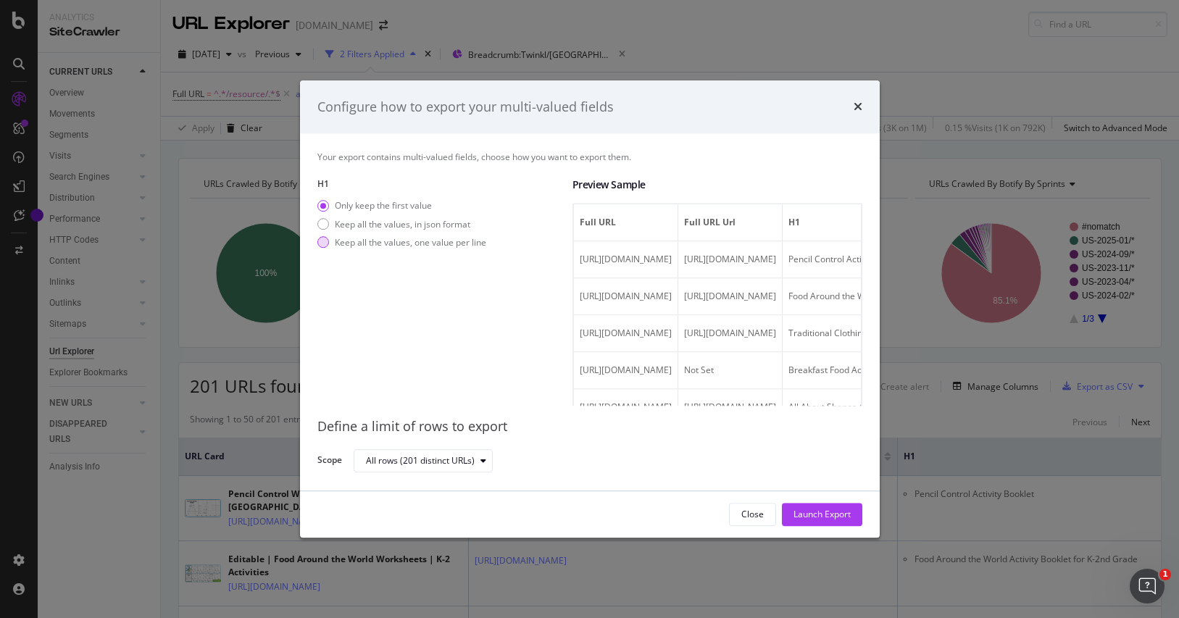
click at [429, 246] on div "Keep all the values, one value per line" at bounding box center [410, 242] width 151 height 12
click at [396, 205] on div "Only keep the first value" at bounding box center [383, 206] width 97 height 12
drag, startPoint x: 444, startPoint y: 236, endPoint x: 317, endPoint y: 170, distance: 143.0
click at [313, 174] on div "Your export contains multi-valued fields, choose how you want to export them. H…" at bounding box center [590, 311] width 580 height 357
click at [323, 149] on div "Your export contains multi-valued fields, choose how you want to export them. H…" at bounding box center [590, 311] width 580 height 357
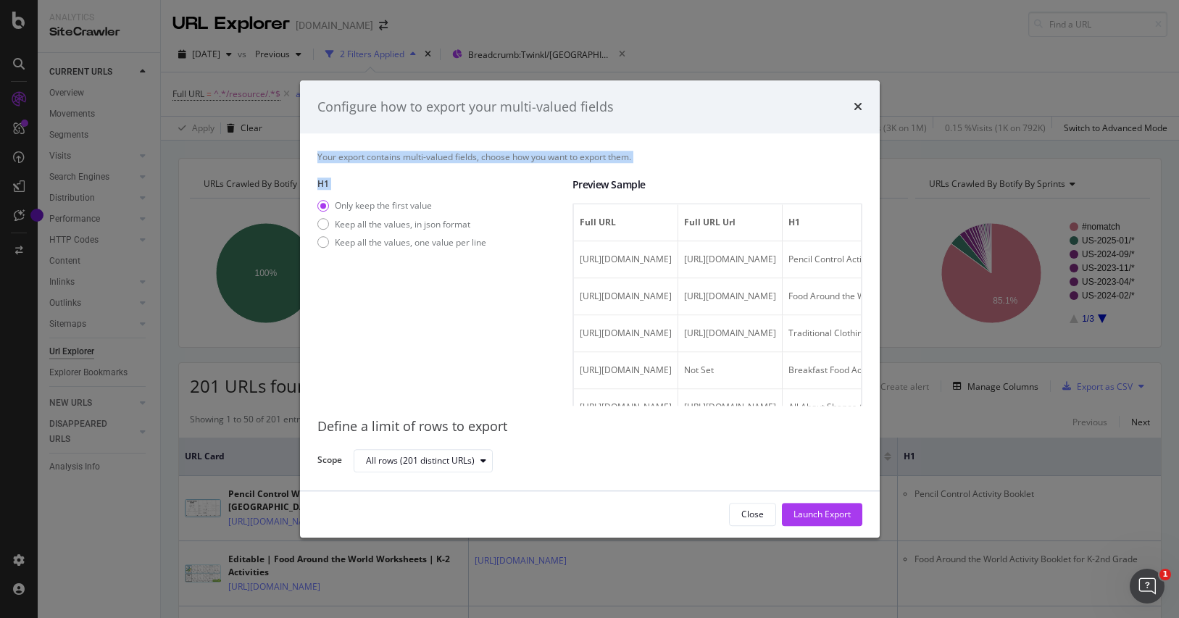
drag, startPoint x: 317, startPoint y: 154, endPoint x: 431, endPoint y: 258, distance: 154.4
click at [431, 258] on div "Your export contains multi-valued fields, choose how you want to export them. H…" at bounding box center [589, 278] width 545 height 255
copy div "Your export contains multi-valued fields, choose how you want to export them. H…"
click at [419, 201] on div "Only keep the first value" at bounding box center [383, 206] width 97 height 12
click at [847, 514] on div "Launch Export" at bounding box center [822, 515] width 57 height 12
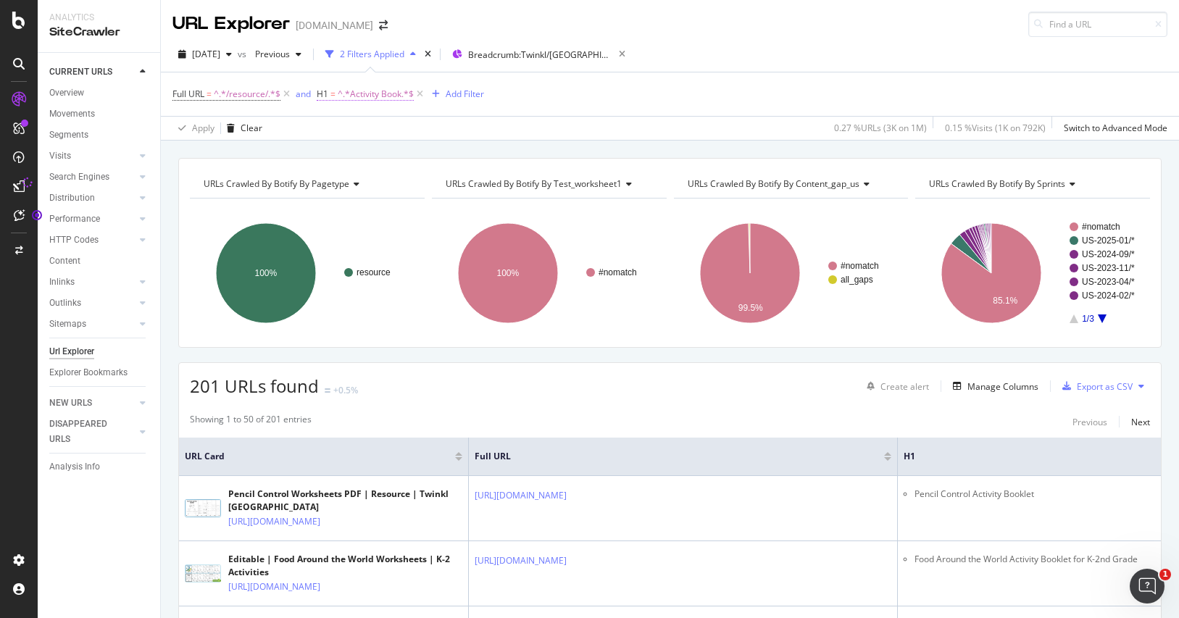
click at [378, 93] on span "^.*Activity Book.*$" at bounding box center [376, 94] width 76 height 20
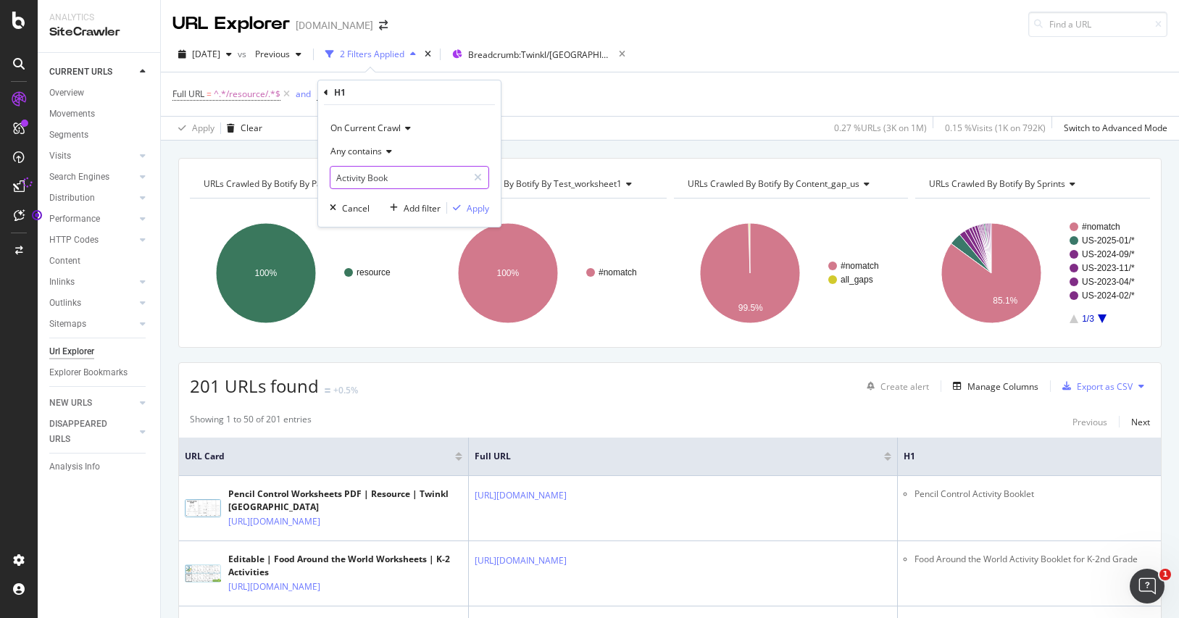
click at [394, 183] on input "Activity Book" at bounding box center [398, 177] width 137 height 23
type input "Activity Booklet"
click at [478, 209] on div "Apply" at bounding box center [478, 208] width 22 height 12
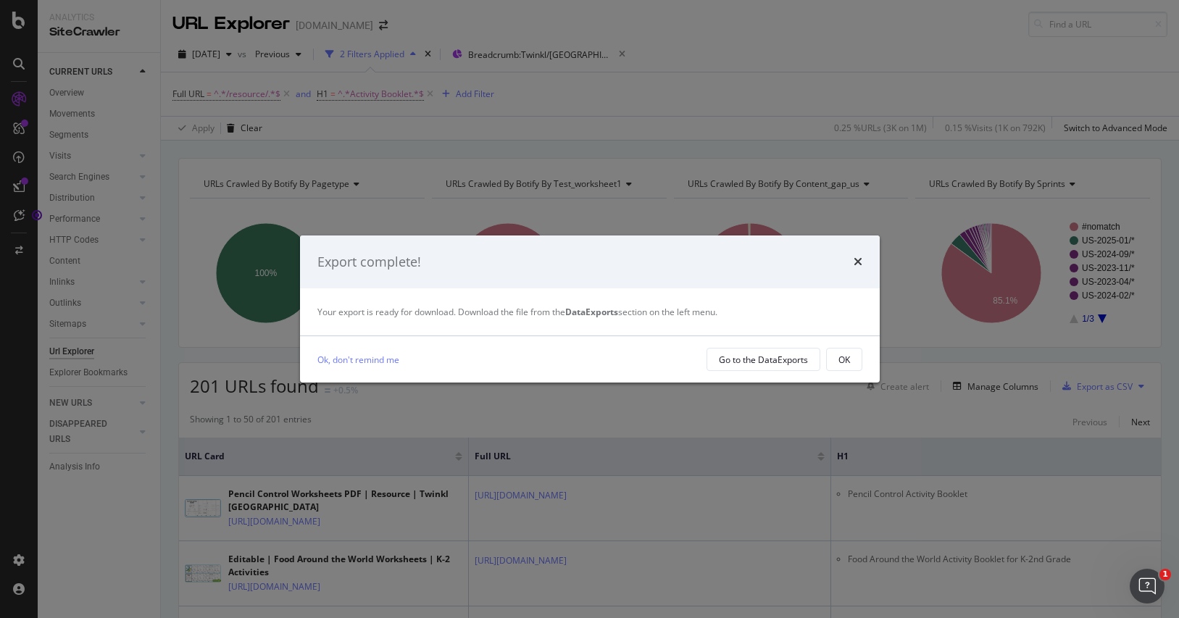
drag, startPoint x: 781, startPoint y: 359, endPoint x: 877, endPoint y: 381, distance: 98.8
click at [886, 385] on div "Export complete! Your export is ready for download. Download the file from the …" at bounding box center [589, 309] width 1179 height 618
click at [841, 356] on div "OK" at bounding box center [845, 360] width 12 height 12
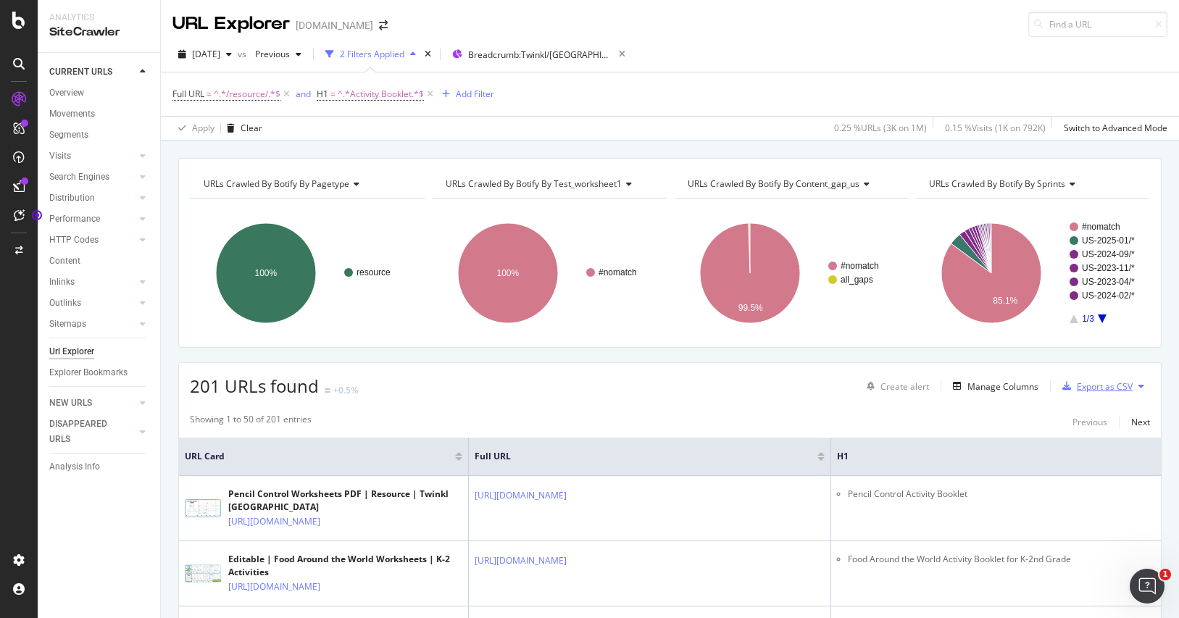
click at [1094, 388] on div "Export as CSV" at bounding box center [1105, 387] width 56 height 12
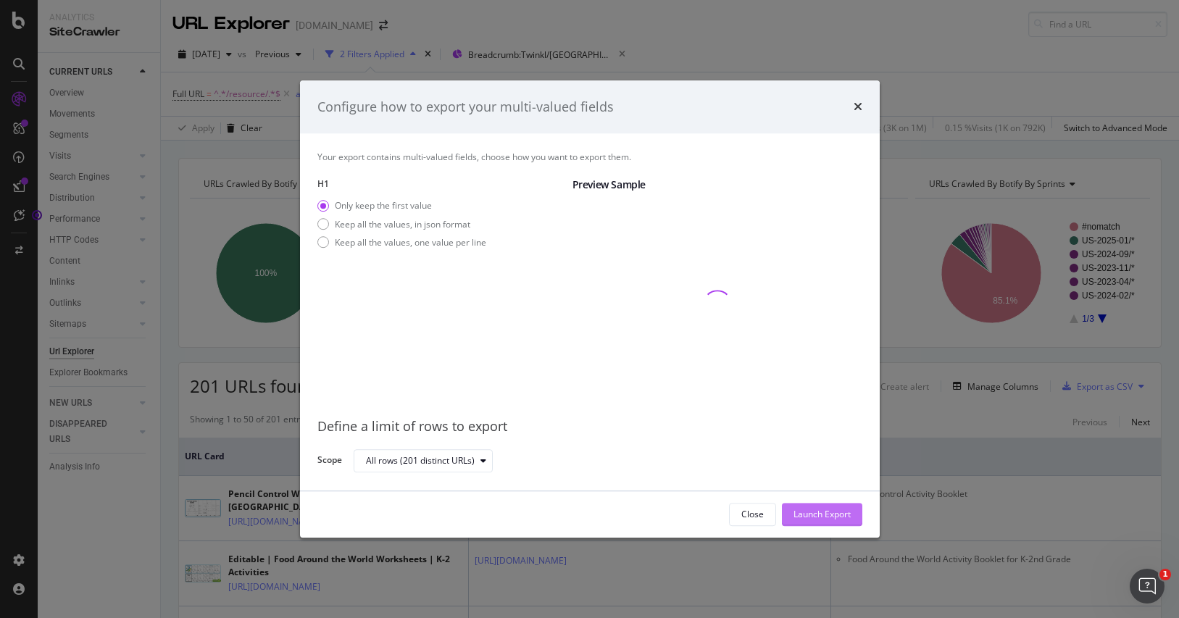
click at [831, 510] on div "Launch Export" at bounding box center [822, 515] width 57 height 12
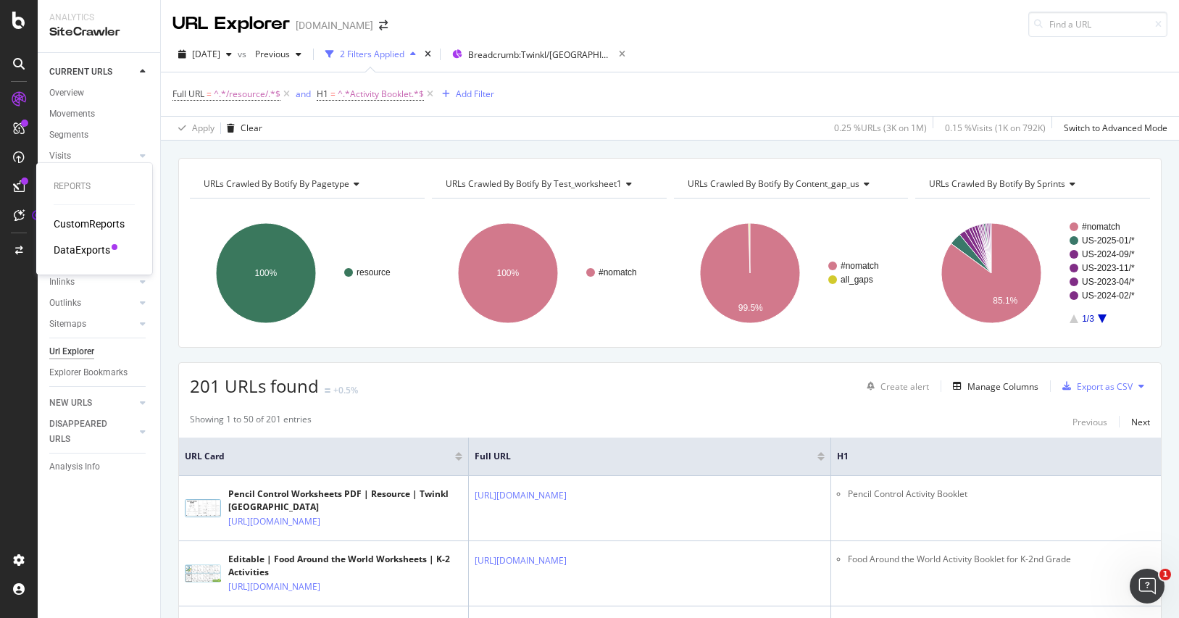
click at [78, 246] on div "DataExports" at bounding box center [82, 250] width 57 height 14
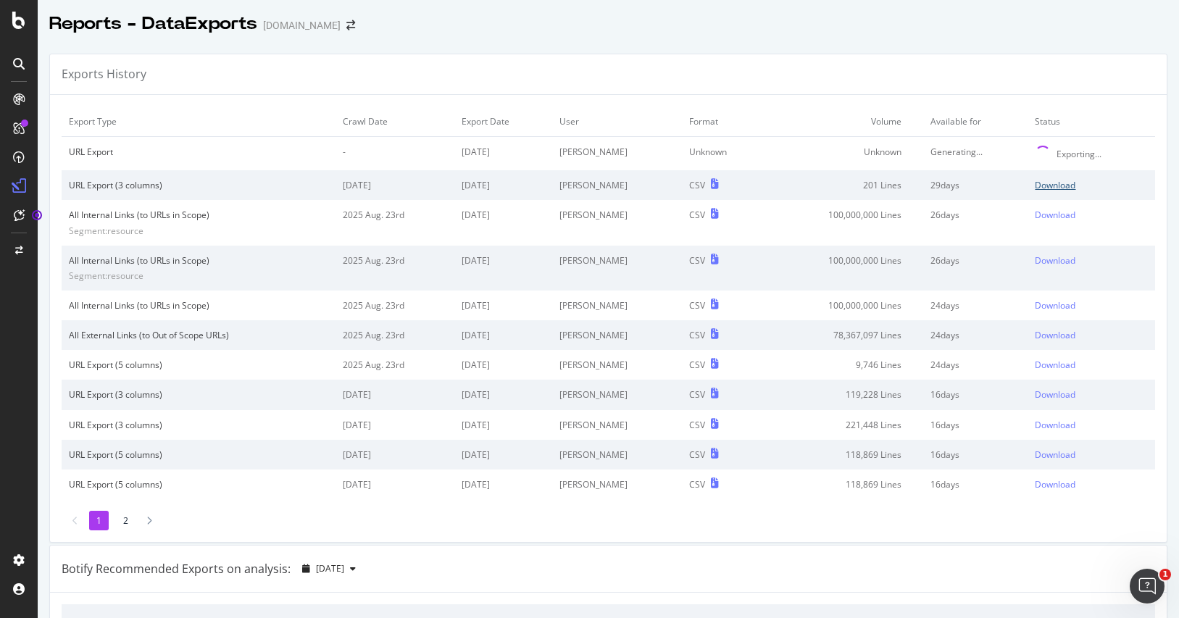
drag, startPoint x: 1037, startPoint y: 184, endPoint x: 1055, endPoint y: 207, distance: 29.4
click at [1039, 186] on div "Download" at bounding box center [1055, 185] width 41 height 12
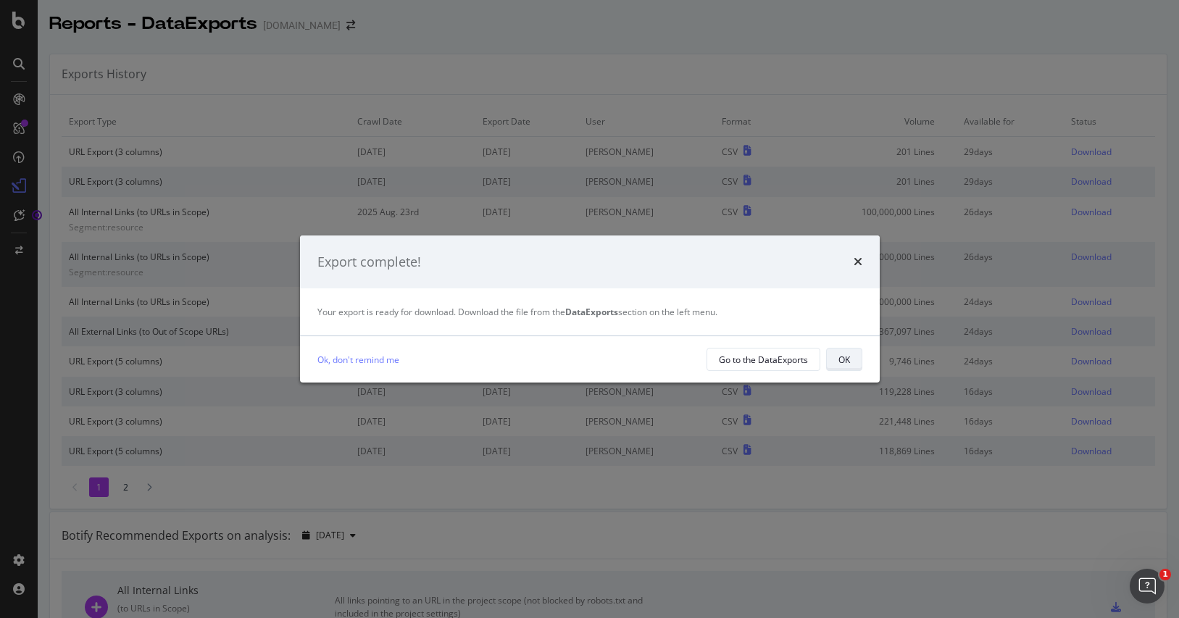
click at [849, 360] on div "OK" at bounding box center [845, 360] width 12 height 12
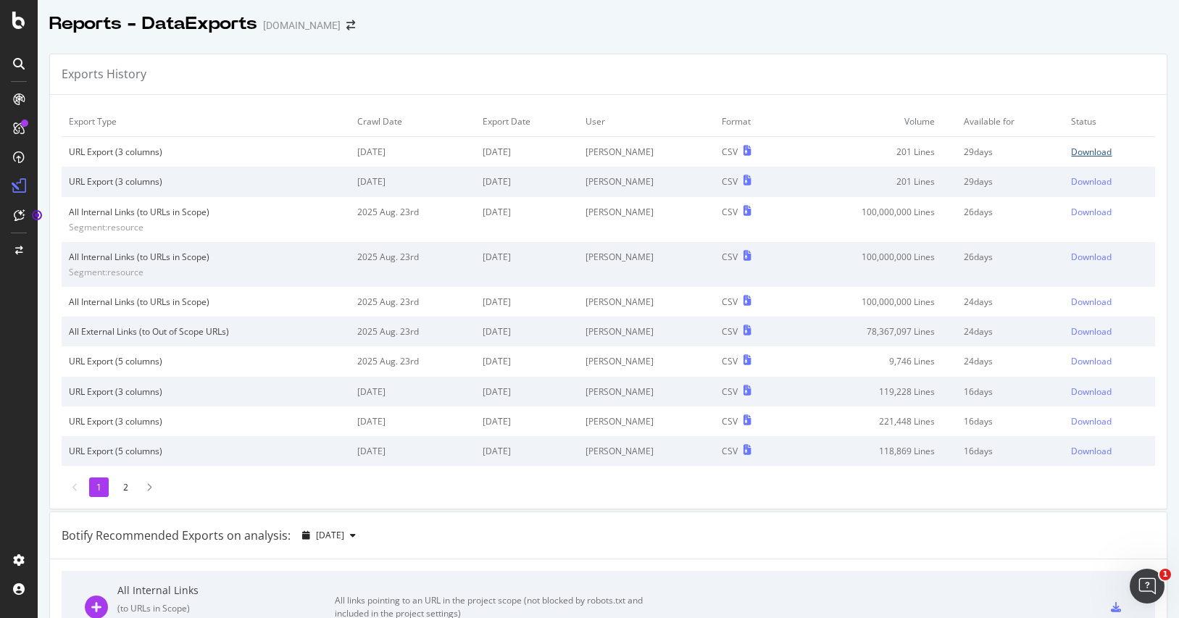
click at [1080, 146] on div "Download" at bounding box center [1091, 152] width 41 height 12
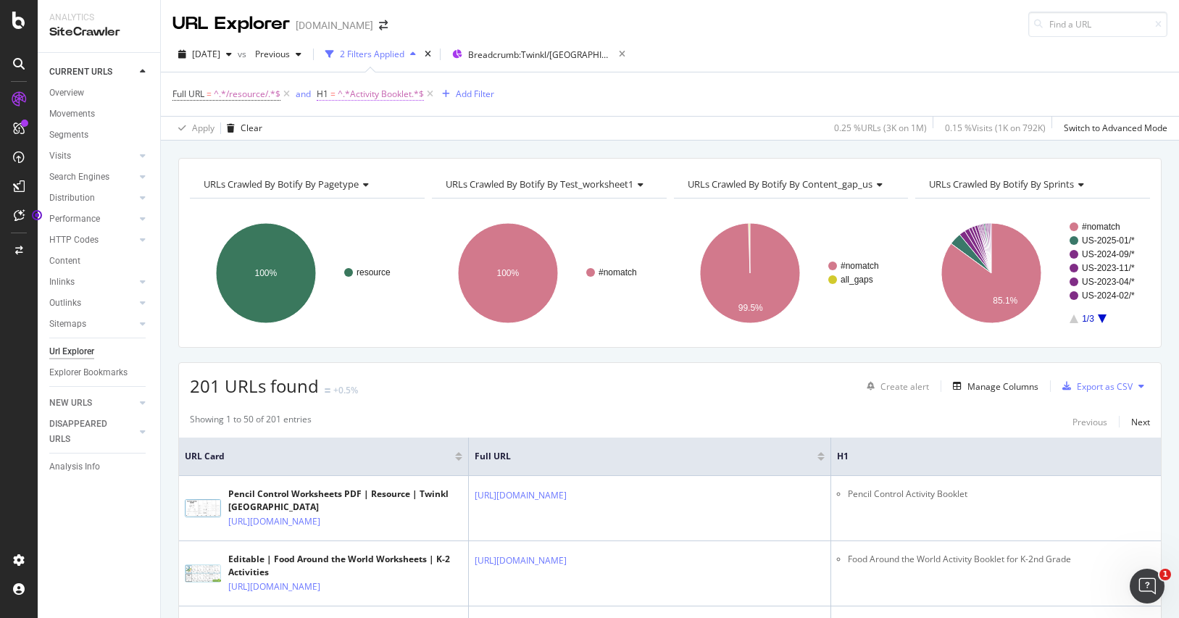
click at [383, 84] on span "^.*Activity Booklet.*$" at bounding box center [381, 94] width 86 height 20
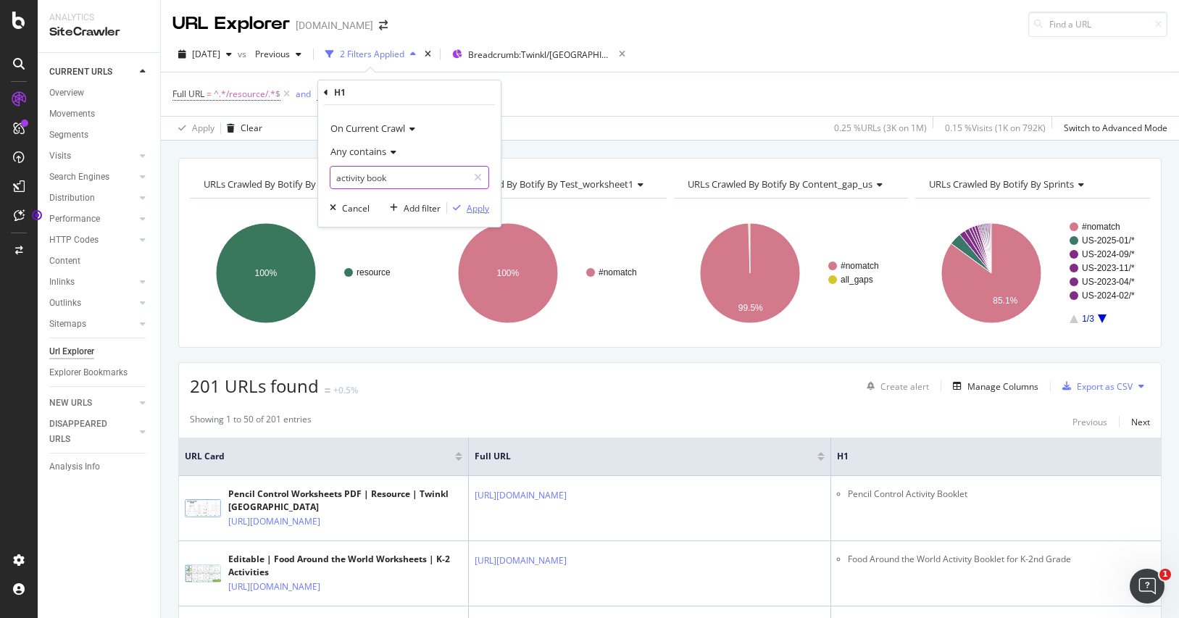
type input "activity book"
click at [478, 206] on div "Apply" at bounding box center [478, 208] width 22 height 12
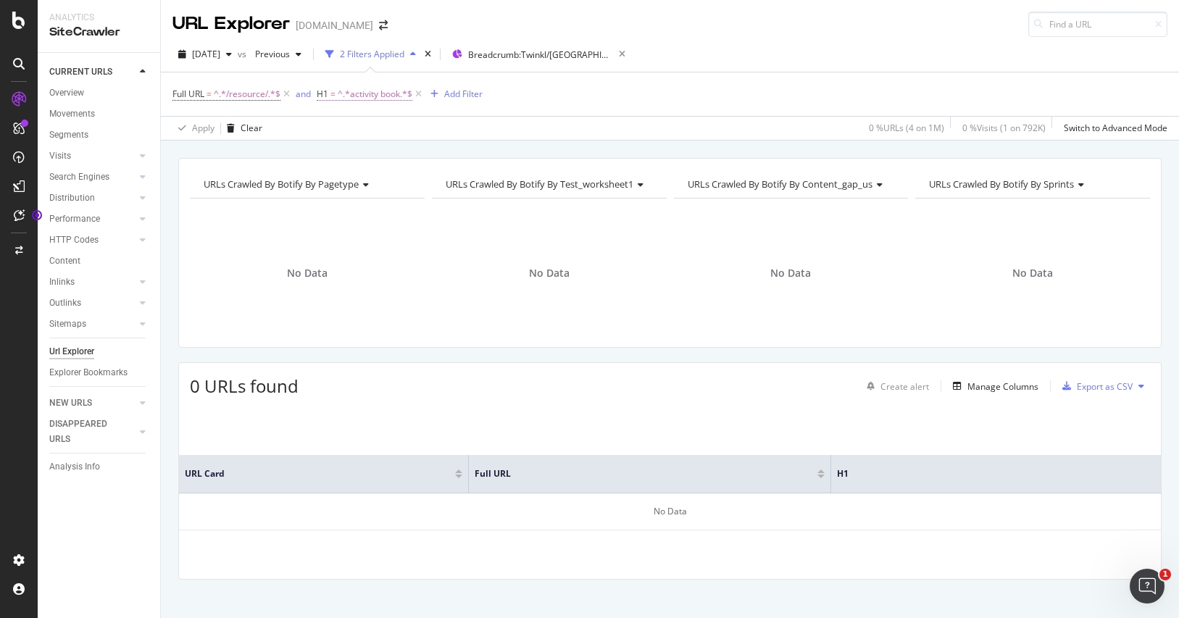
click at [362, 90] on span "^.*activity book.*$" at bounding box center [375, 94] width 75 height 20
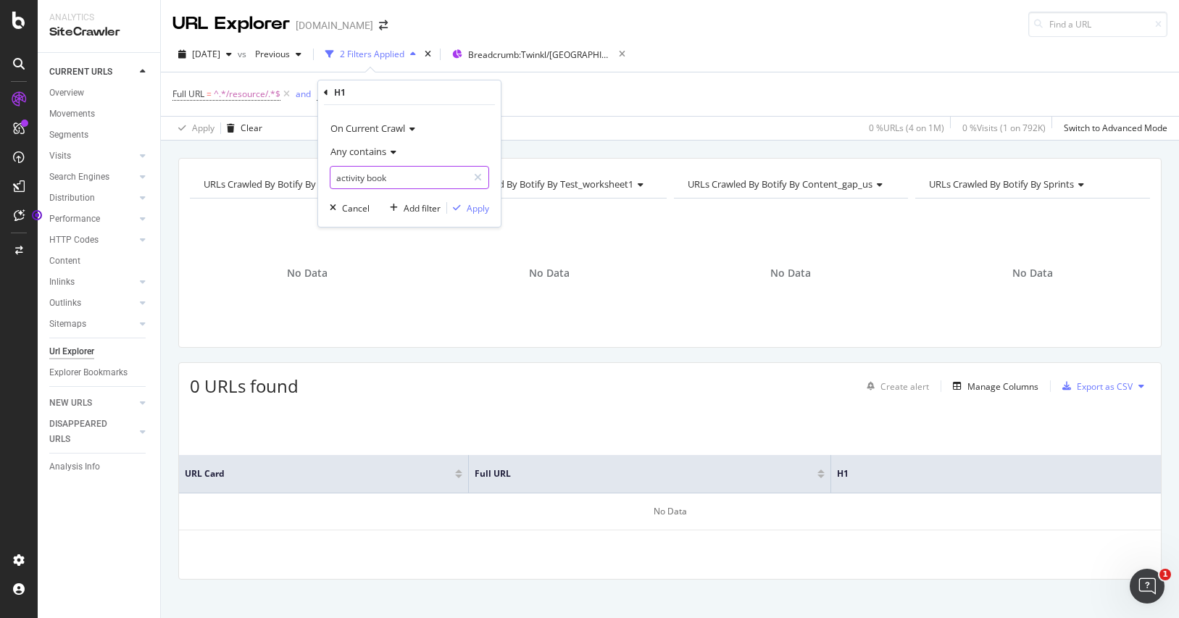
click at [415, 172] on input "activity book" at bounding box center [398, 177] width 137 height 23
type input "activity booklet"
drag, startPoint x: 461, startPoint y: 208, endPoint x: 409, endPoint y: 139, distance: 86.4
click at [462, 209] on div "button" at bounding box center [457, 208] width 20 height 9
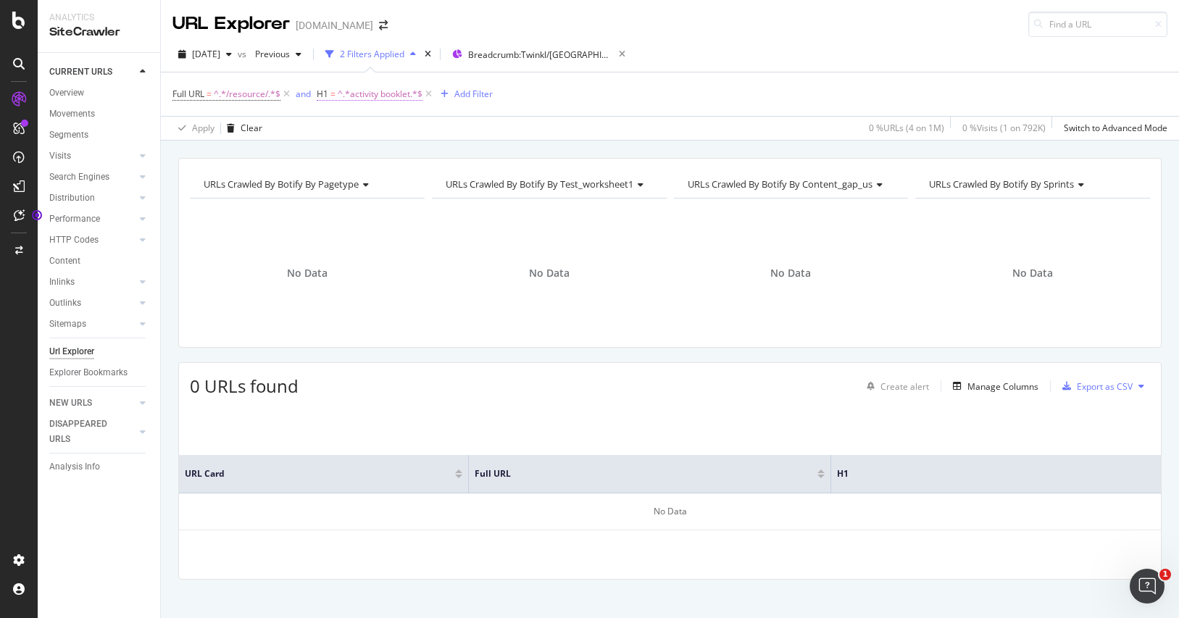
click at [397, 95] on span "^.*activity booklet.*$" at bounding box center [380, 94] width 85 height 20
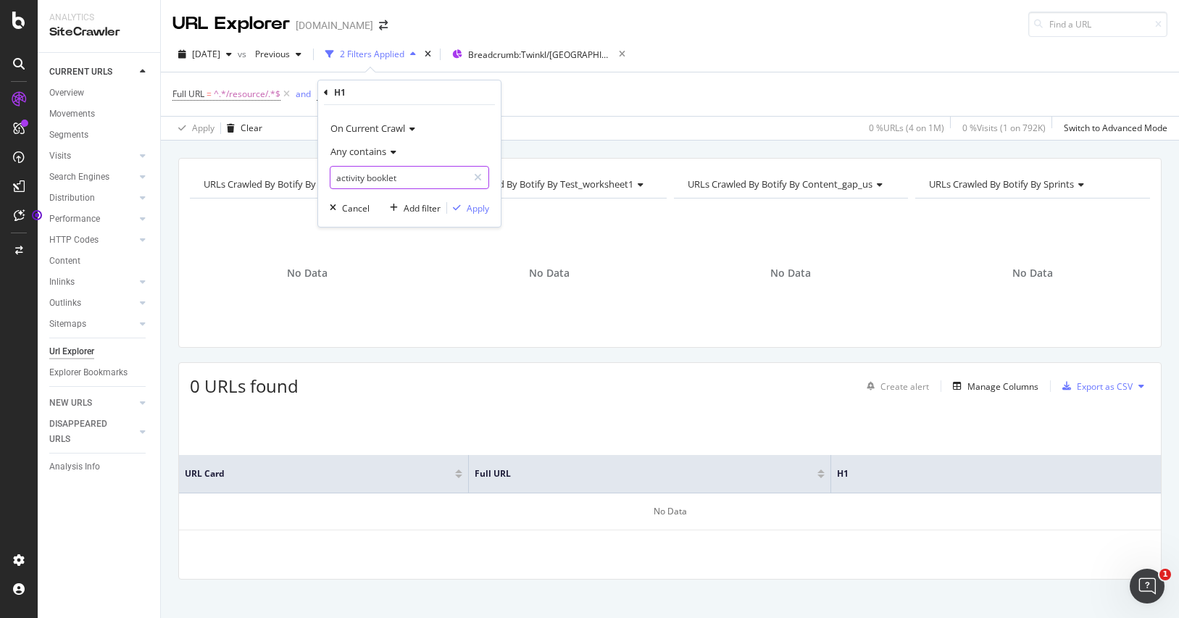
click at [399, 175] on input "activity booklet" at bounding box center [398, 177] width 137 height 23
paste input "Grades 1-2"
type input "Grades 1-2"
click at [475, 209] on div "Apply" at bounding box center [478, 208] width 22 height 12
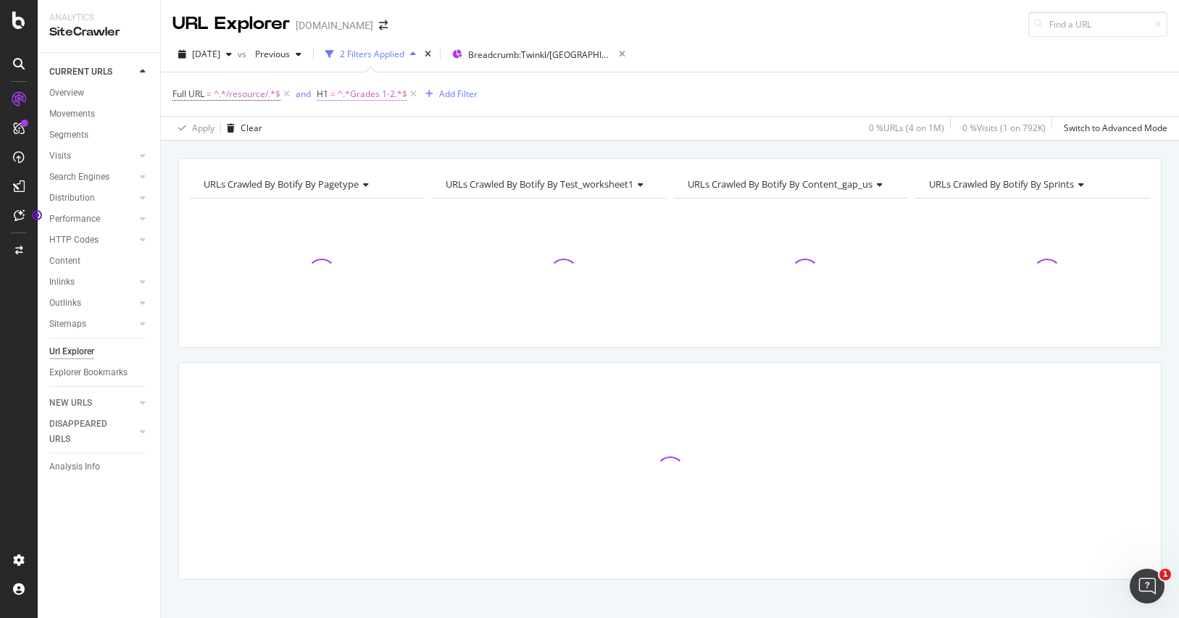
click at [374, 92] on span "^.*Grades 1-2.*$" at bounding box center [373, 94] width 70 height 20
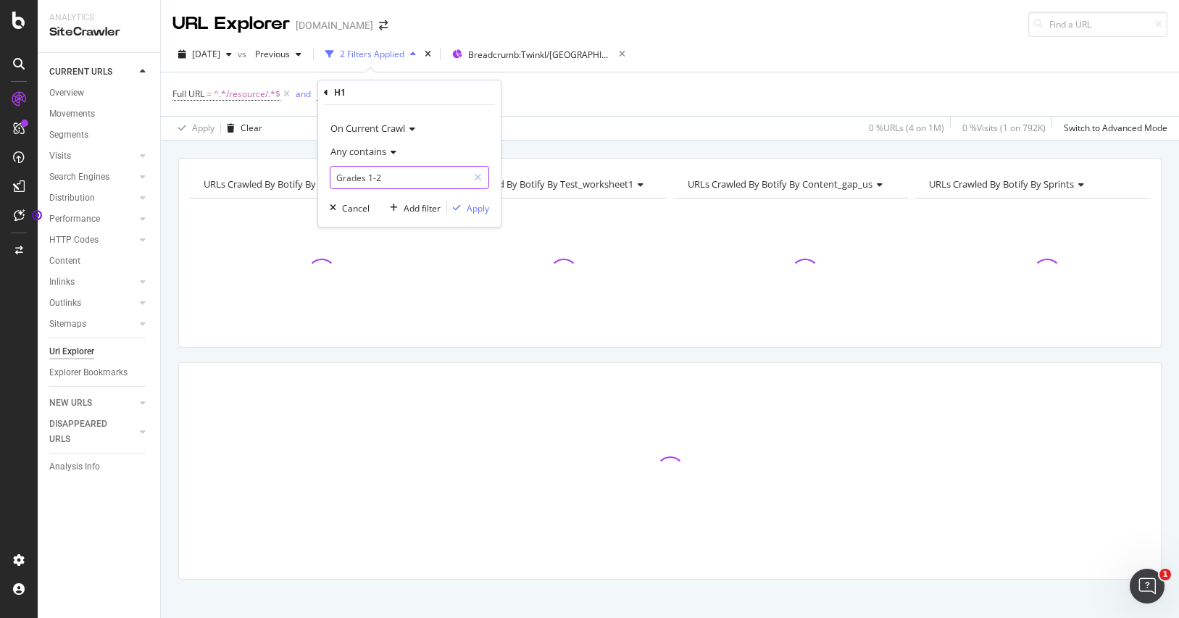
click at [365, 183] on input "Grades 1-2" at bounding box center [398, 177] width 137 height 23
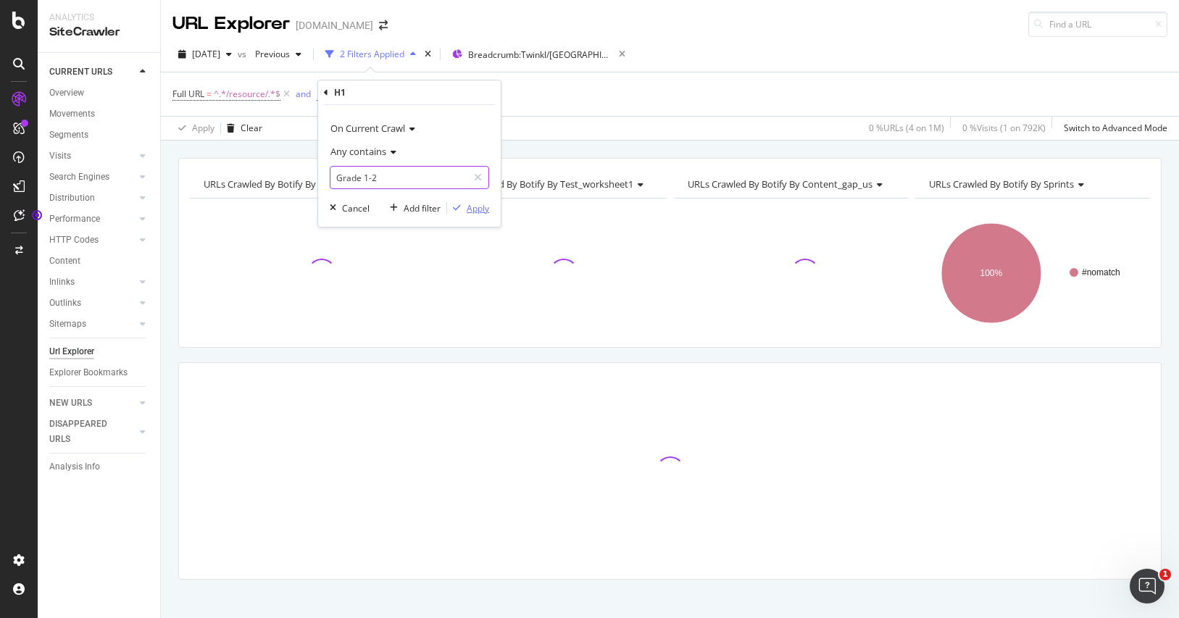
type input "Grade 1-2"
click at [479, 205] on div "Apply" at bounding box center [478, 208] width 22 height 12
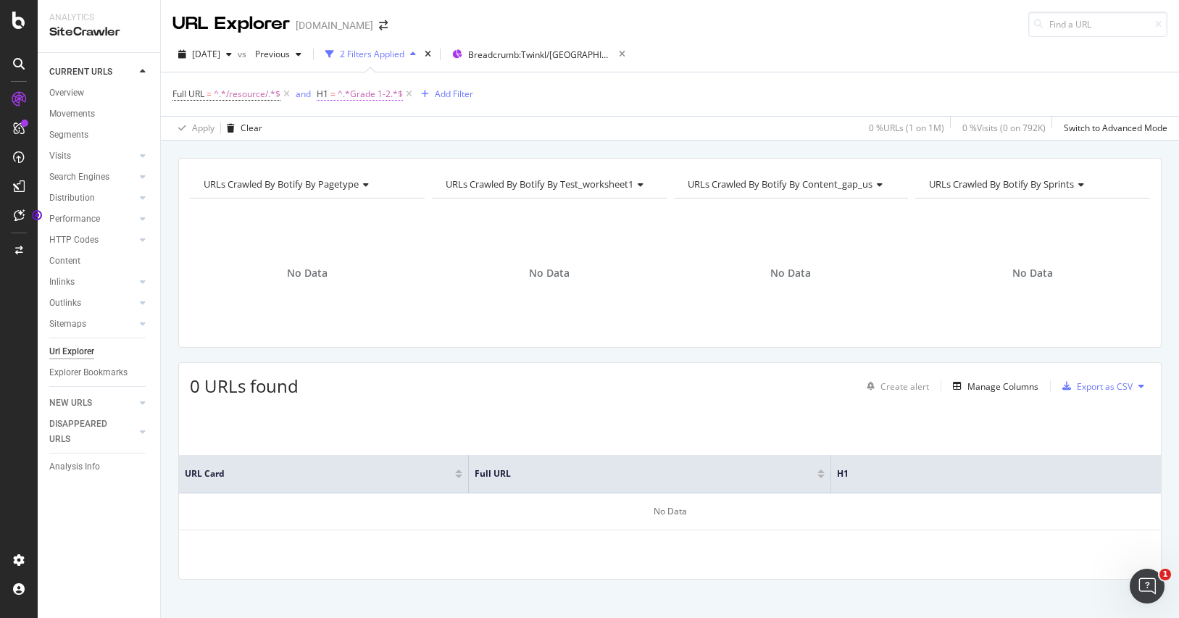
click at [375, 88] on span "^.*Grade 1-2.*$" at bounding box center [370, 94] width 65 height 20
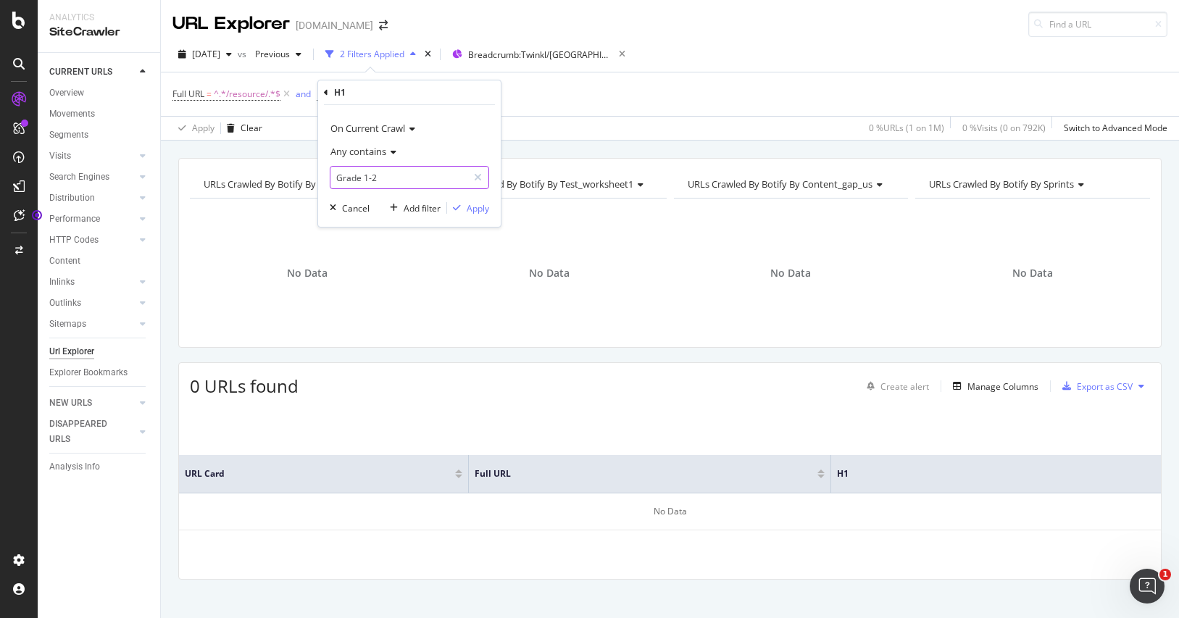
click at [361, 179] on input "Grade 1-2" at bounding box center [398, 177] width 137 height 23
click at [475, 208] on div "Apply" at bounding box center [478, 208] width 22 height 12
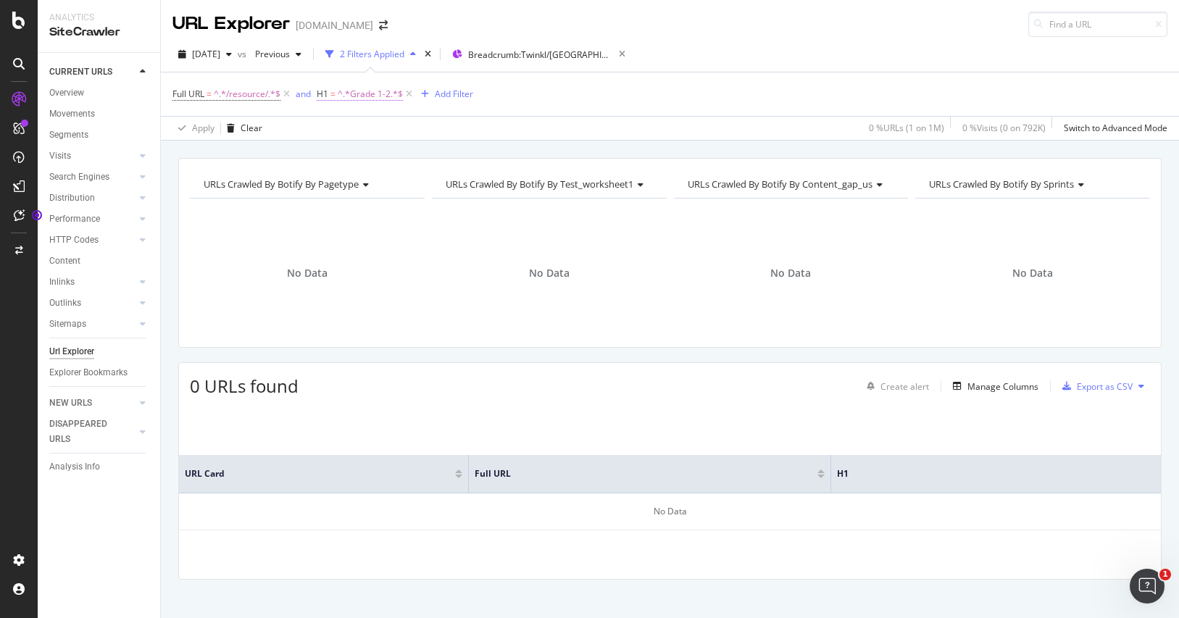
click at [372, 92] on span "^.*Grade 1-2.*$" at bounding box center [370, 94] width 65 height 20
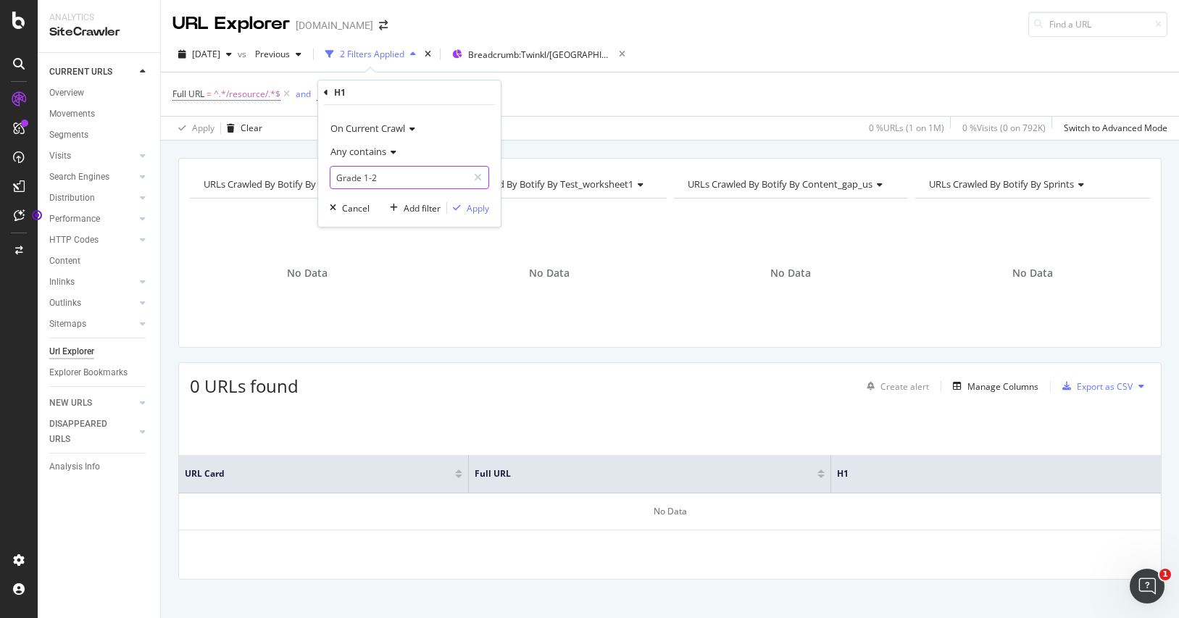
click at [361, 180] on input "Grade 1-2" at bounding box center [398, 177] width 137 height 23
type input "Grades 1-2"
click at [472, 219] on div "On Current Crawl Any contains Grades 1-2 Cancel Add filter Apply" at bounding box center [409, 166] width 183 height 122
click at [473, 207] on div "Apply" at bounding box center [478, 208] width 22 height 12
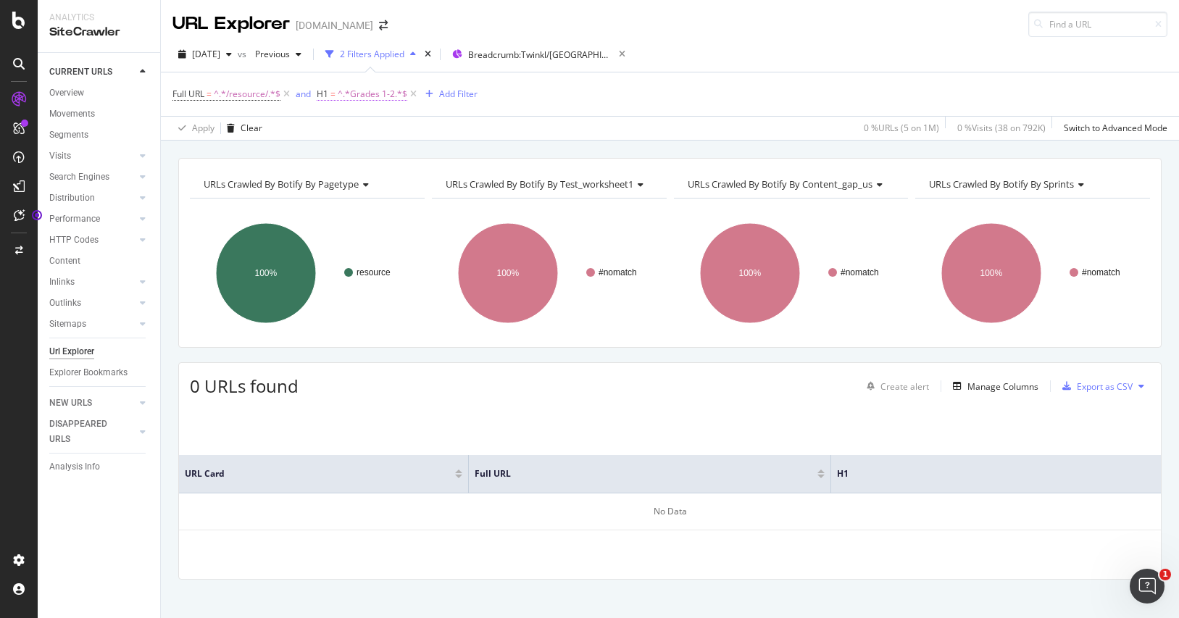
click at [369, 93] on span "^.*Grades 1-2.*$" at bounding box center [373, 94] width 70 height 20
click at [475, 207] on div "Apply" at bounding box center [478, 208] width 22 height 12
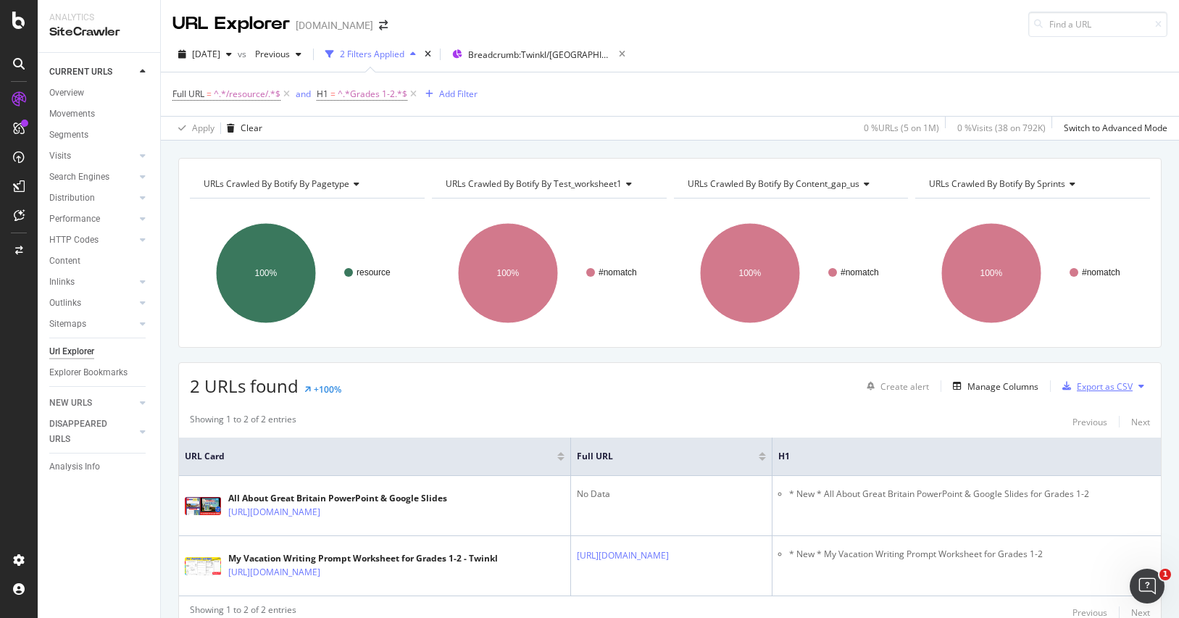
click at [1109, 391] on div "Export as CSV" at bounding box center [1105, 387] width 56 height 12
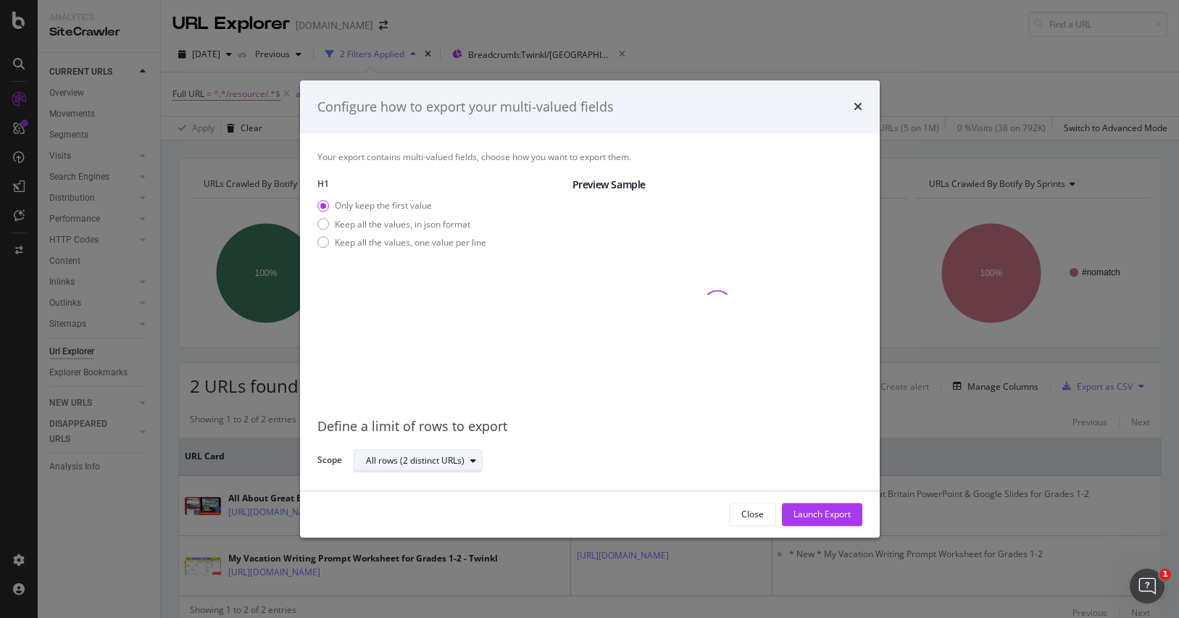
click at [441, 457] on div "All rows (2 distinct URLs)" at bounding box center [415, 461] width 99 height 9
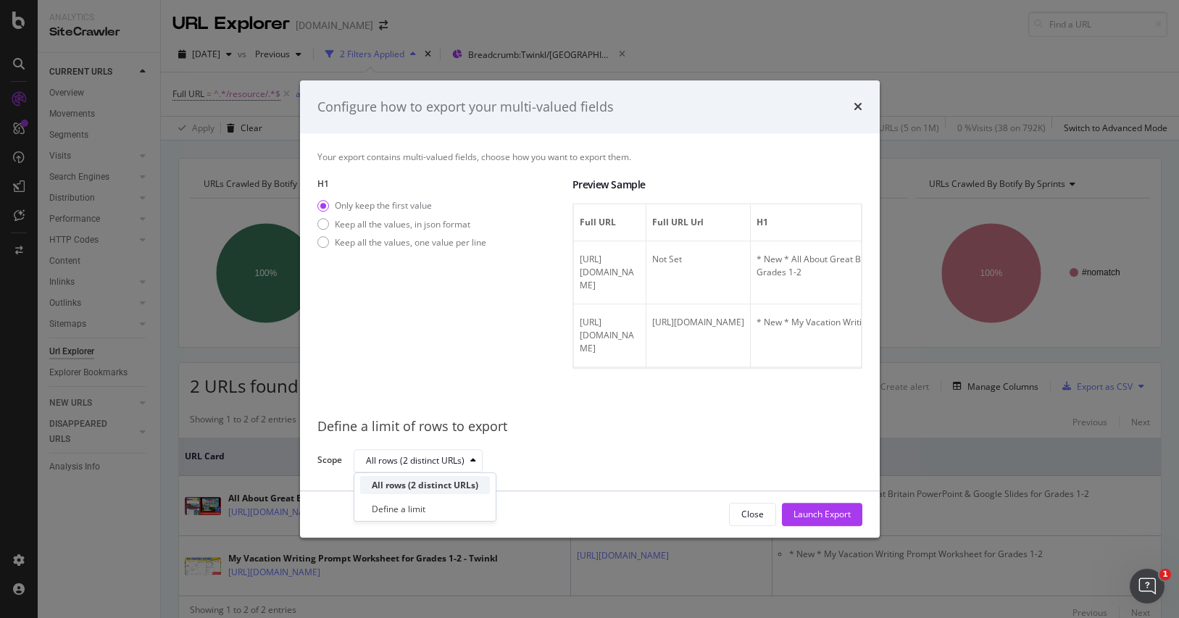
click at [439, 488] on div "All rows (2 distinct URLs)" at bounding box center [425, 485] width 107 height 12
click at [828, 515] on div "Launch Export" at bounding box center [822, 515] width 57 height 12
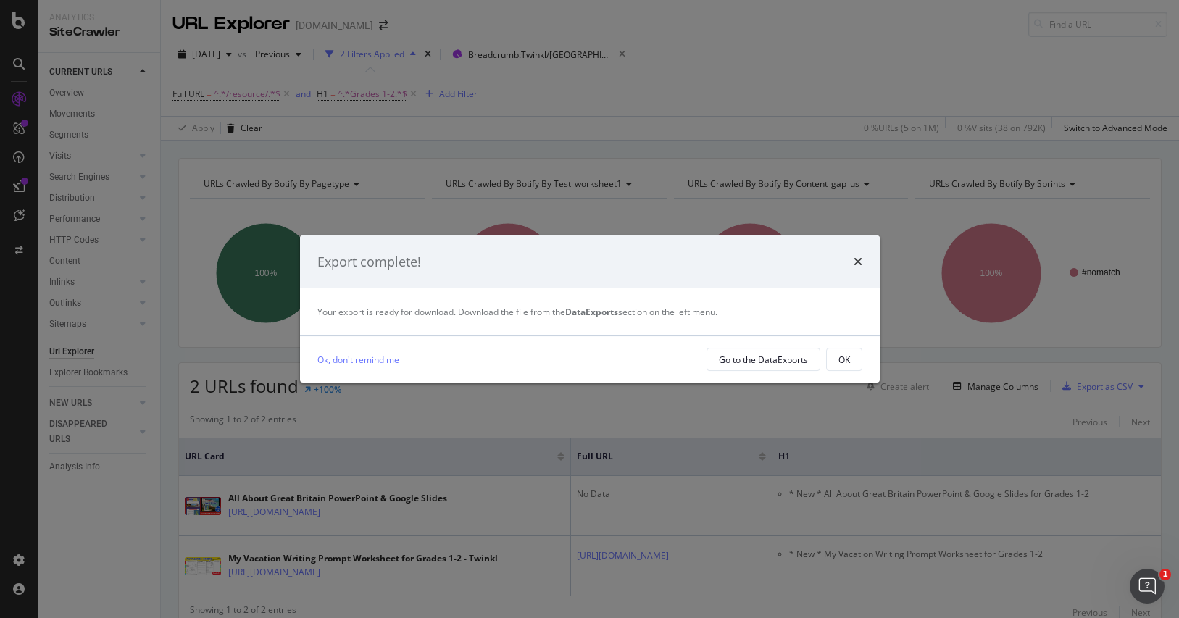
click at [855, 369] on button "OK" at bounding box center [844, 359] width 36 height 23
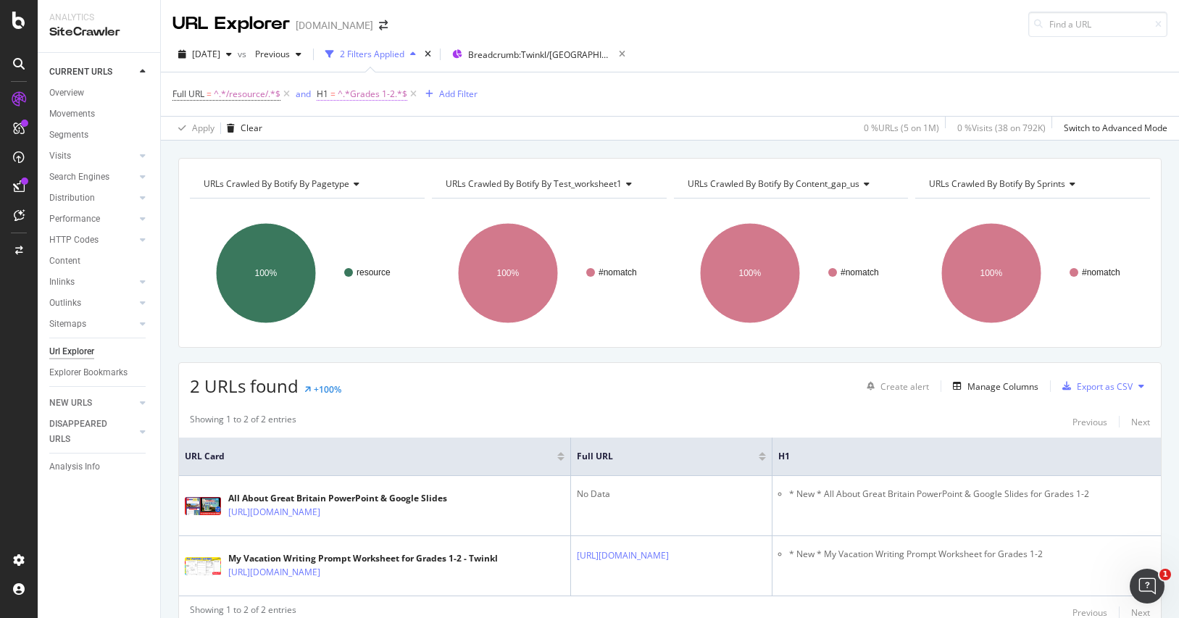
click at [384, 94] on span "^.*Grades 1-2.*$" at bounding box center [373, 94] width 70 height 20
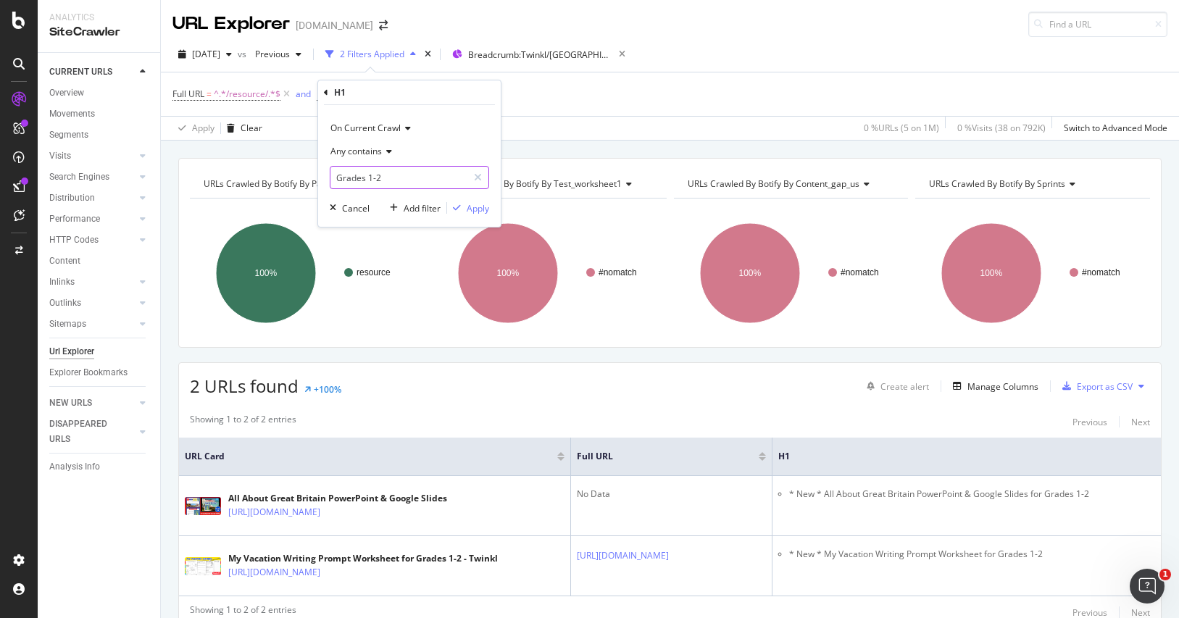
click at [384, 179] on input "Grades 1-2" at bounding box center [398, 177] width 137 height 23
paste input "1st-2nd Grade"
type input "1st-2nd Grade"
click at [468, 209] on div "Apply" at bounding box center [478, 208] width 22 height 12
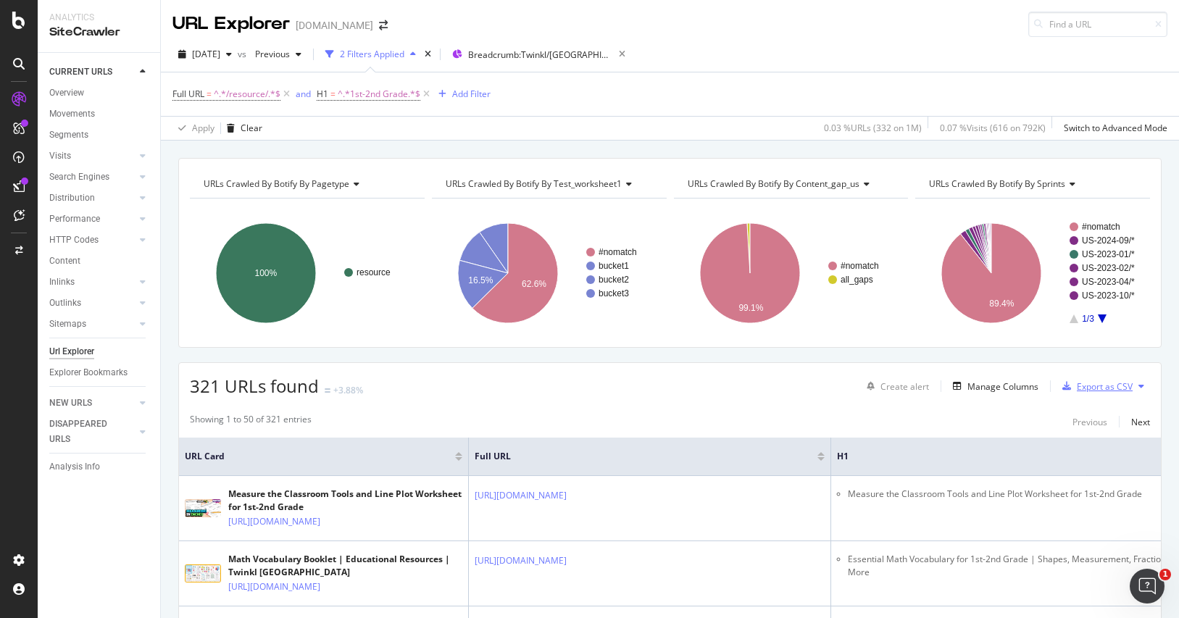
click at [1118, 388] on div "Export as CSV" at bounding box center [1105, 387] width 56 height 12
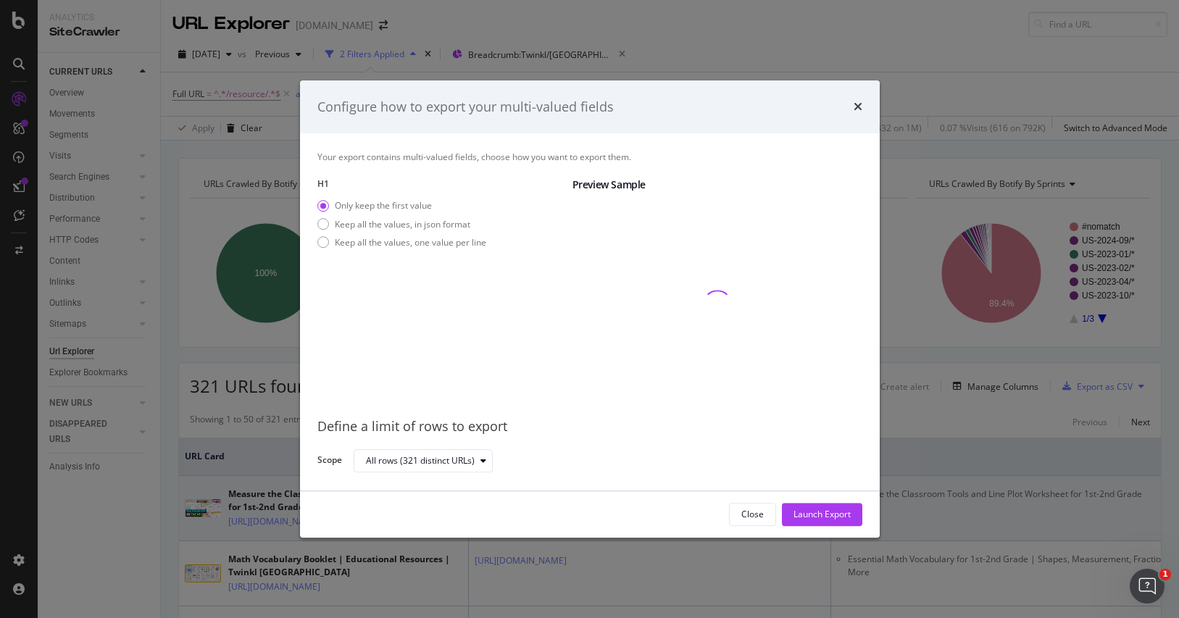
click at [809, 509] on div "Launch Export" at bounding box center [822, 515] width 57 height 12
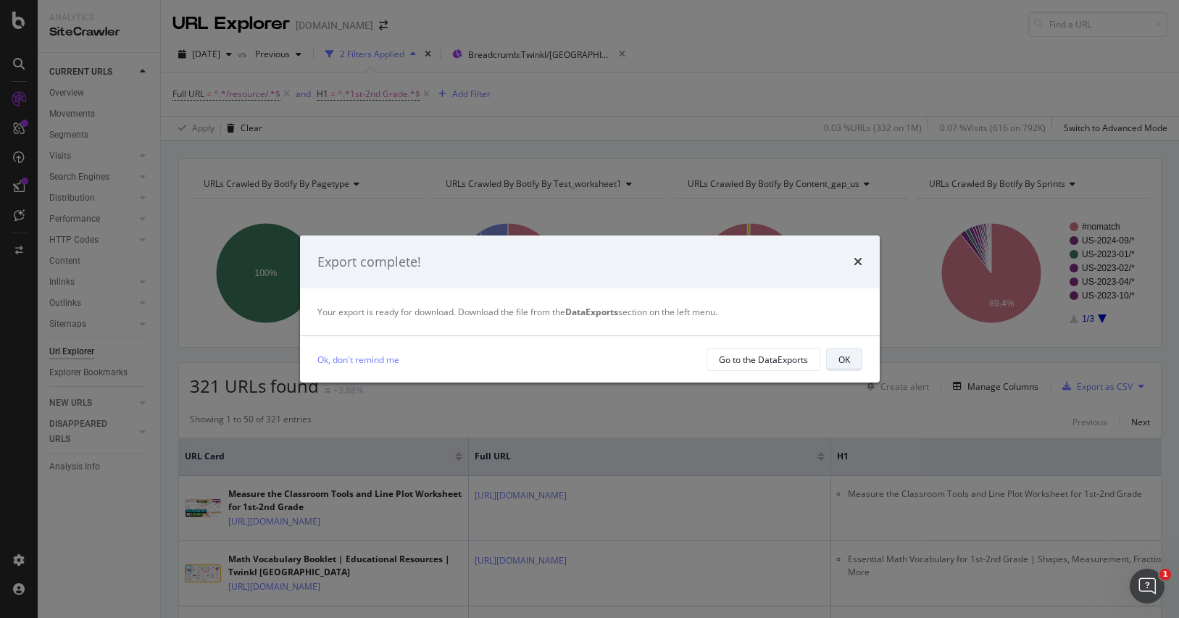
click at [844, 357] on div "OK" at bounding box center [845, 360] width 12 height 12
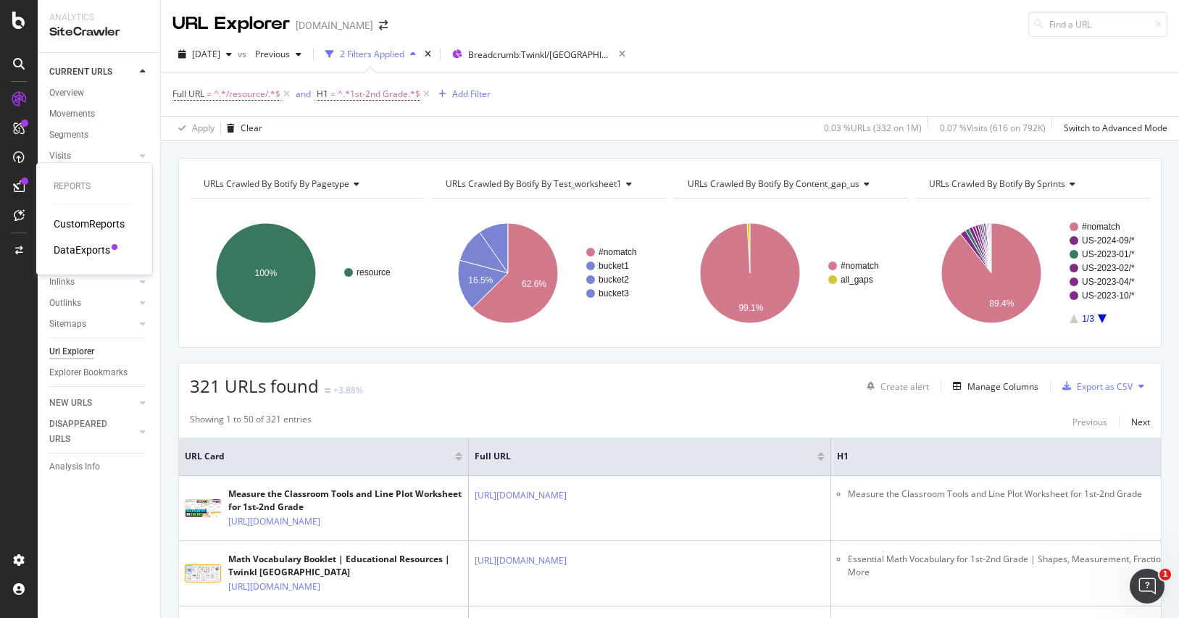
click at [101, 247] on div "DataExports" at bounding box center [82, 250] width 57 height 14
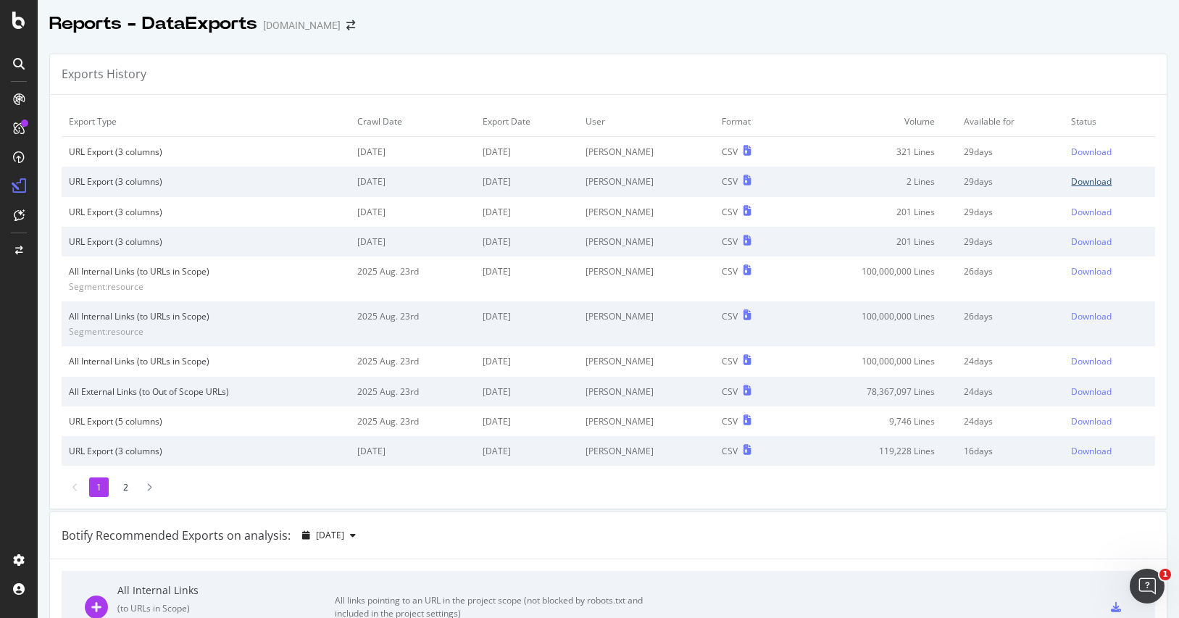
click at [1080, 182] on div "Download" at bounding box center [1091, 181] width 41 height 12
click at [1071, 148] on div "Download" at bounding box center [1091, 152] width 41 height 12
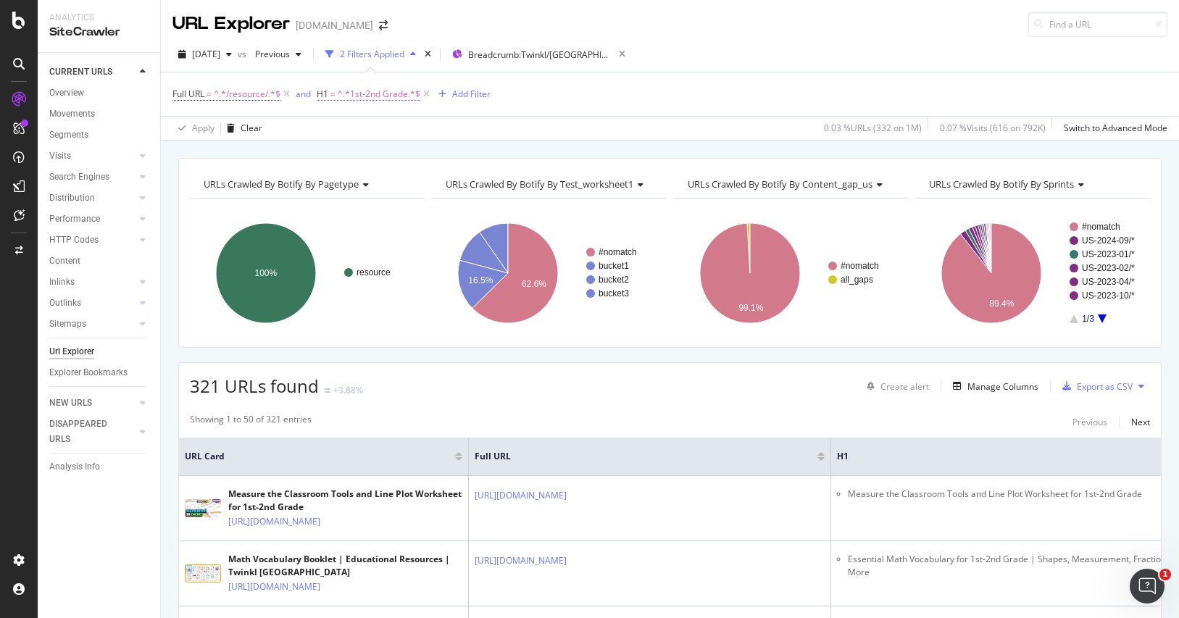
click at [376, 93] on span "^.*1st-2nd Grade.*$" at bounding box center [379, 94] width 83 height 20
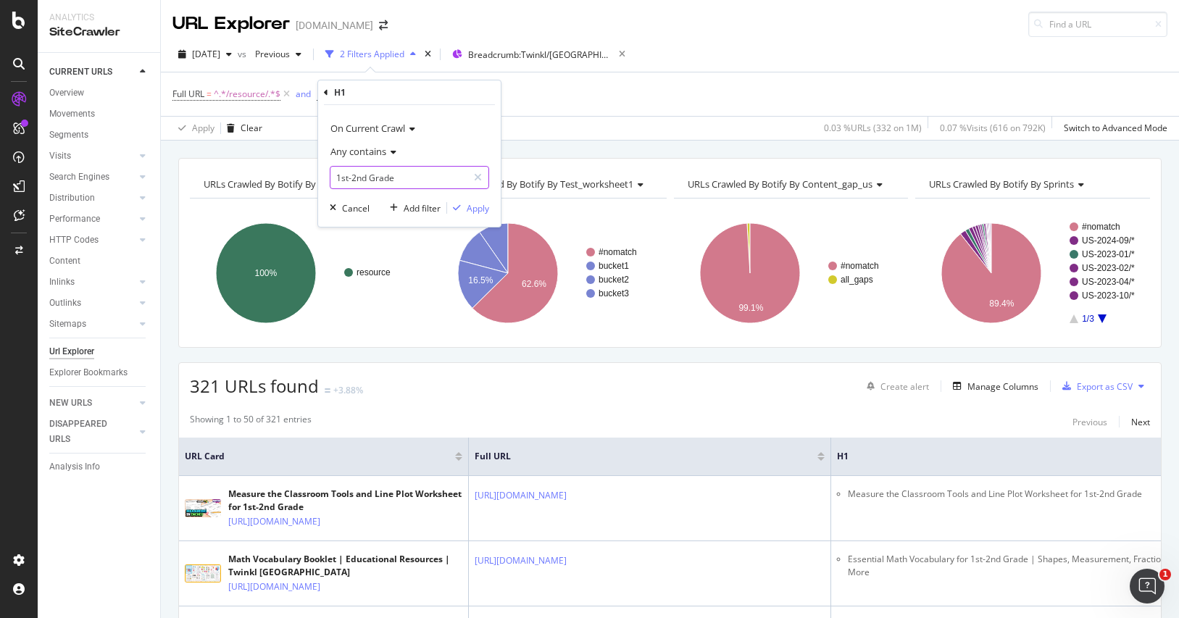
click at [390, 179] on input "1st-2nd Grade" at bounding box center [398, 177] width 137 height 23
paste input "Grades 1-2"
drag, startPoint x: 370, startPoint y: 177, endPoint x: 375, endPoint y: 186, distance: 10.4
click at [371, 177] on input "Grades 1-2" at bounding box center [398, 177] width 137 height 23
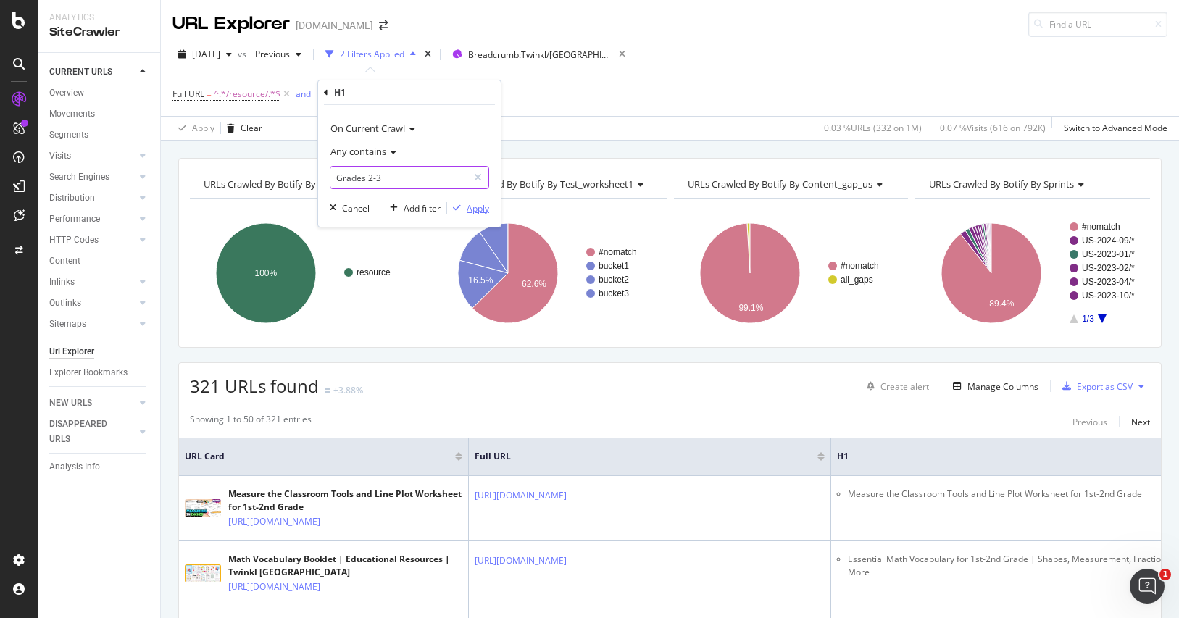
type input "Grades 2-3"
click at [476, 213] on div "Apply" at bounding box center [478, 208] width 22 height 12
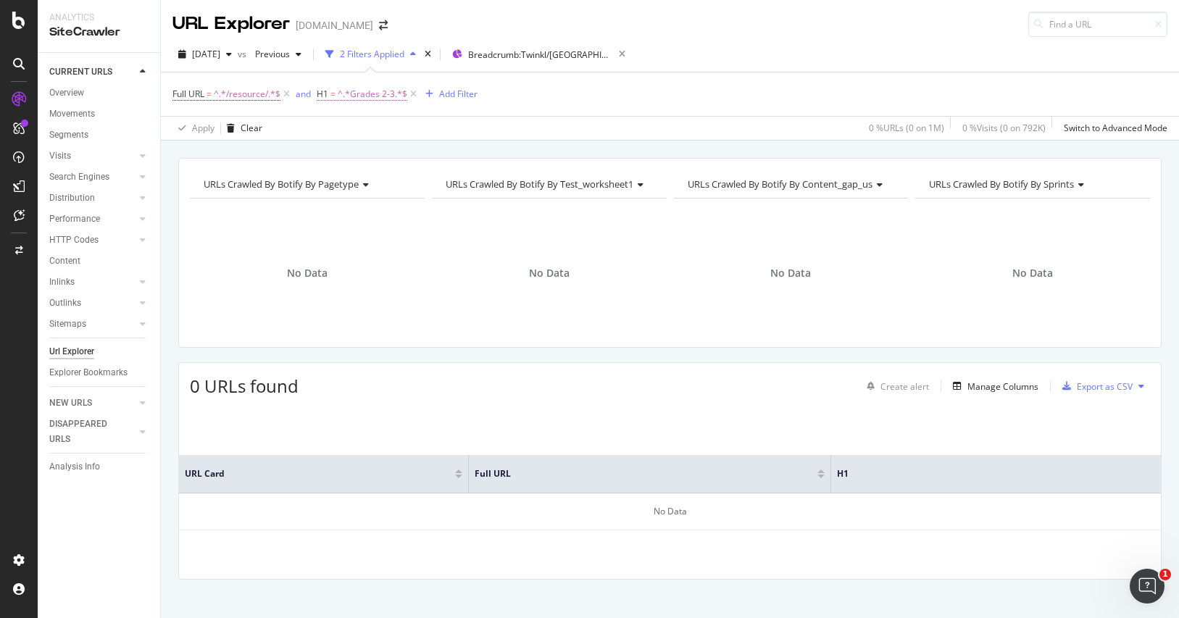
click at [378, 86] on span "^.*Grades 2-3.*$" at bounding box center [373, 94] width 70 height 20
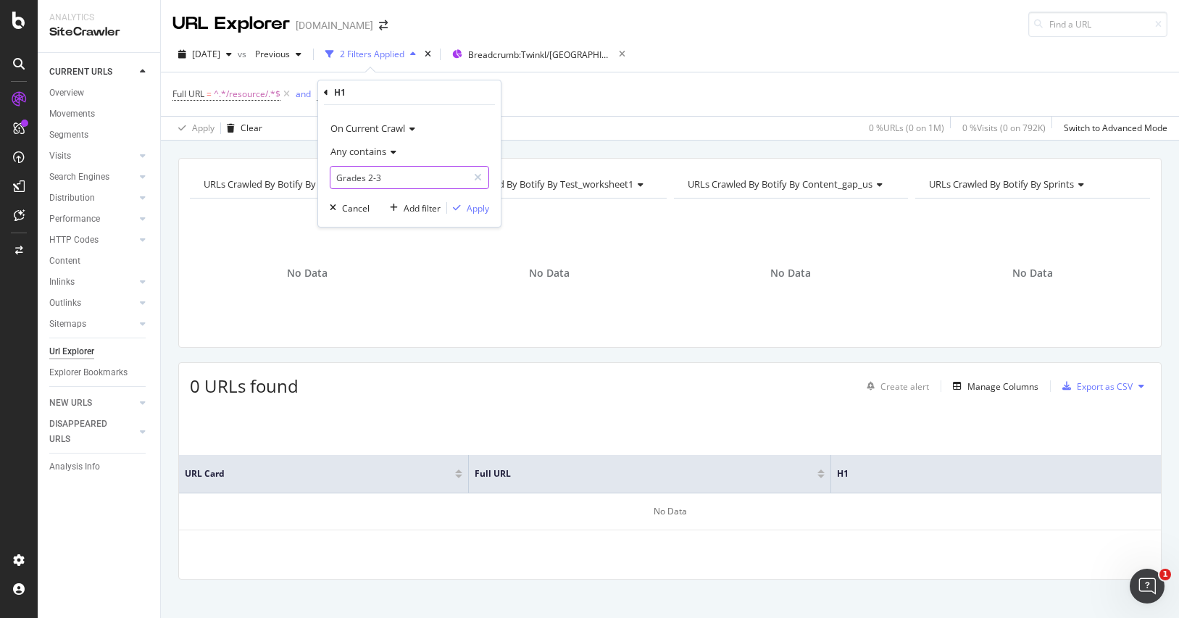
click at [391, 179] on input "Grades 2-3" at bounding box center [398, 177] width 137 height 23
paste input "3-5"
type input "Grades 3-5"
click at [481, 203] on div "Apply" at bounding box center [478, 208] width 22 height 12
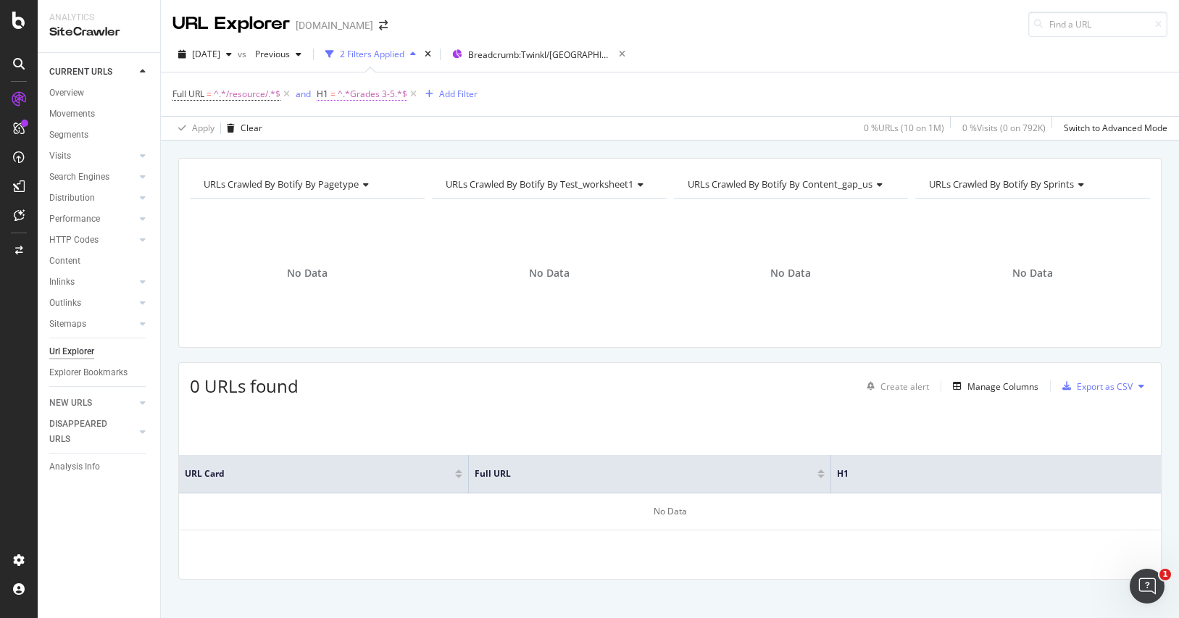
click at [368, 87] on span "^.*Grades 3-5.*$" at bounding box center [373, 94] width 70 height 20
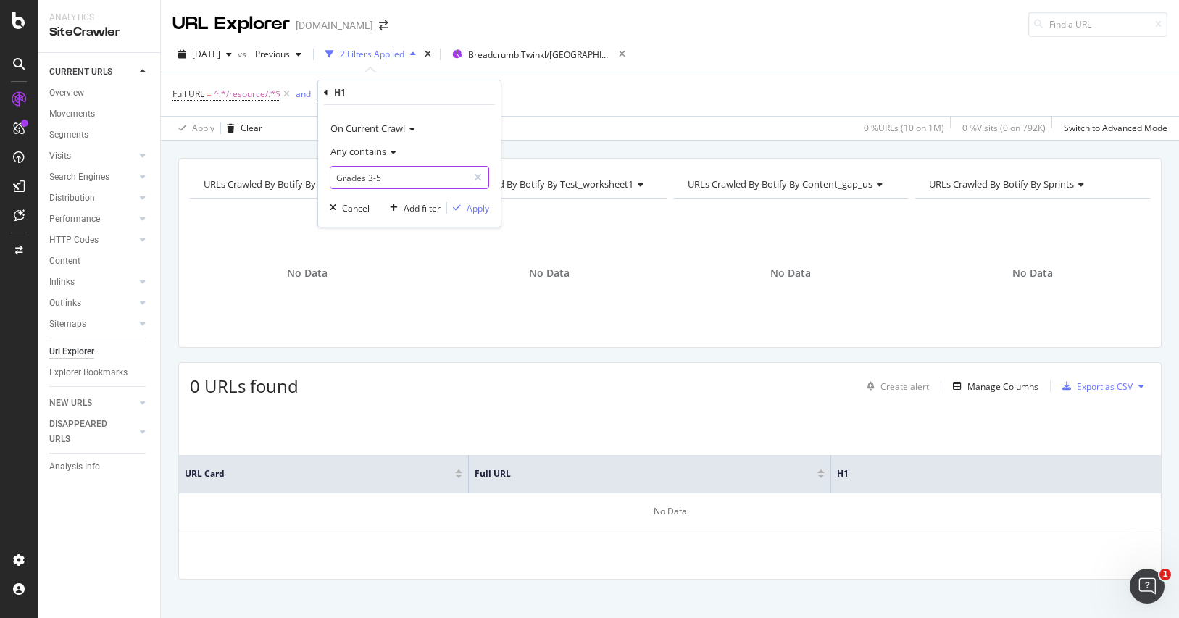
click at [413, 168] on input "Grades 3-5" at bounding box center [398, 177] width 137 height 23
paste input "3rd-5th Grade"
type input "3rd-5th Grade"
click at [479, 207] on div "Apply" at bounding box center [478, 208] width 22 height 12
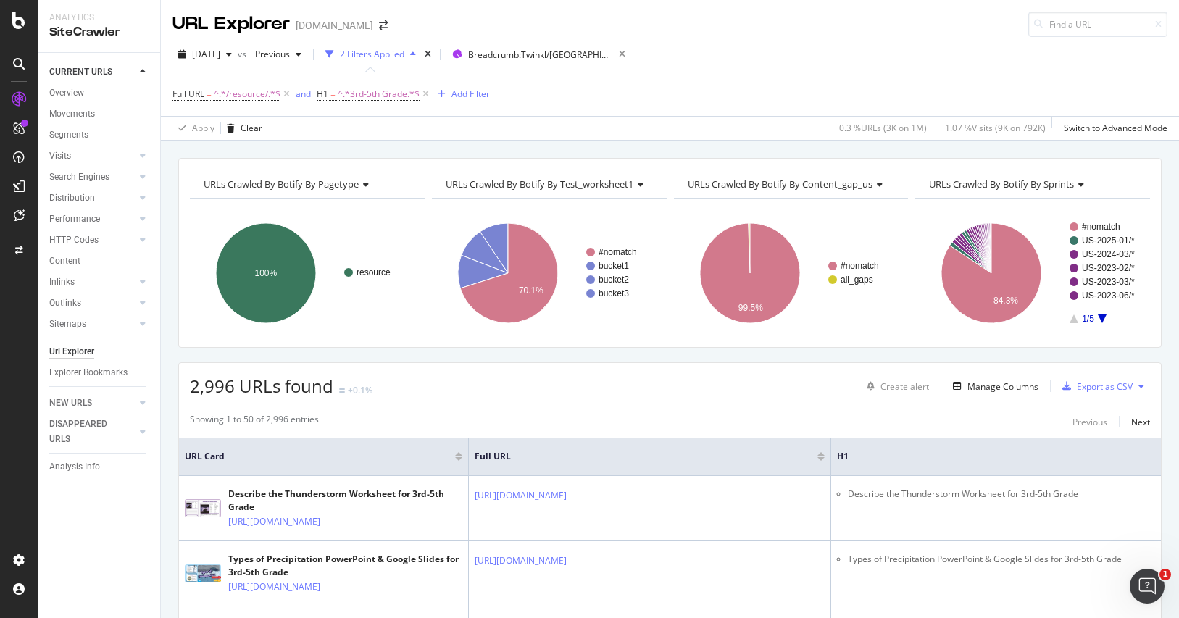
click at [1113, 384] on div "Export as CSV" at bounding box center [1105, 387] width 56 height 12
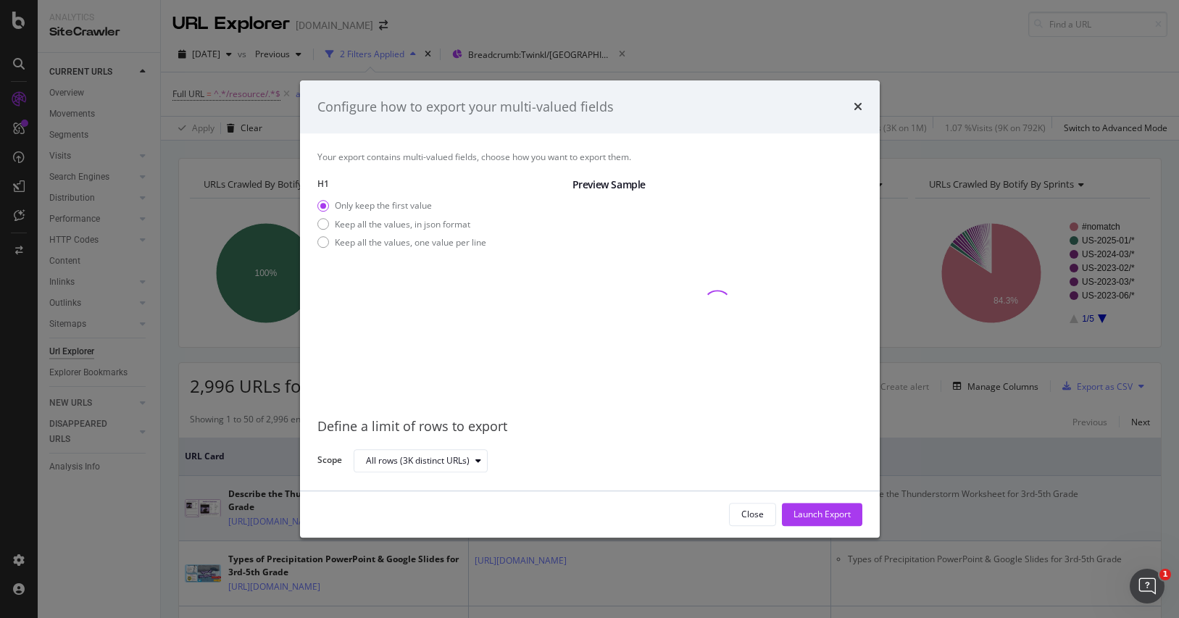
drag, startPoint x: 815, startPoint y: 515, endPoint x: 806, endPoint y: 521, distance: 11.5
click at [815, 515] on div "Launch Export" at bounding box center [822, 515] width 57 height 12
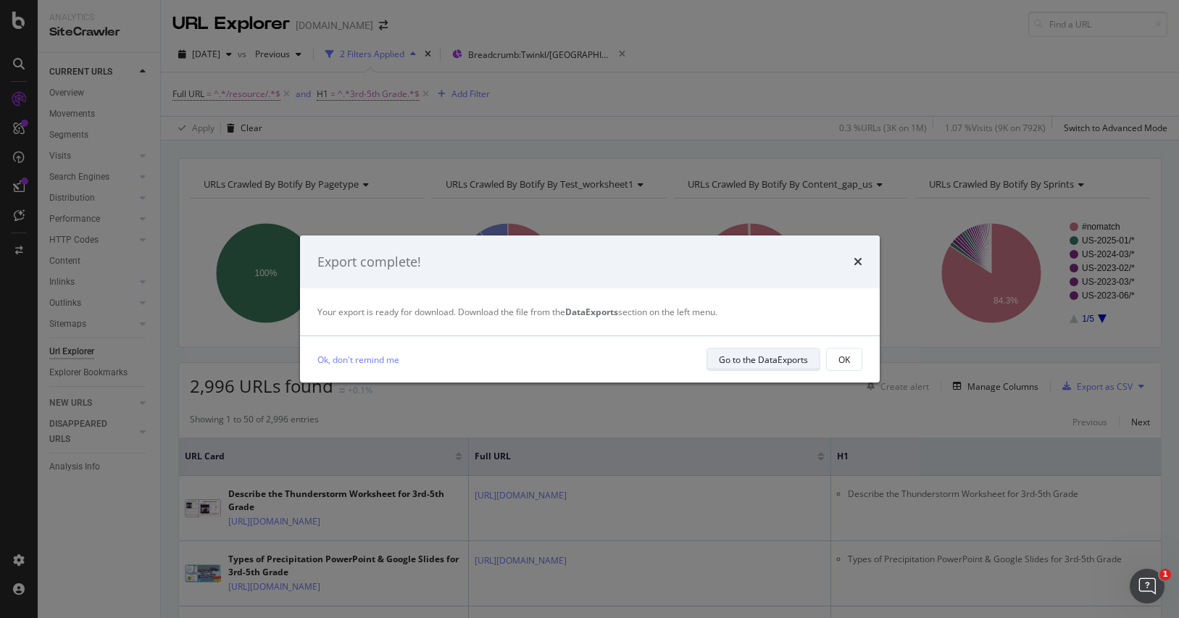
click at [757, 356] on div "Go to the DataExports" at bounding box center [763, 360] width 89 height 12
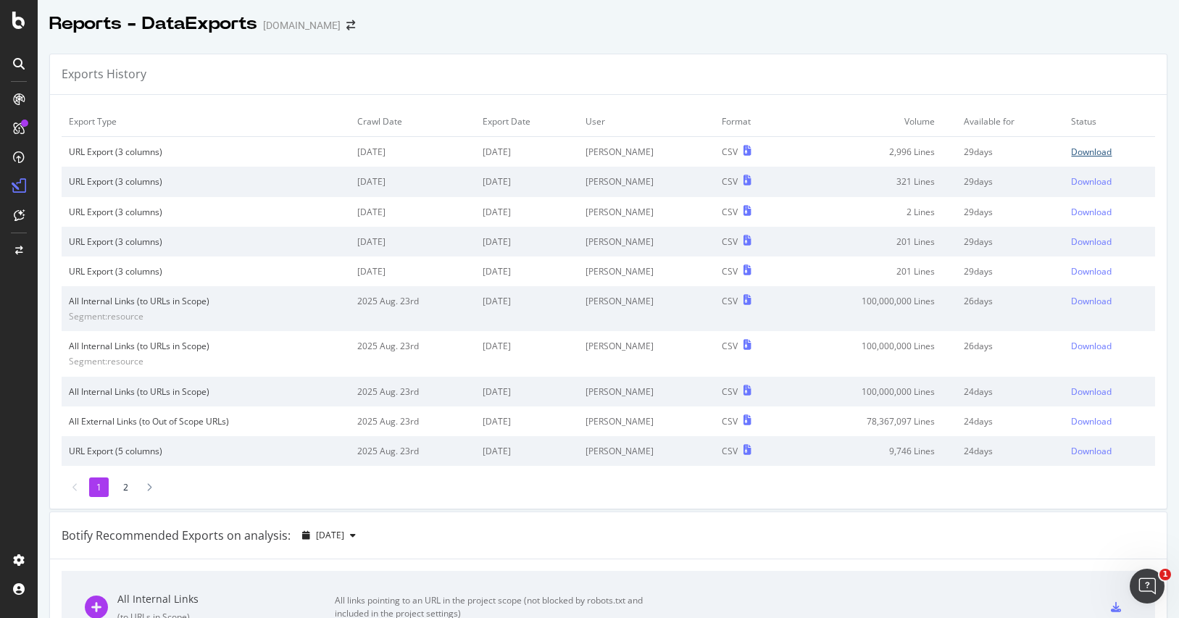
click at [1071, 149] on div "Download" at bounding box center [1091, 152] width 41 height 12
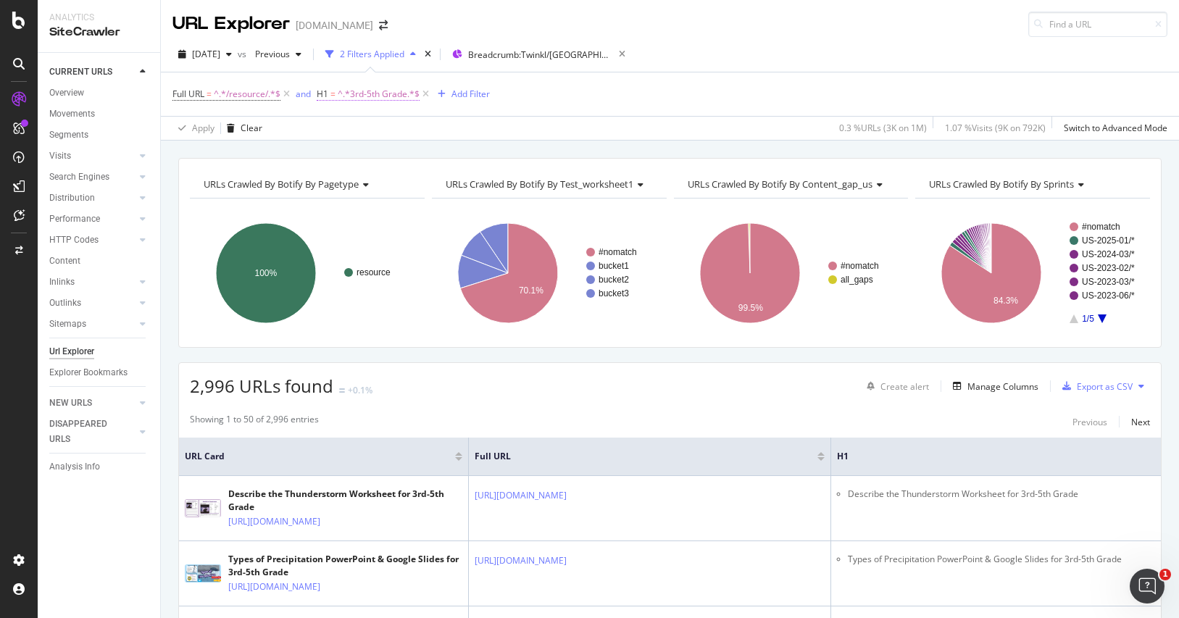
click at [394, 93] on span "^.*3rd-5th Grade.*$" at bounding box center [379, 94] width 82 height 20
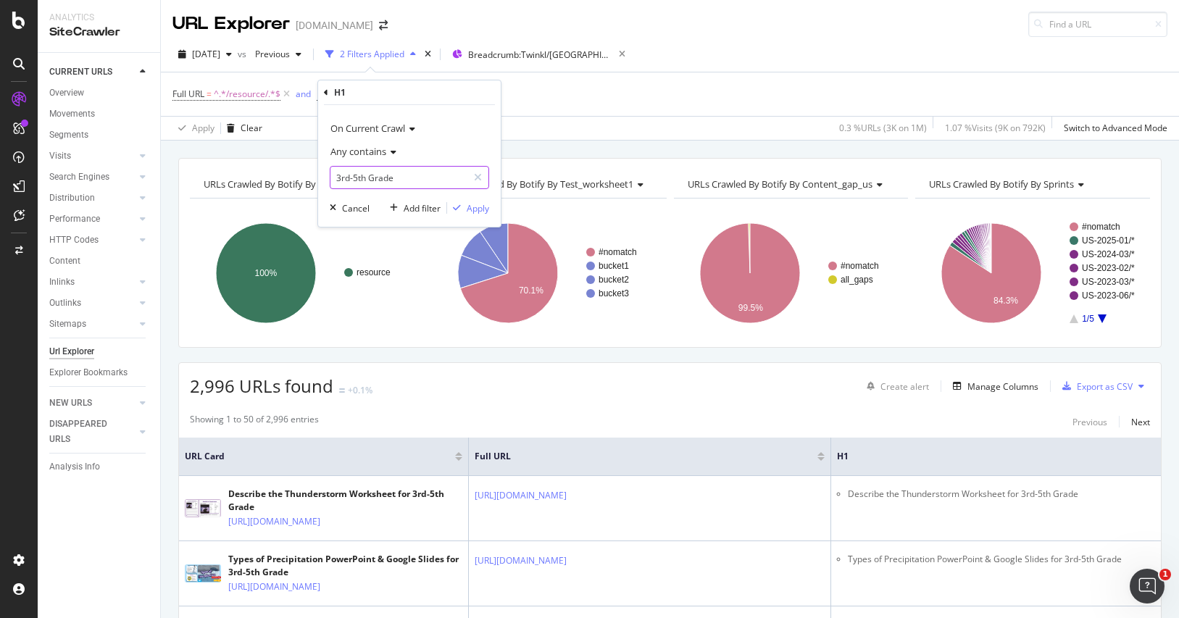
click at [407, 186] on input "3rd-5th Grade" at bounding box center [398, 177] width 137 height 23
paste input "Grades 6-8"
type input "Grades 6-8"
click at [474, 206] on div "Apply" at bounding box center [478, 208] width 22 height 12
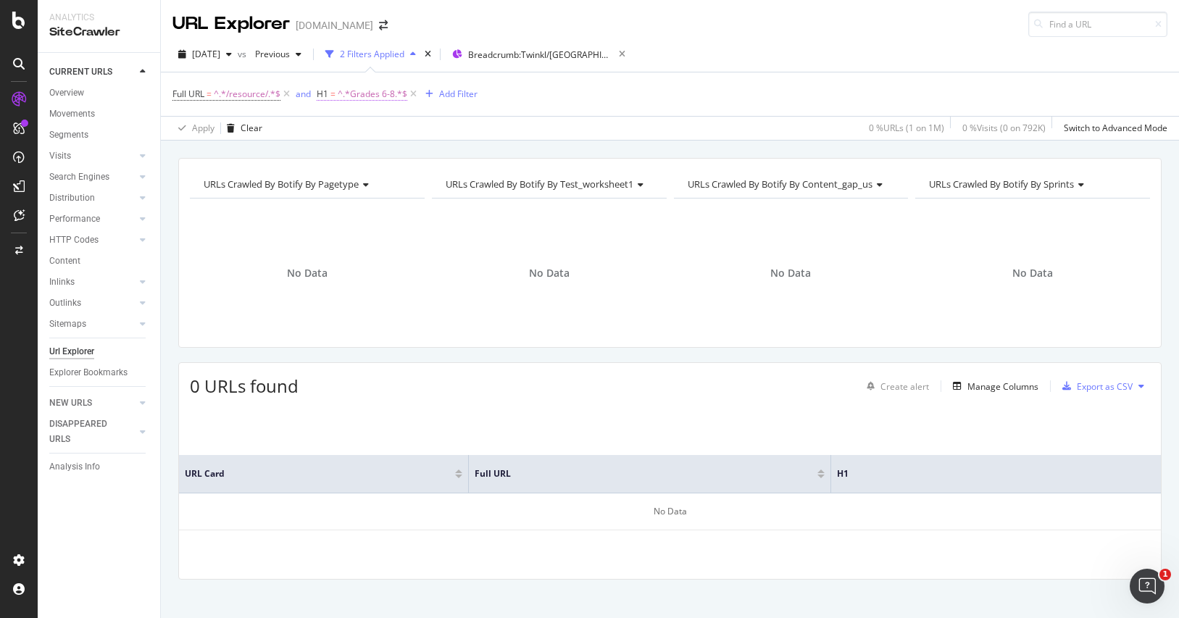
click at [352, 98] on span "^.*Grades 6-8.*$" at bounding box center [373, 94] width 70 height 20
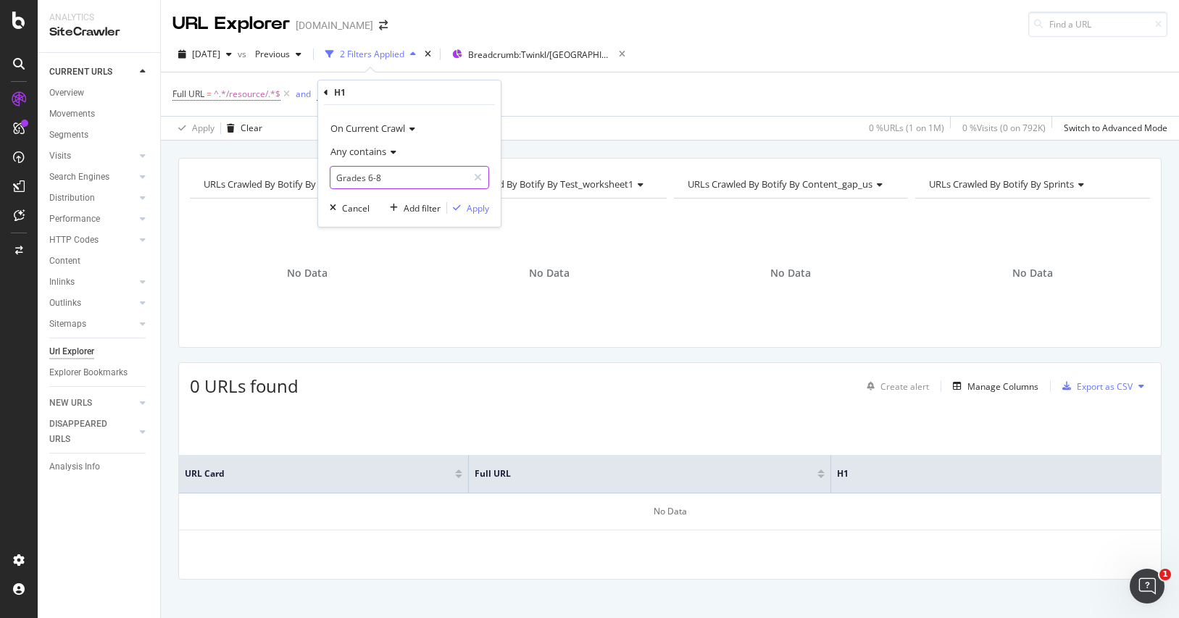
click at [404, 168] on input "Grades 6-8" at bounding box center [398, 177] width 137 height 23
paste input "6th-8th Grade"
type input "6th-8th Grade"
click at [470, 210] on div "Apply" at bounding box center [478, 208] width 22 height 12
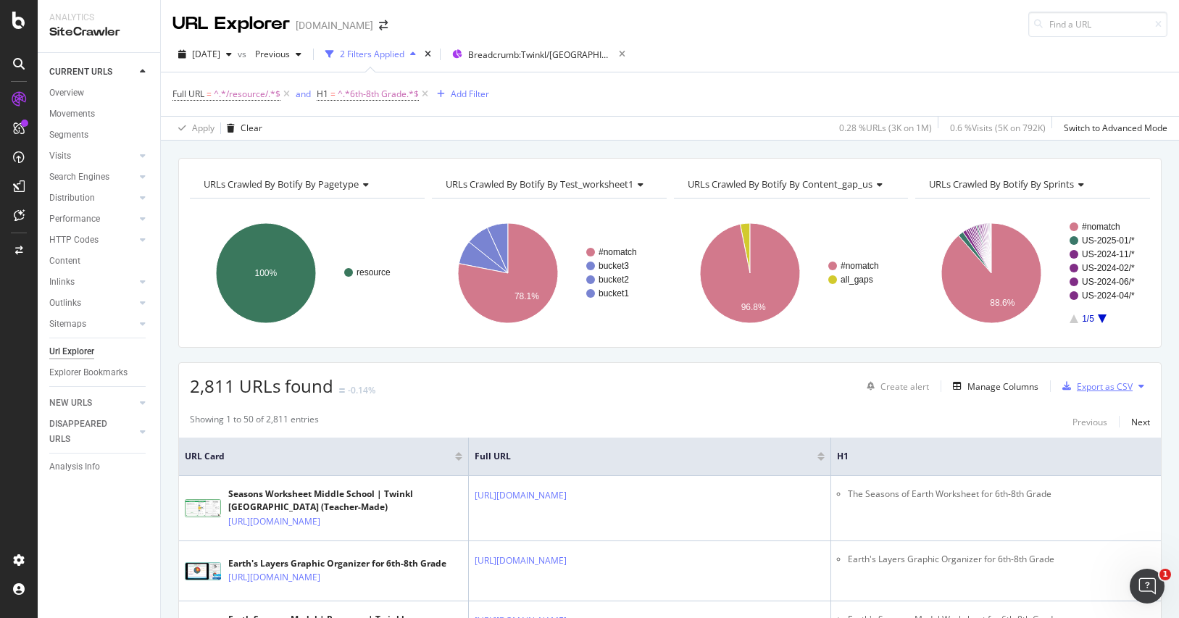
click at [1094, 384] on div "Export as CSV" at bounding box center [1105, 387] width 56 height 12
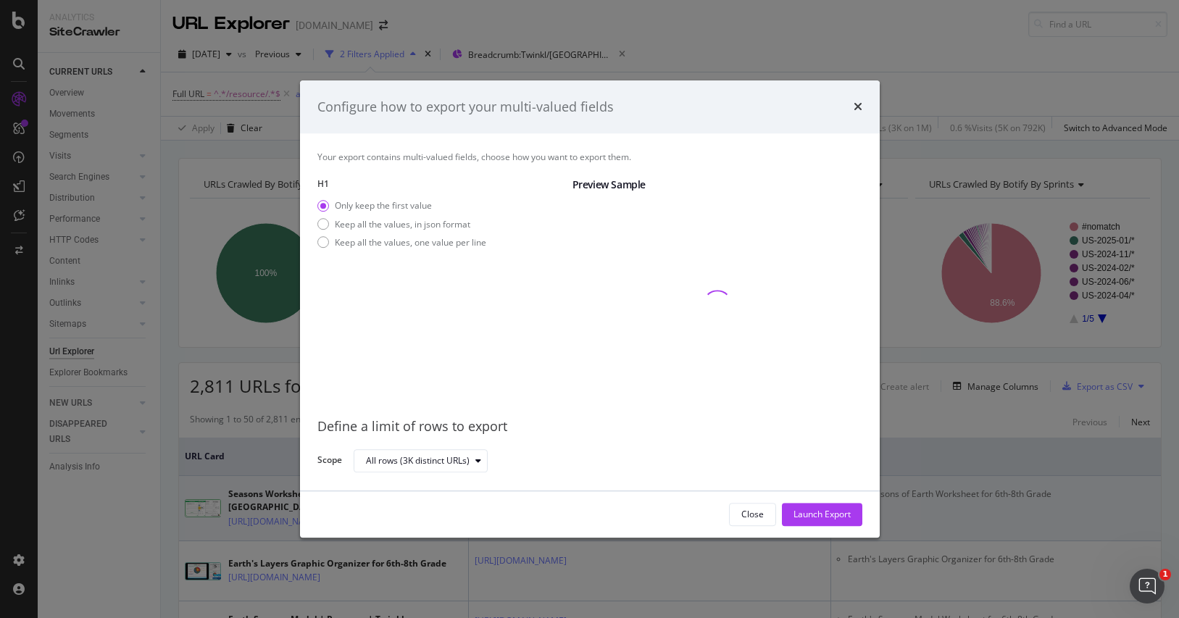
click at [815, 512] on div "Launch Export" at bounding box center [822, 515] width 57 height 12
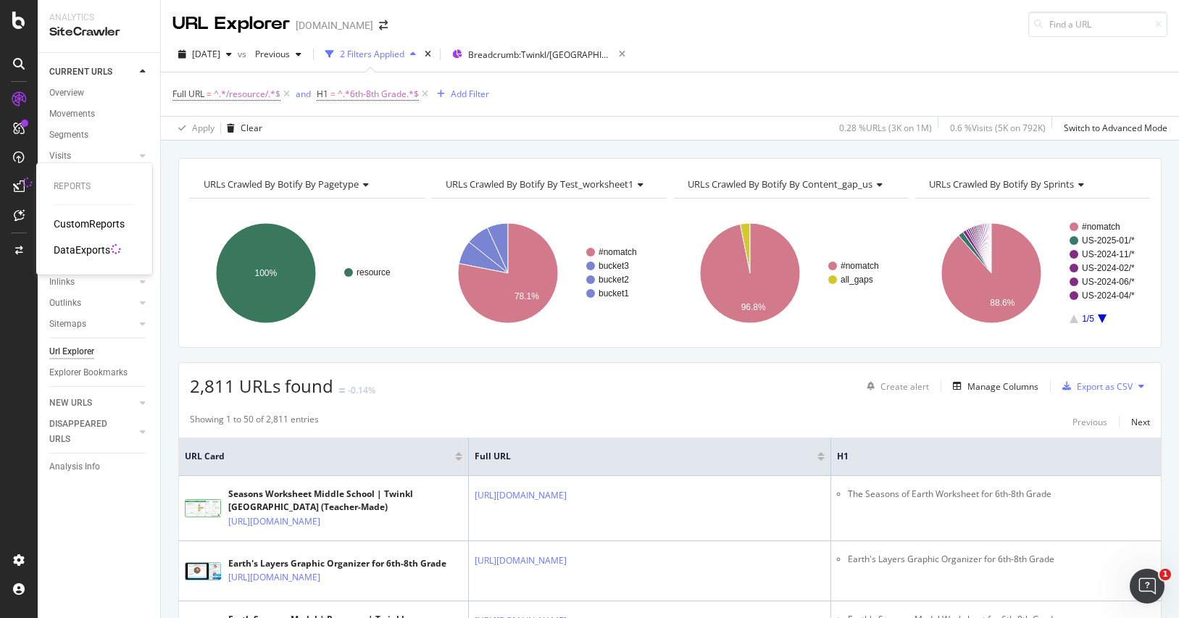
click at [95, 246] on div "DataExports" at bounding box center [82, 250] width 57 height 14
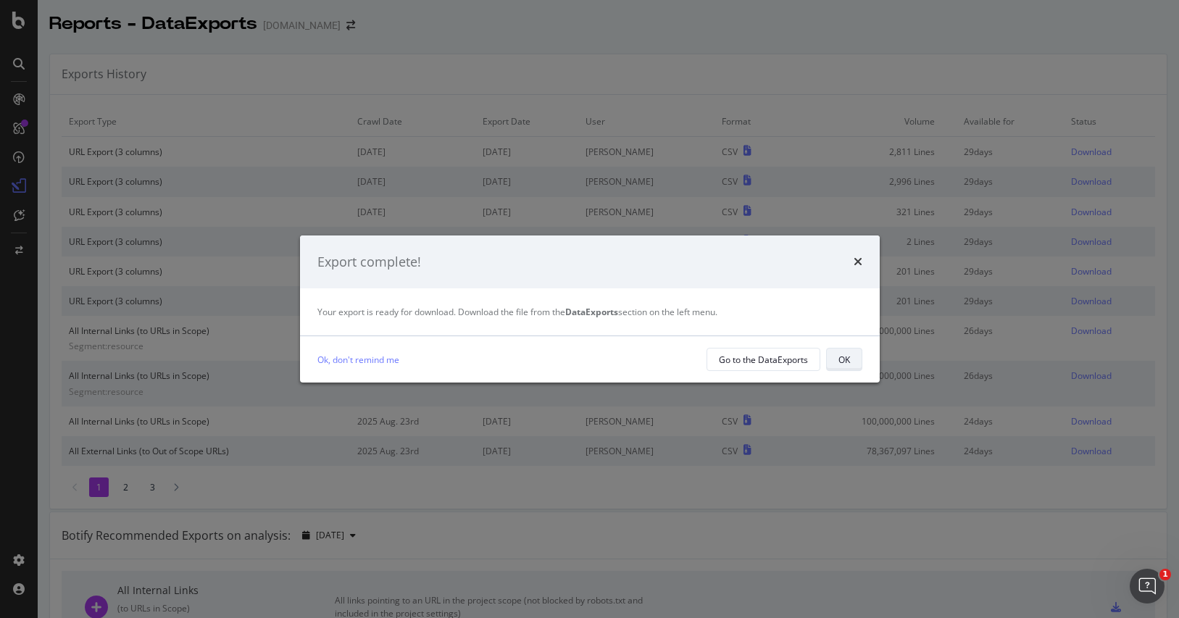
click at [849, 357] on div "OK" at bounding box center [845, 360] width 12 height 12
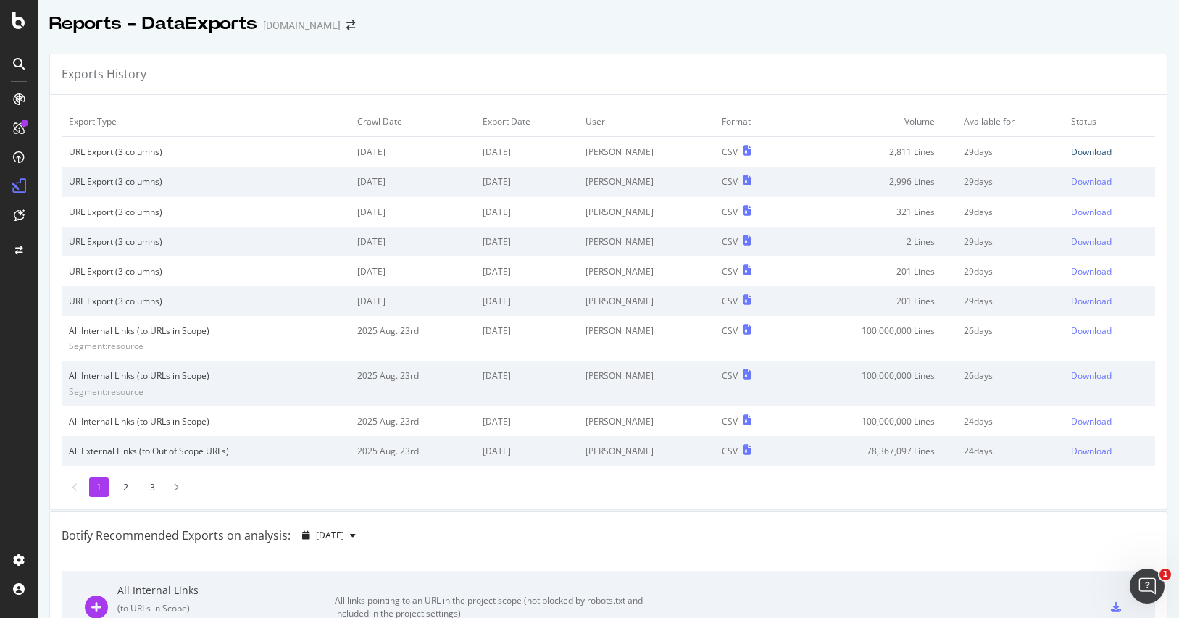
click at [1077, 149] on div "Download" at bounding box center [1091, 152] width 41 height 12
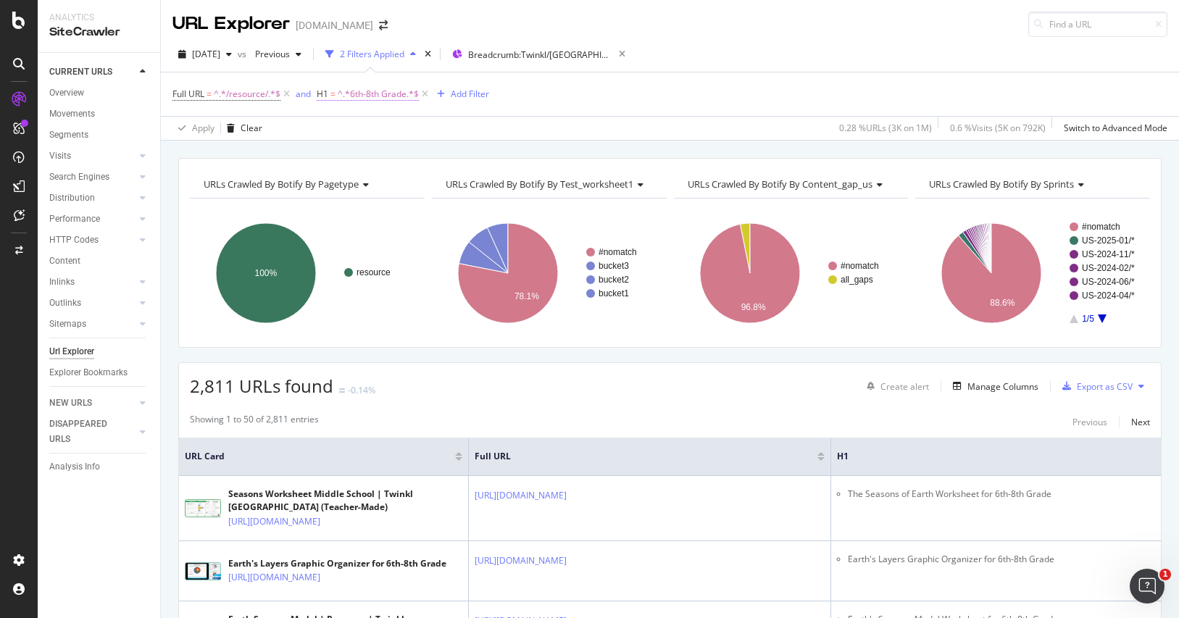
click at [373, 88] on span "^.*6th-8th Grade.*$" at bounding box center [378, 94] width 81 height 20
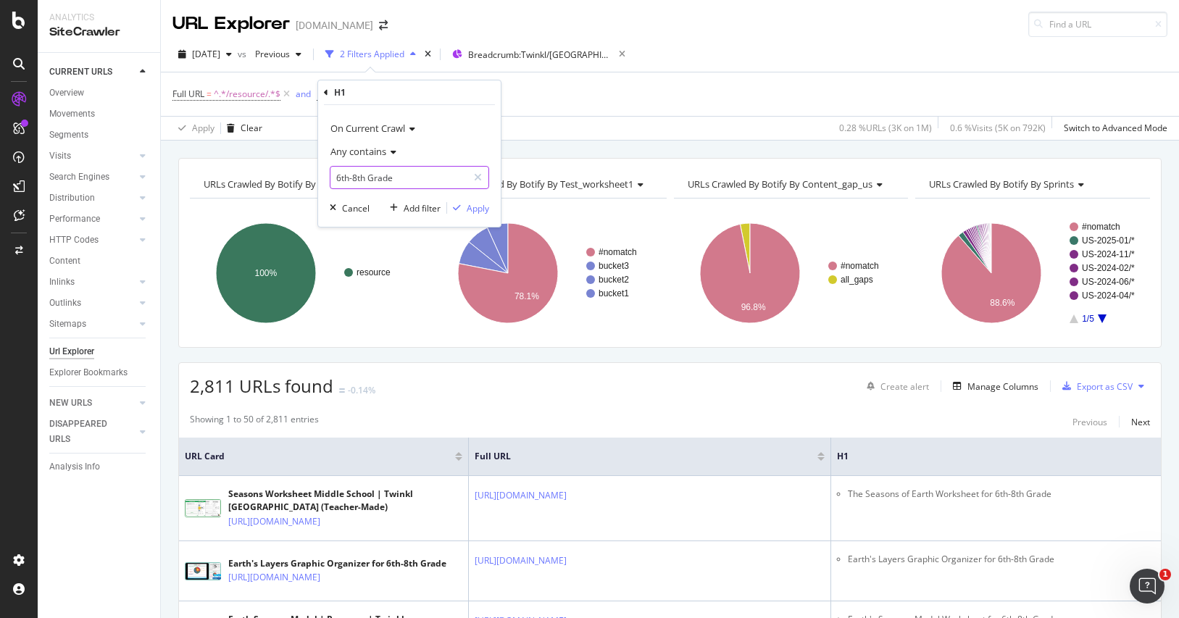
click at [394, 183] on input "6th-8th Grade" at bounding box center [398, 177] width 137 height 23
drag, startPoint x: 394, startPoint y: 182, endPoint x: 417, endPoint y: 181, distance: 23.9
click at [394, 181] on input "6th-8th Grade" at bounding box center [398, 177] width 137 height 23
paste input "Bulletin Board"
type input "Bulletin Board"
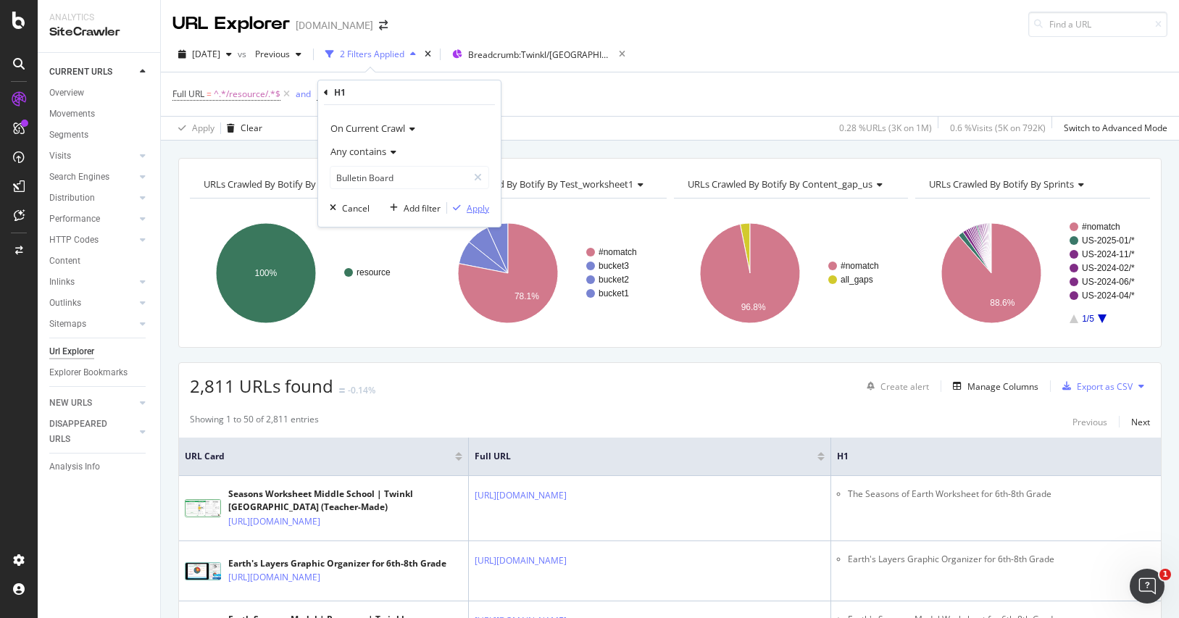
click at [483, 209] on div "Apply" at bounding box center [478, 208] width 22 height 12
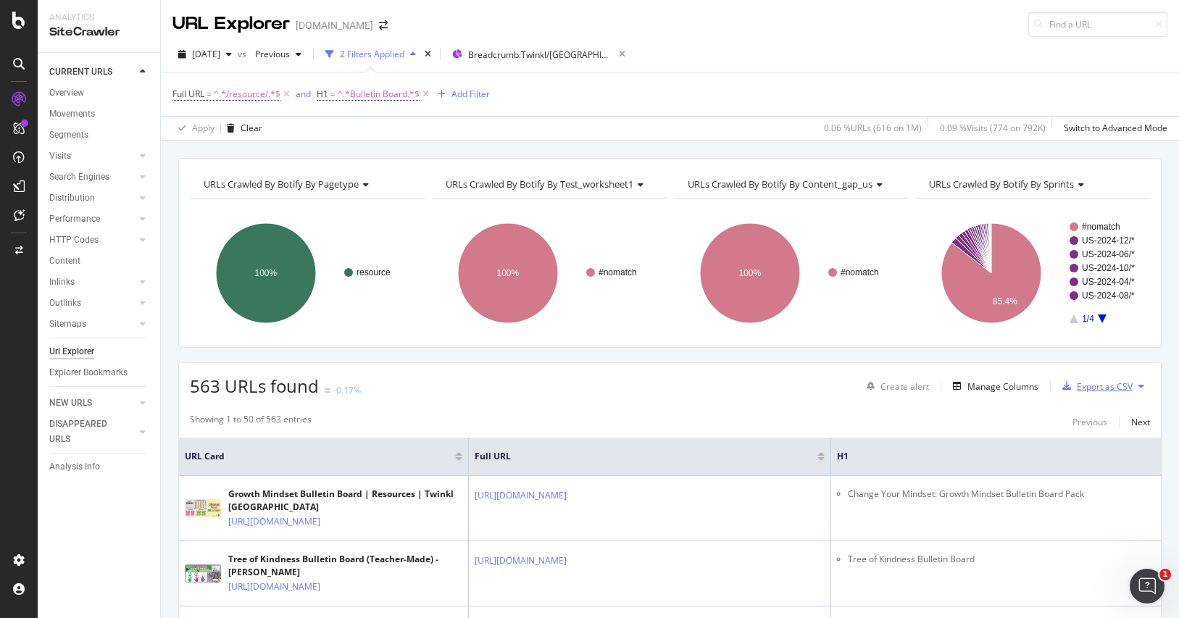
click at [1084, 386] on div "Export as CSV" at bounding box center [1105, 387] width 56 height 12
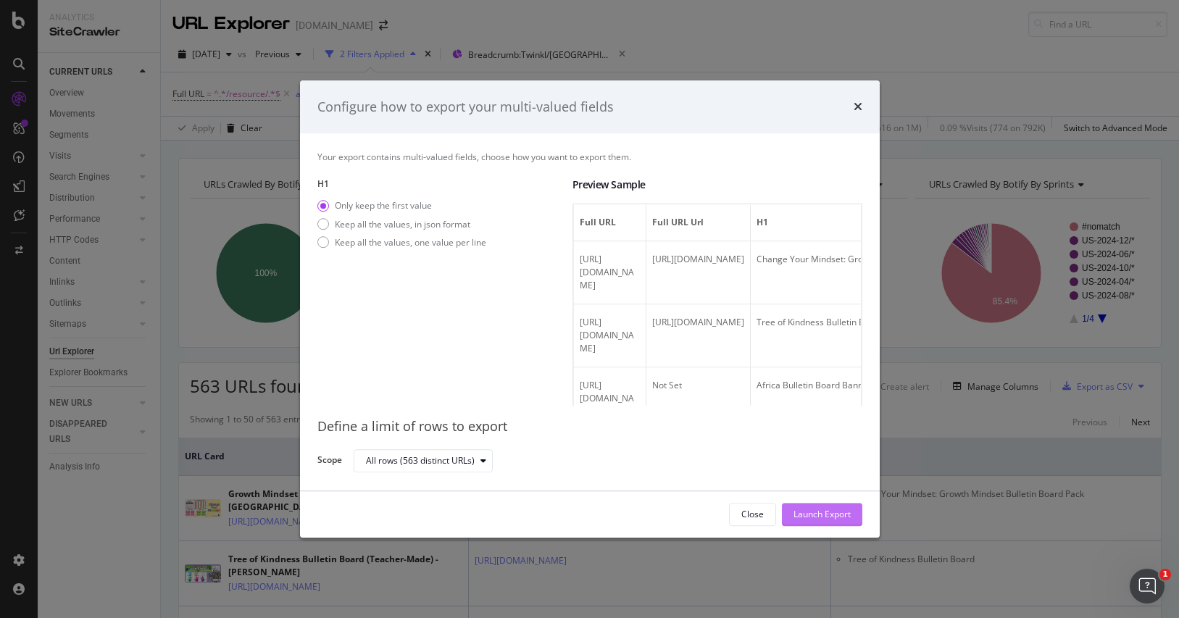
click at [820, 517] on div "Launch Export" at bounding box center [822, 515] width 57 height 12
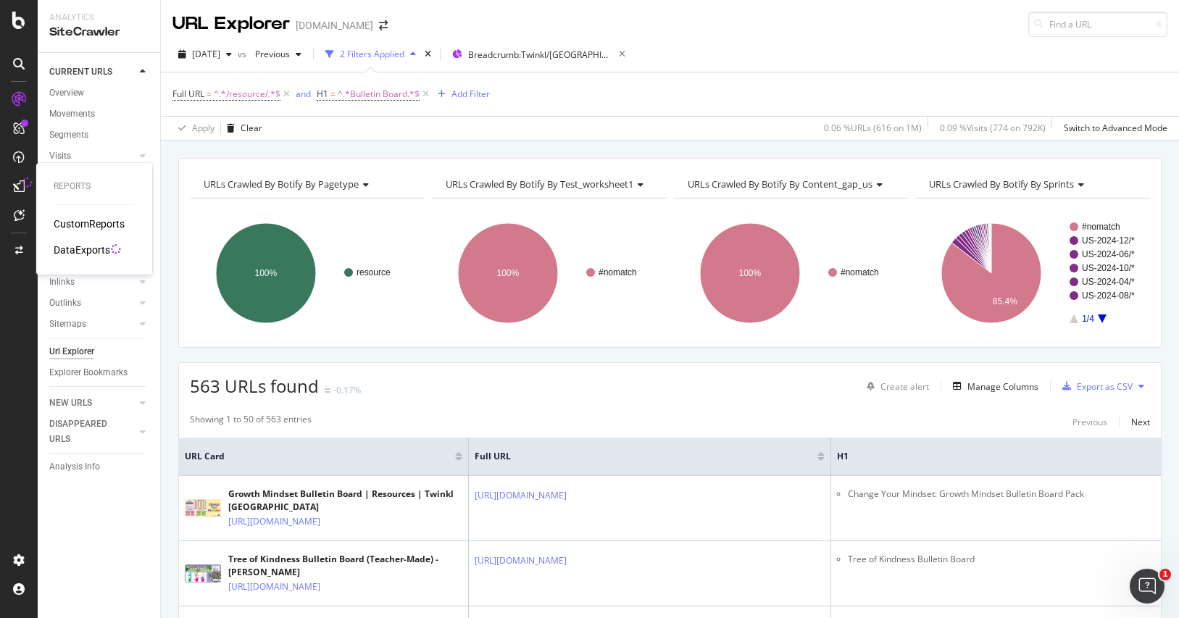
click at [80, 249] on div "DataExports" at bounding box center [82, 250] width 57 height 14
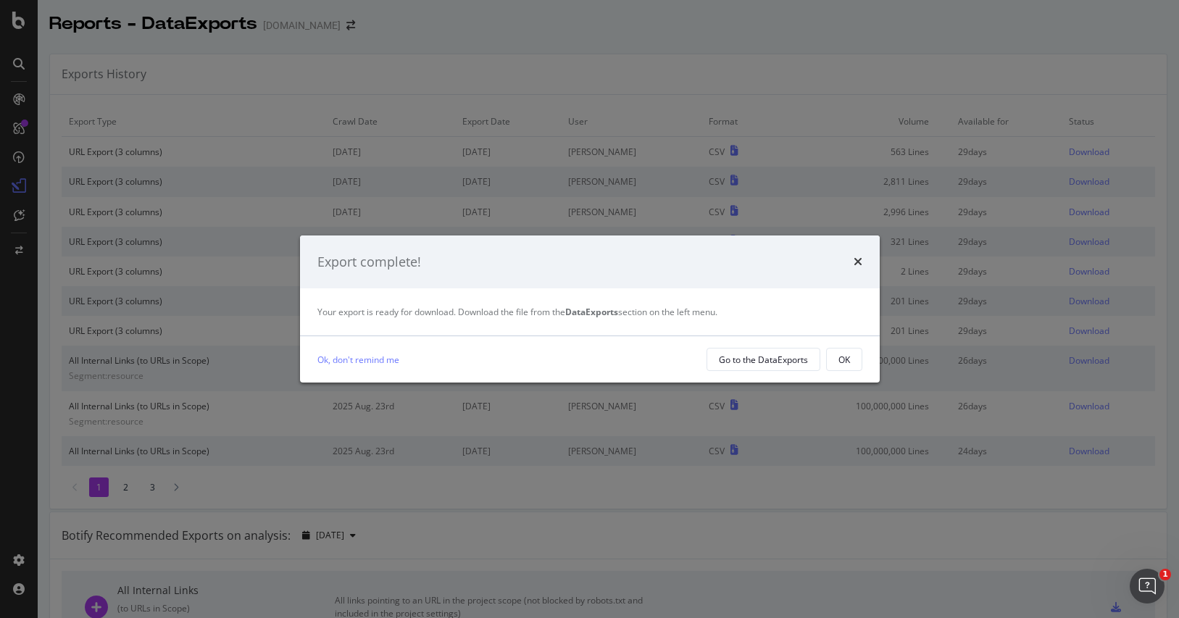
click at [839, 357] on div "OK" at bounding box center [845, 360] width 12 height 12
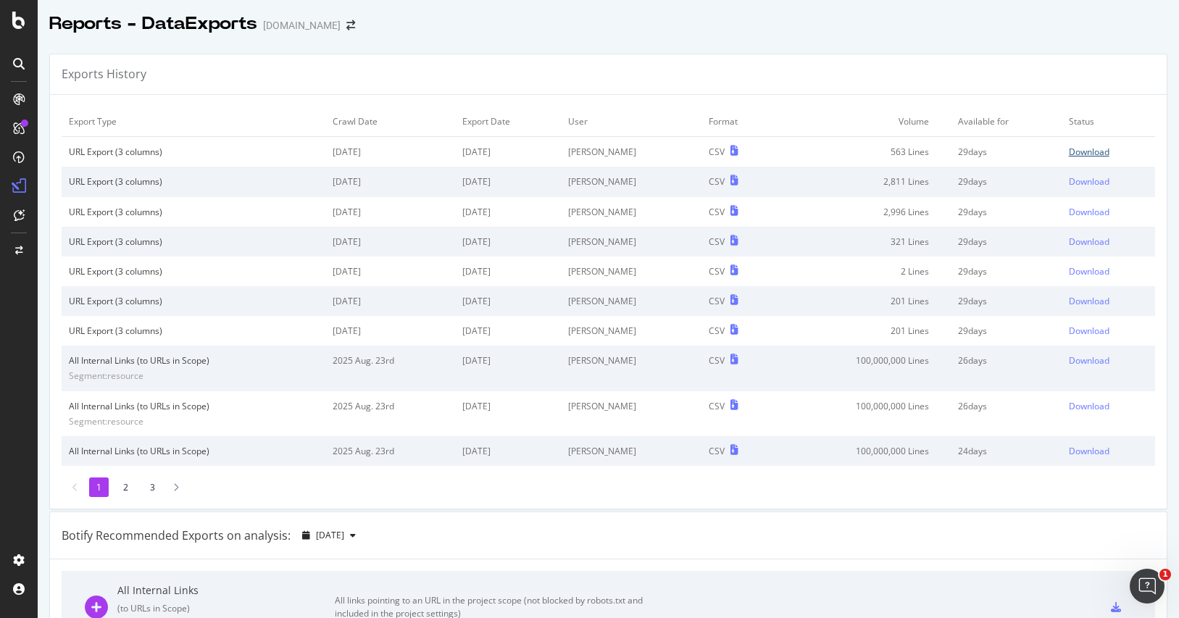
click at [1070, 150] on div "Download" at bounding box center [1089, 152] width 41 height 12
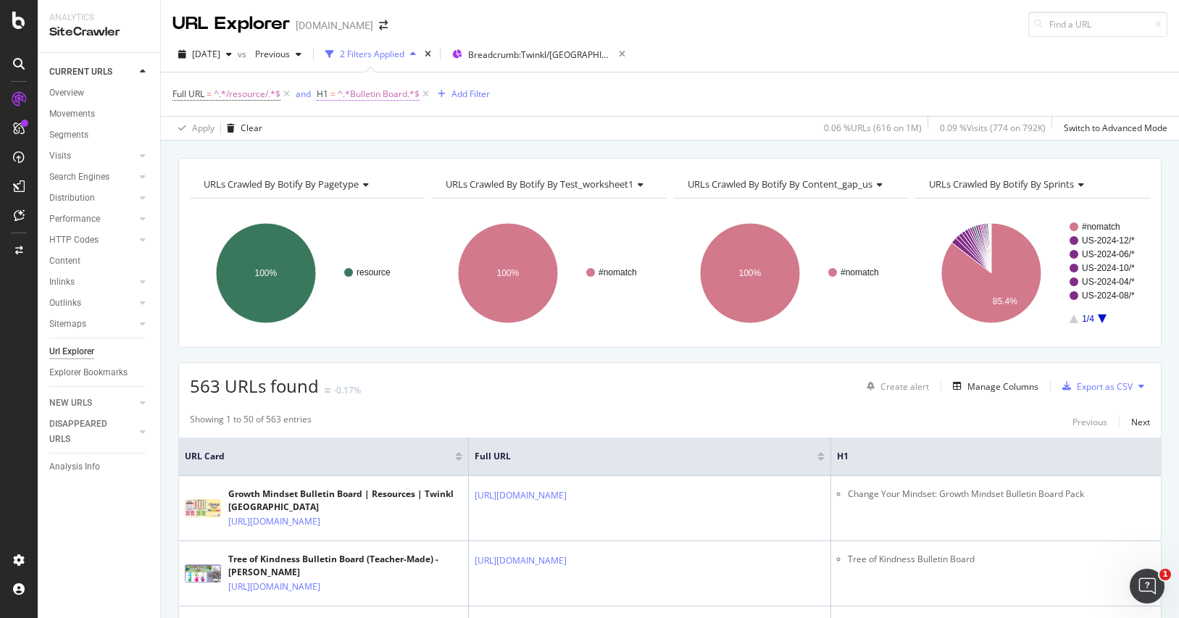
click at [381, 93] on span "^.*Bulletin Board.*$" at bounding box center [379, 94] width 82 height 20
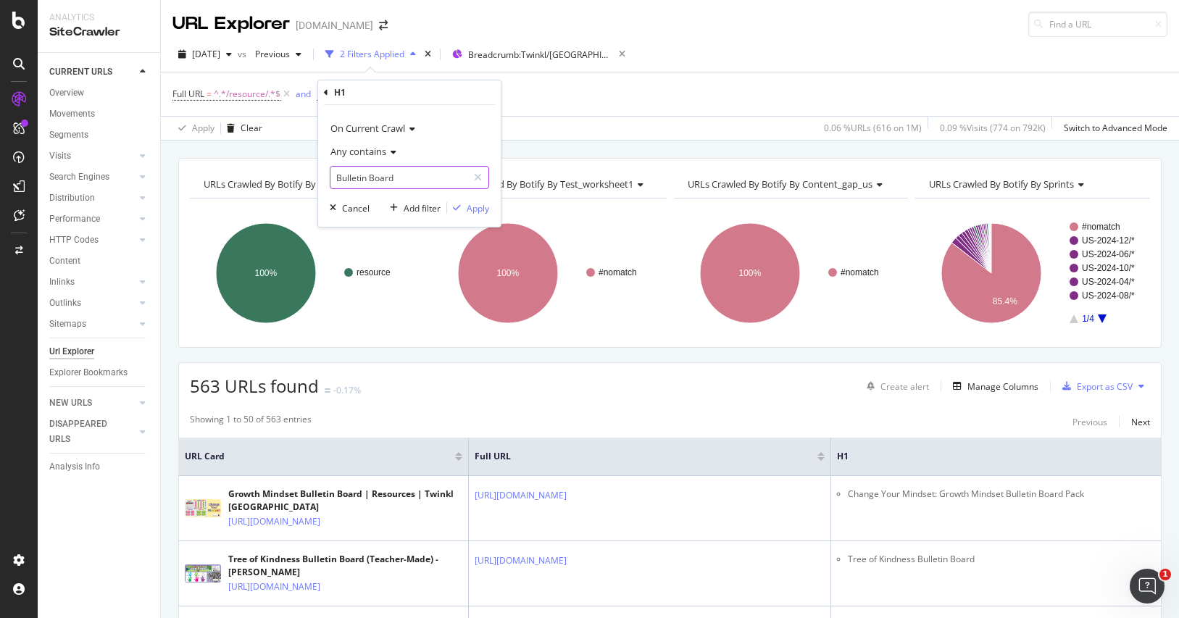
click at [402, 185] on input "Bulletin Board" at bounding box center [398, 177] width 137 height 23
paste input "Pack"
type input "Bulletin Board Pack"
click at [479, 202] on div "Apply" at bounding box center [478, 208] width 22 height 12
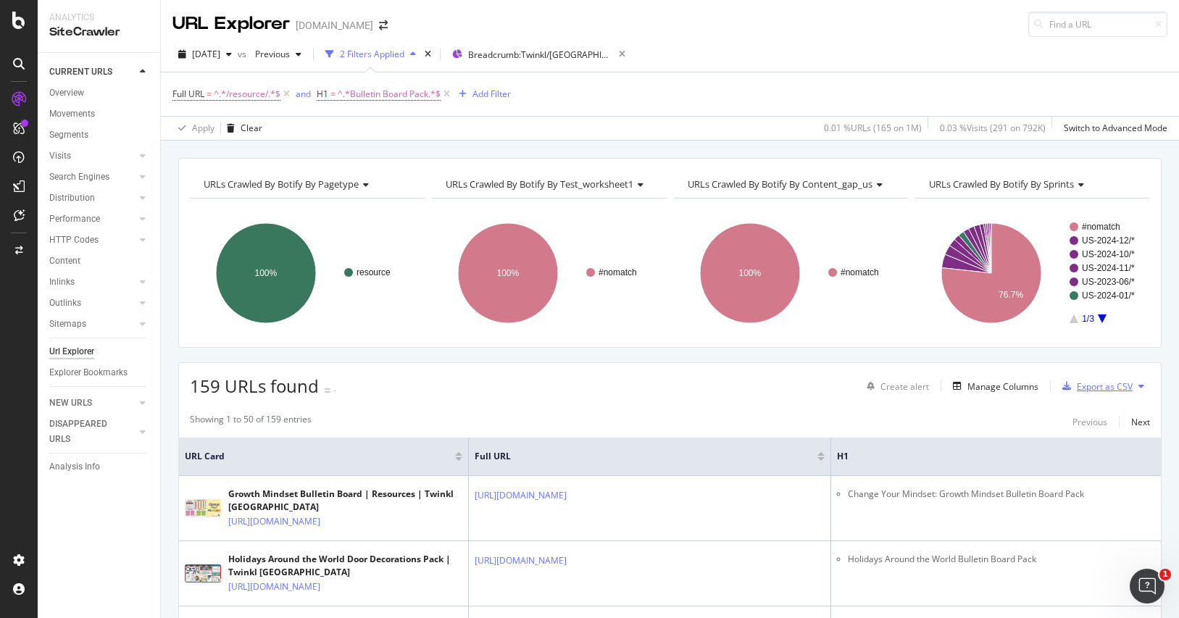
click at [1096, 387] on div "Export as CSV" at bounding box center [1105, 387] width 56 height 12
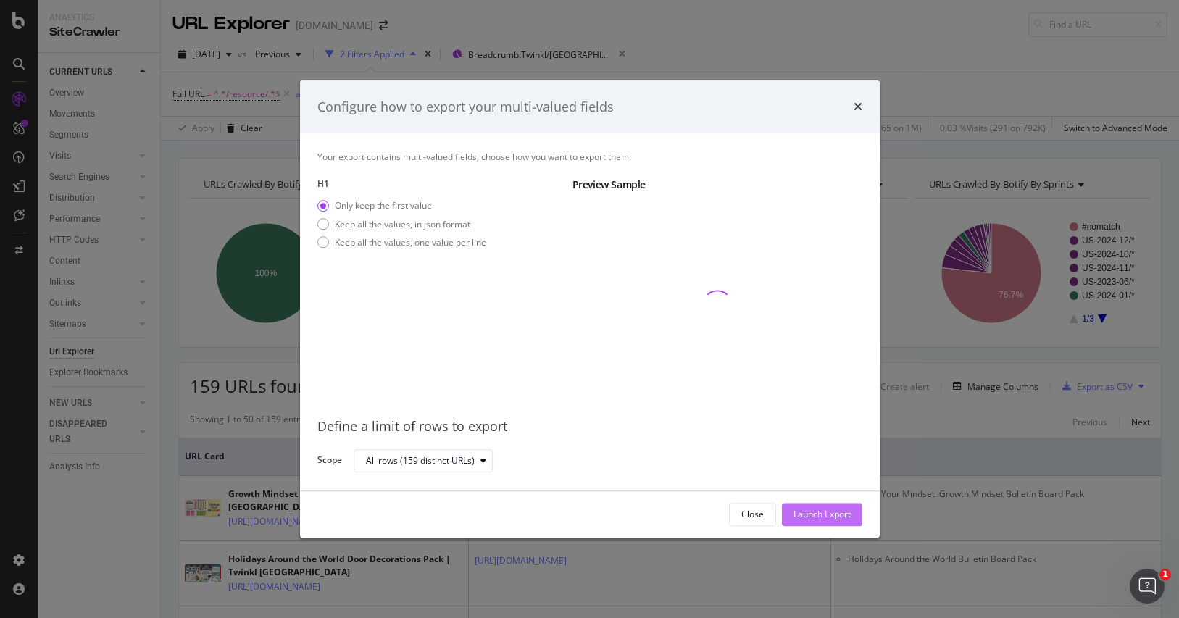
click at [831, 515] on div "Launch Export" at bounding box center [822, 515] width 57 height 12
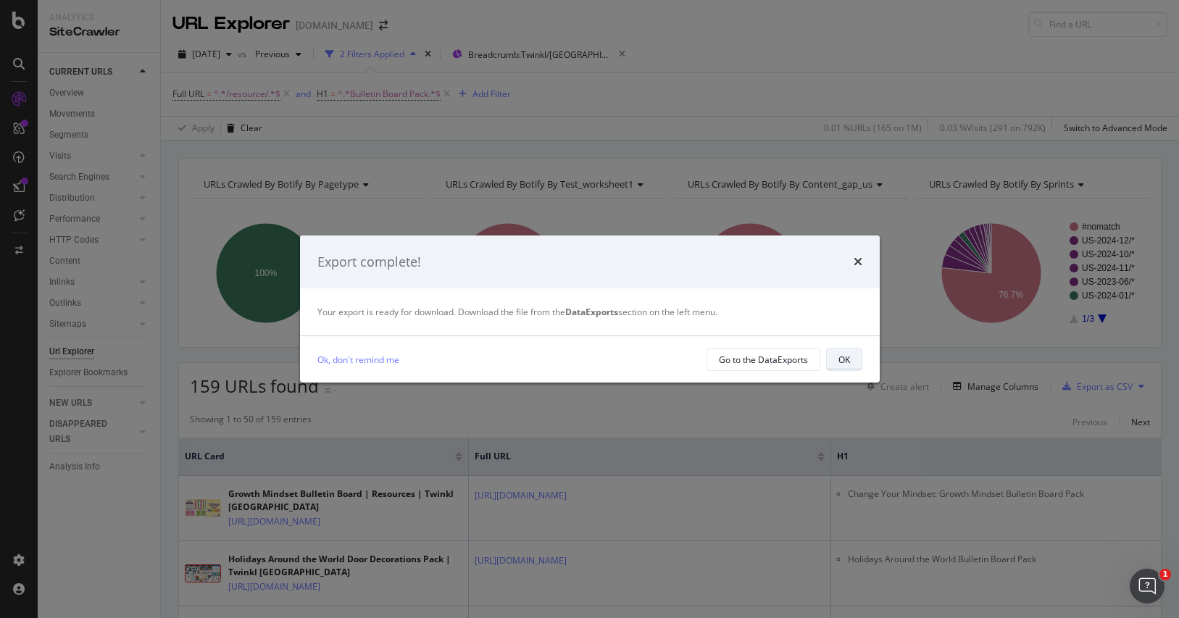
click at [848, 357] on div "OK" at bounding box center [845, 360] width 12 height 12
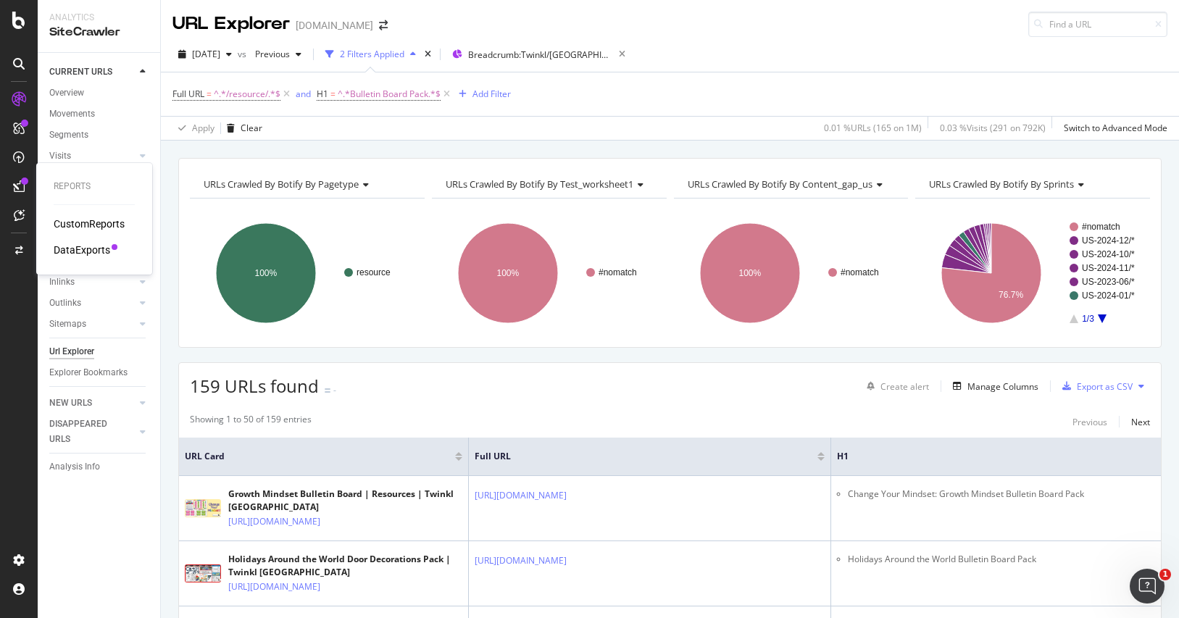
click at [88, 252] on div "DataExports" at bounding box center [82, 250] width 57 height 14
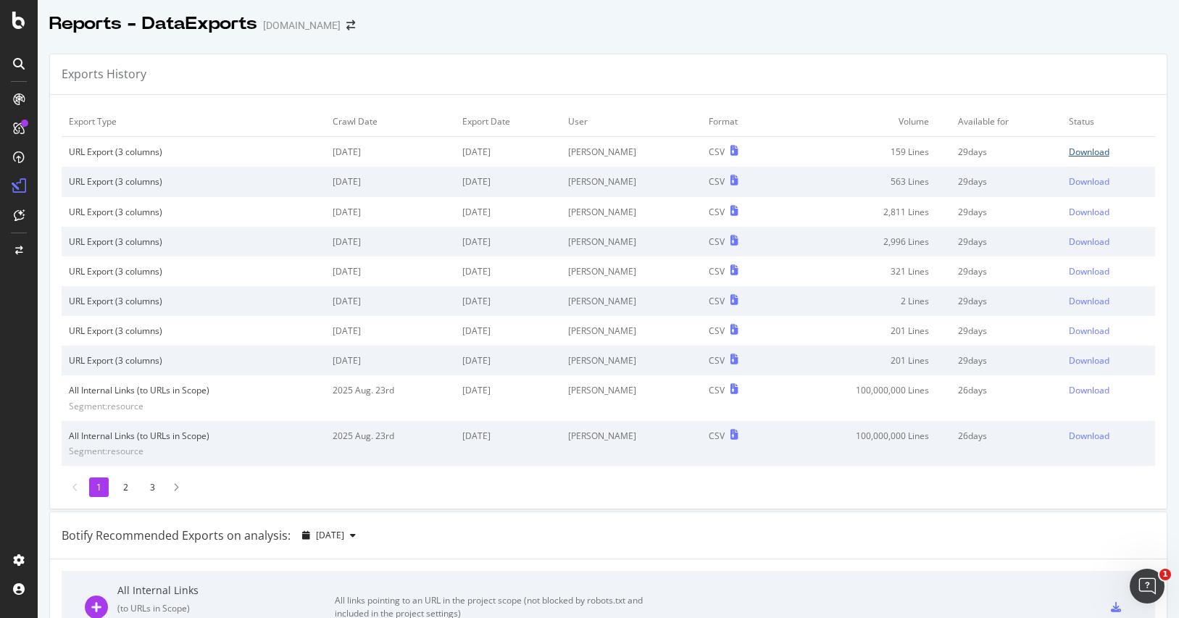
click at [1069, 151] on div "Download" at bounding box center [1089, 152] width 41 height 12
